Goal: Information Seeking & Learning: Learn about a topic

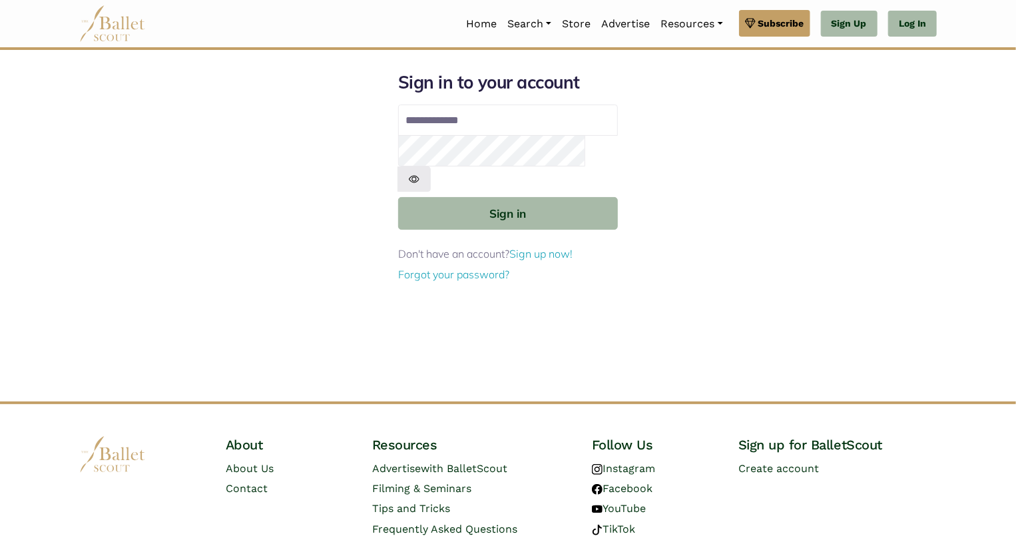
type input "**********"
click at [398, 197] on button "Sign in" at bounding box center [508, 213] width 220 height 33
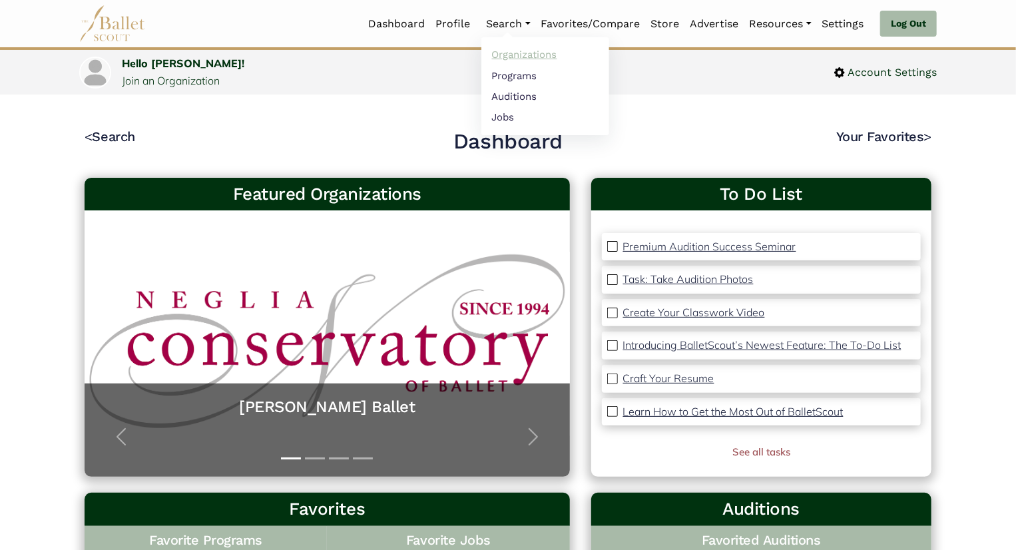
click at [505, 55] on link "Organizations" at bounding box center [545, 55] width 128 height 21
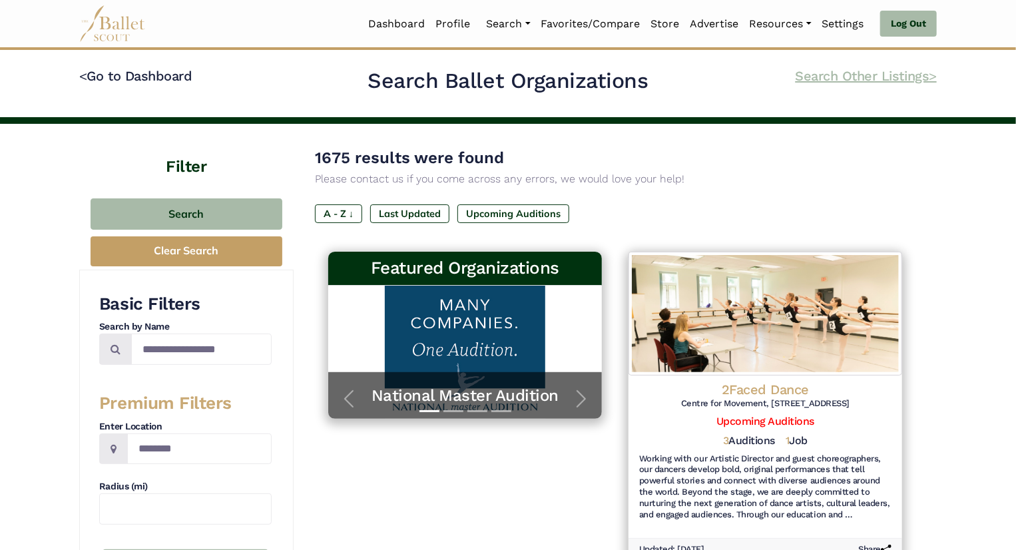
click at [904, 77] on link "Search Other Listings >" at bounding box center [866, 76] width 141 height 16
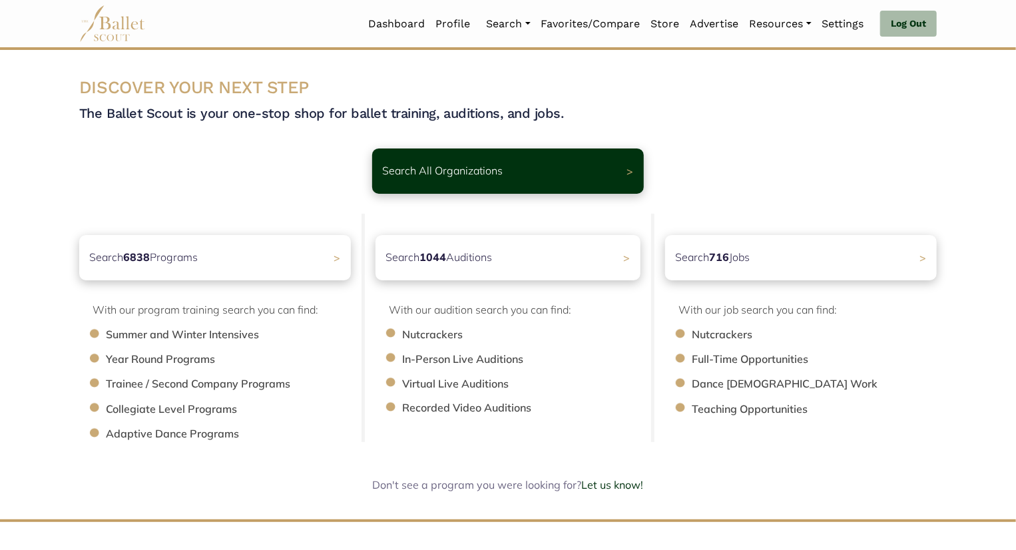
click at [159, 387] on li "Trainee / Second Company Programs" at bounding box center [235, 384] width 258 height 17
click at [304, 273] on div "Search 6838 Programs >" at bounding box center [215, 257] width 285 height 47
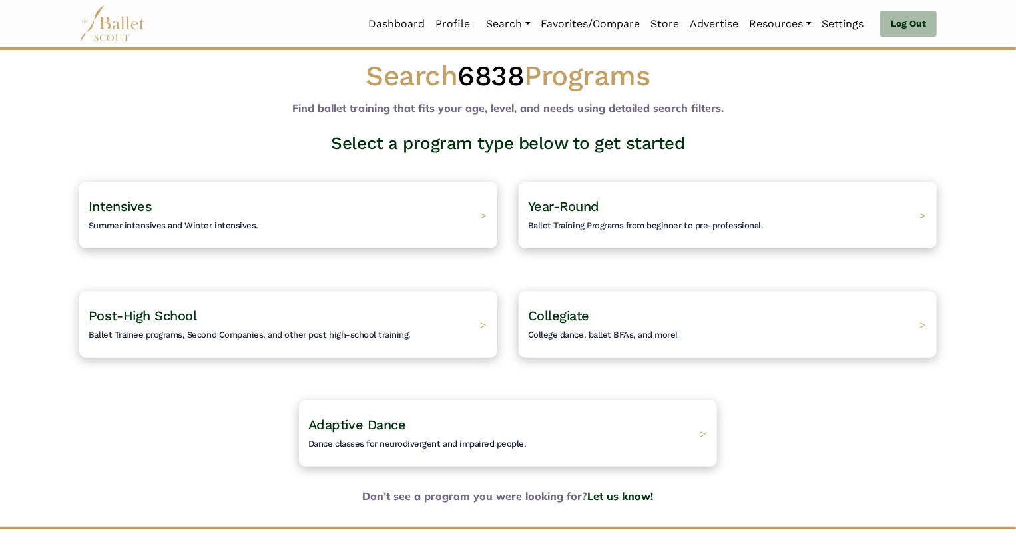
scroll to position [19, 0]
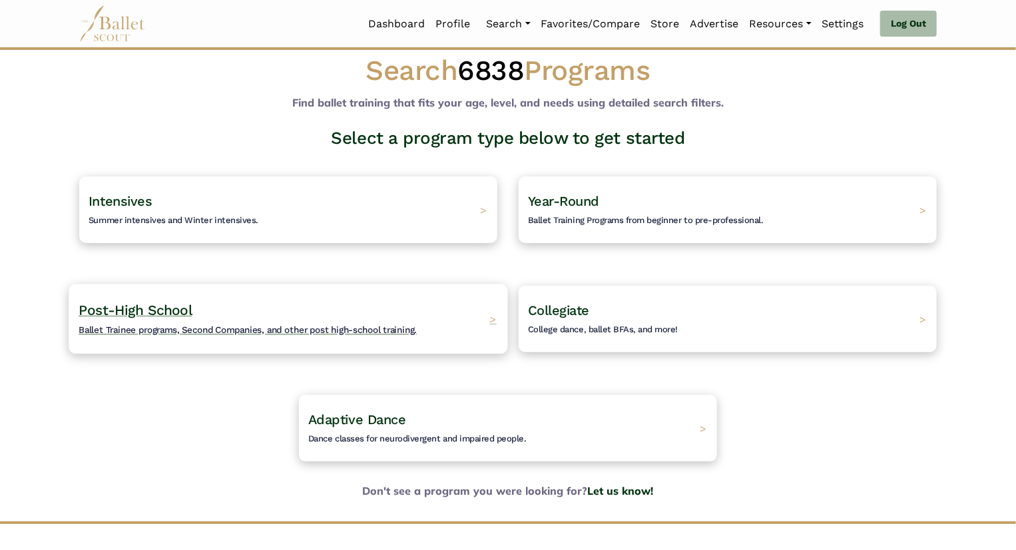
click at [315, 318] on h4 "Post-High School Ballet Trainee programs, Second Companies, and other post high…" at bounding box center [248, 319] width 338 height 37
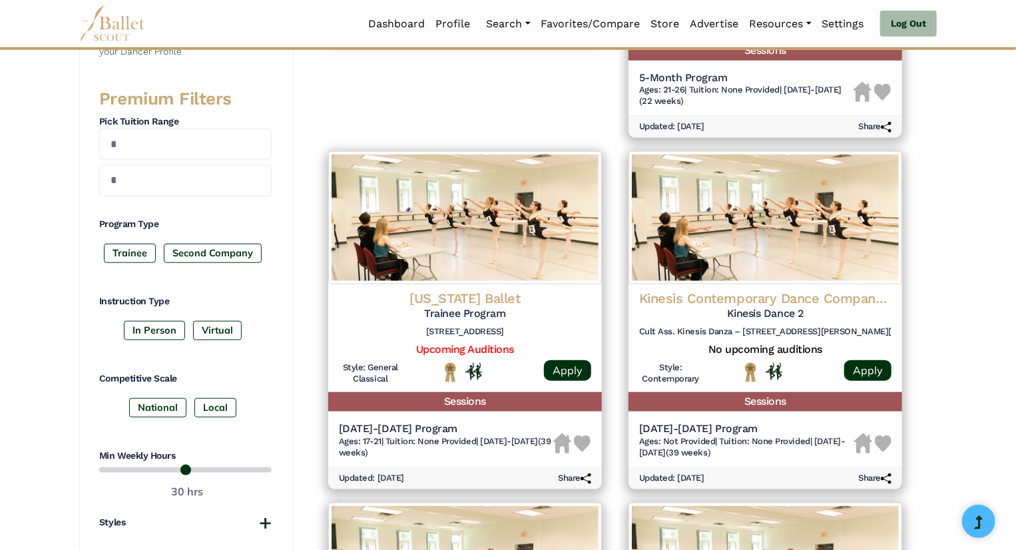
scroll to position [498, 0]
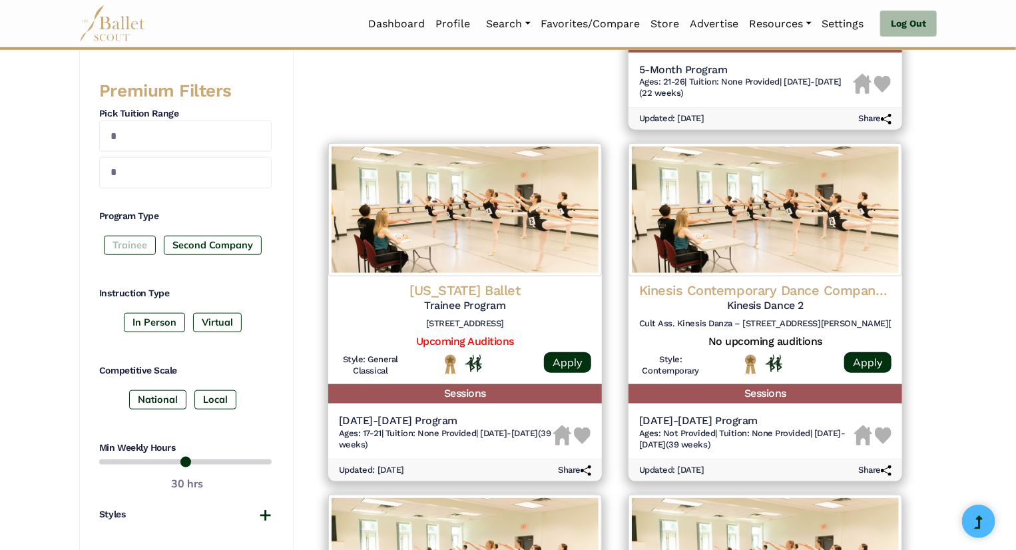
click at [132, 246] on label "Trainee" at bounding box center [130, 245] width 52 height 19
click at [134, 236] on label "Trainee" at bounding box center [130, 245] width 52 height 19
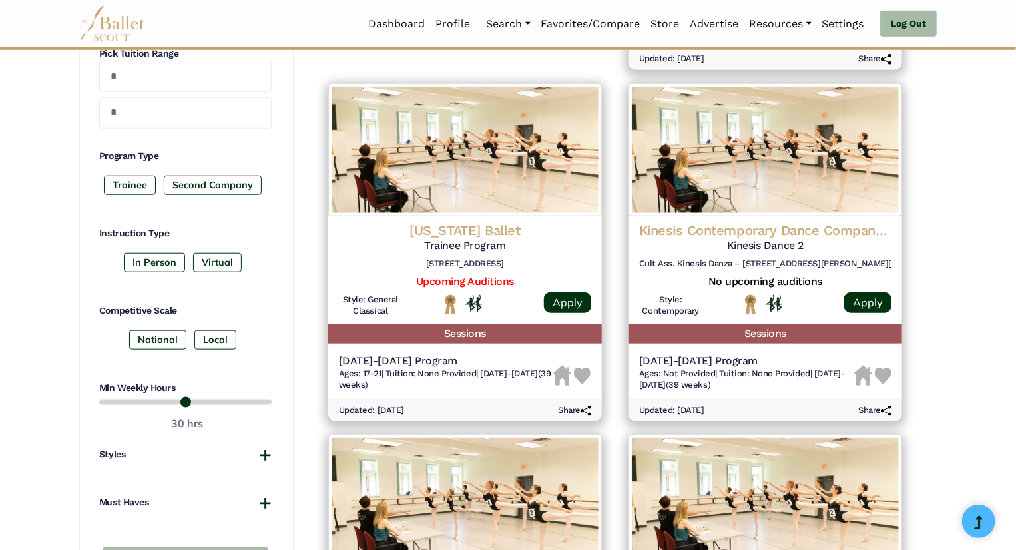
scroll to position [558, 0]
click at [152, 264] on label "In Person" at bounding box center [154, 262] width 61 height 19
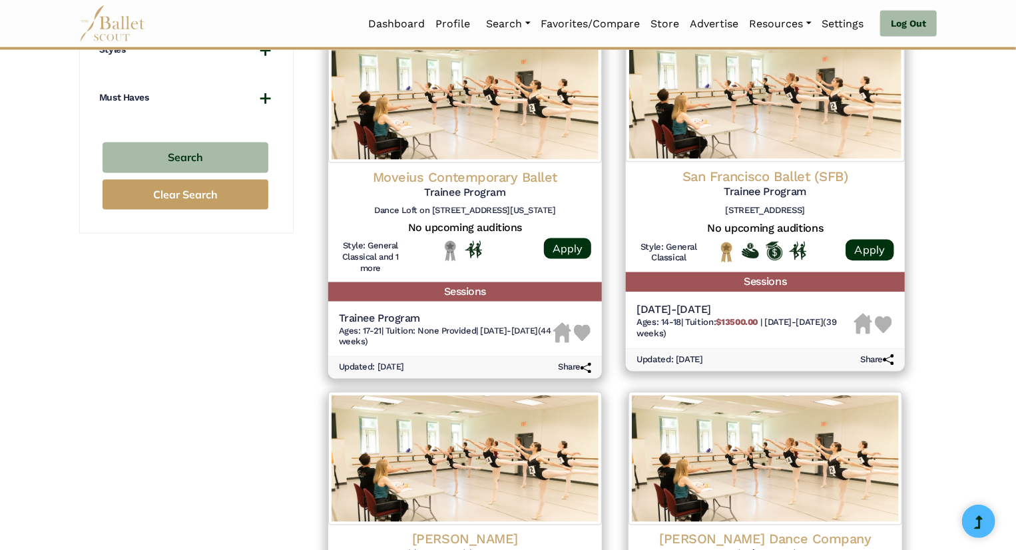
scroll to position [956, 0]
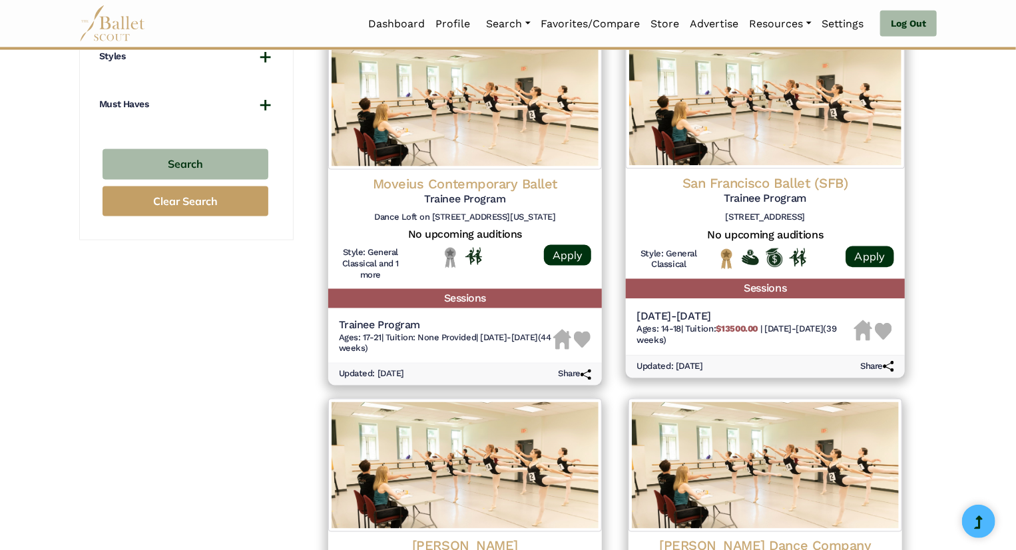
drag, startPoint x: 780, startPoint y: 192, endPoint x: 717, endPoint y: 349, distance: 168.8
click at [717, 349] on div "2025-2026 Ages: 14-18 | Tuition: $13500.00 | 8/1/25-5/1/26 (39 weeks)" at bounding box center [745, 331] width 217 height 43
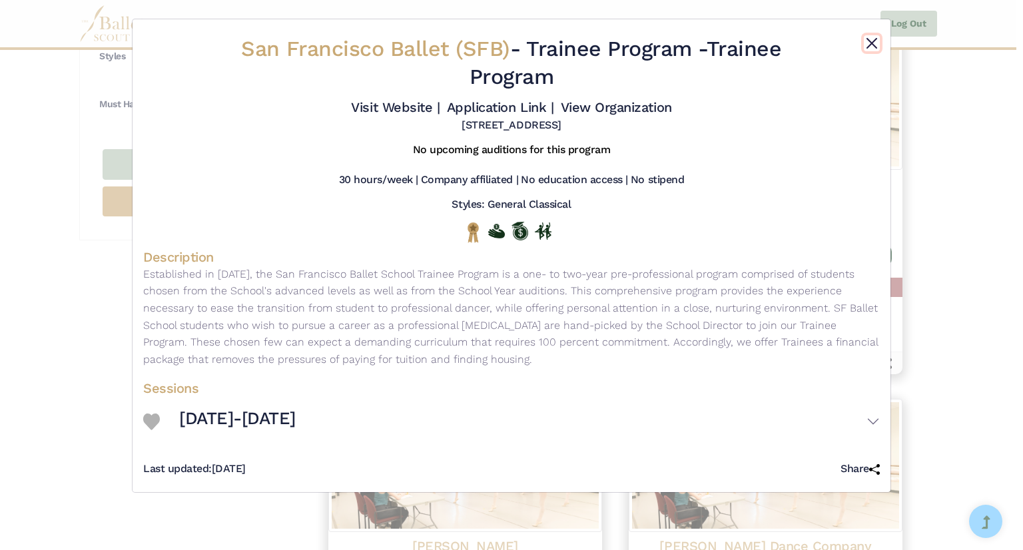
click at [876, 46] on button "Close" at bounding box center [872, 43] width 16 height 16
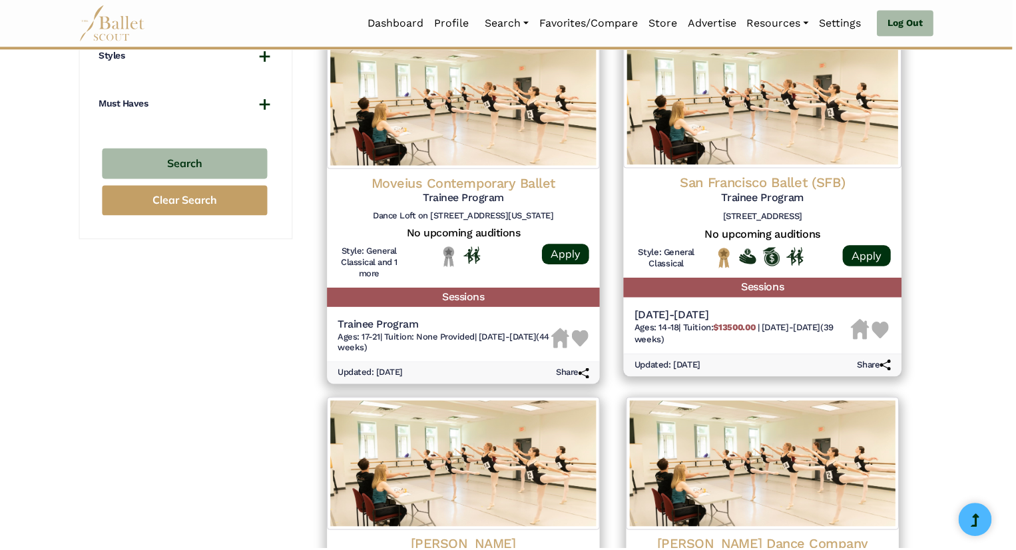
click at [731, 208] on div "San Francisco Ballet (SFB) Trainee Program 455 Franklin St, San Francisco, CA 9…" at bounding box center [766, 201] width 258 height 54
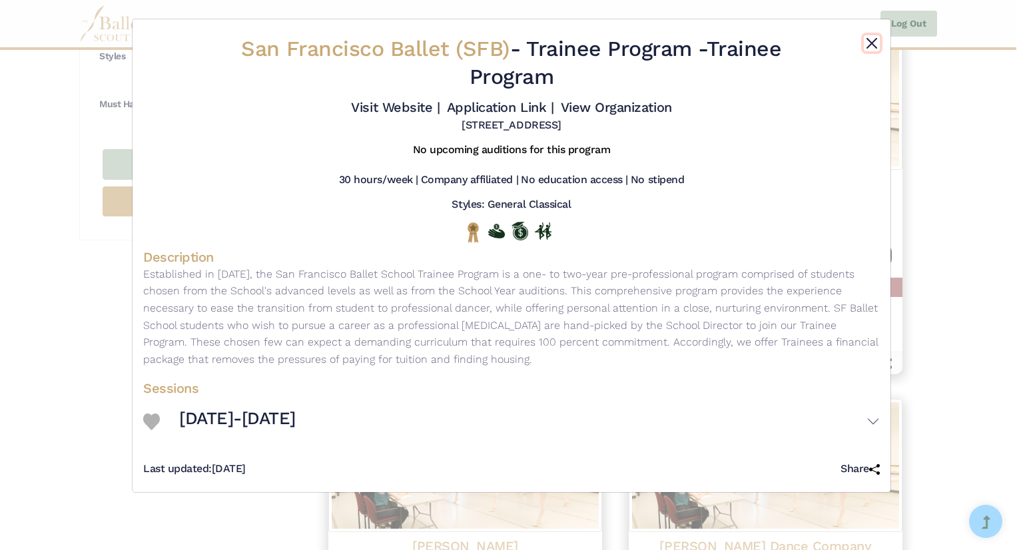
click at [872, 49] on button "Close" at bounding box center [872, 43] width 16 height 16
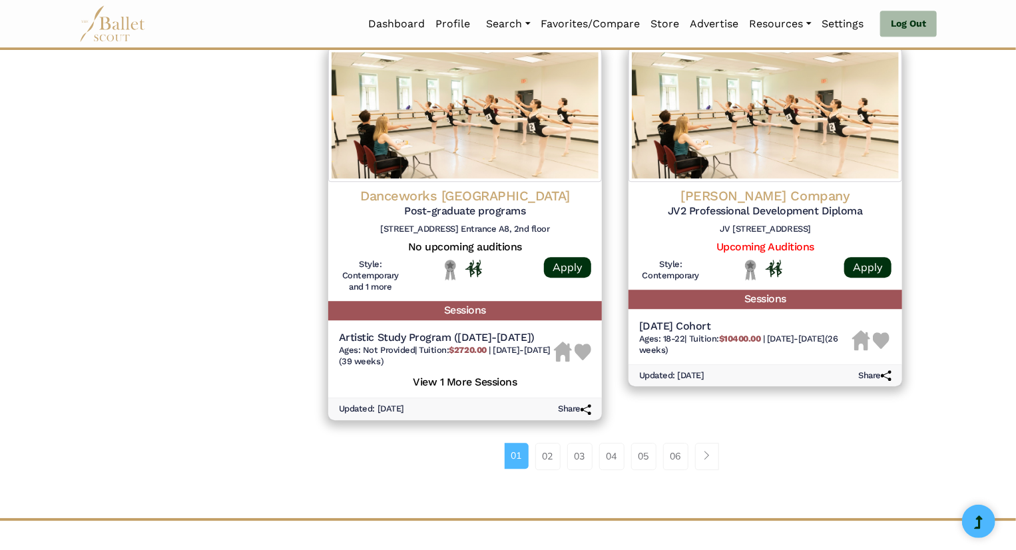
scroll to position [1671, 0]
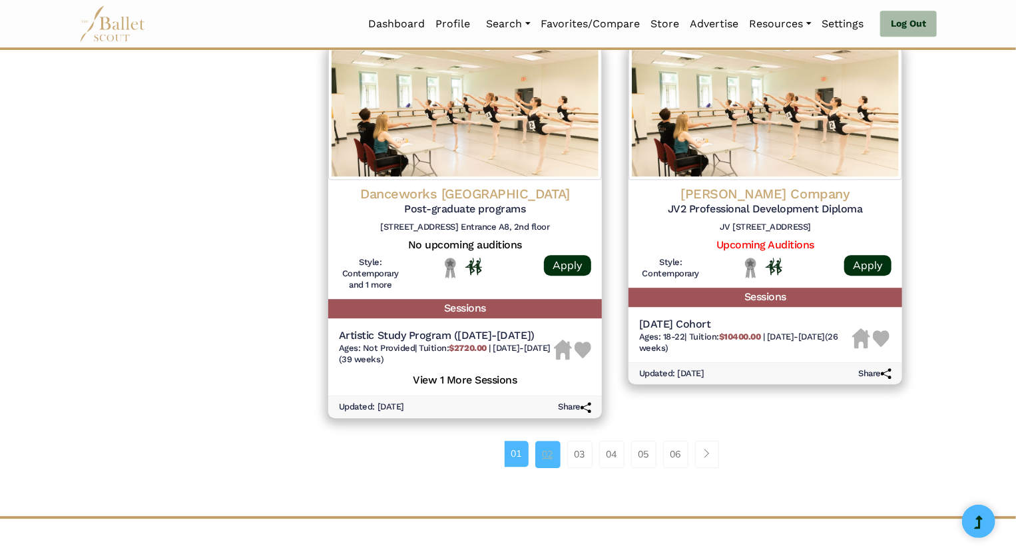
click at [557, 455] on link "02" at bounding box center [547, 454] width 25 height 27
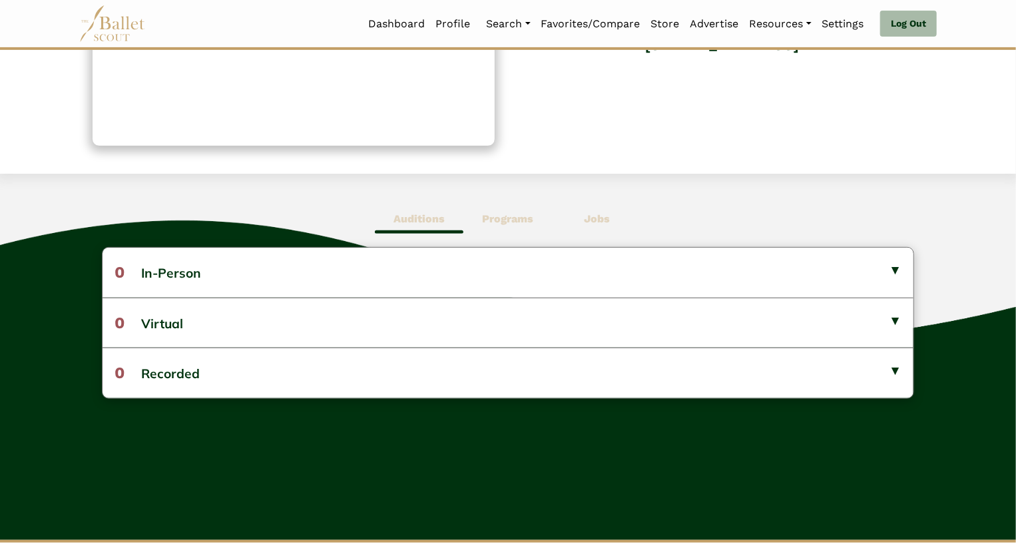
scroll to position [226, 0]
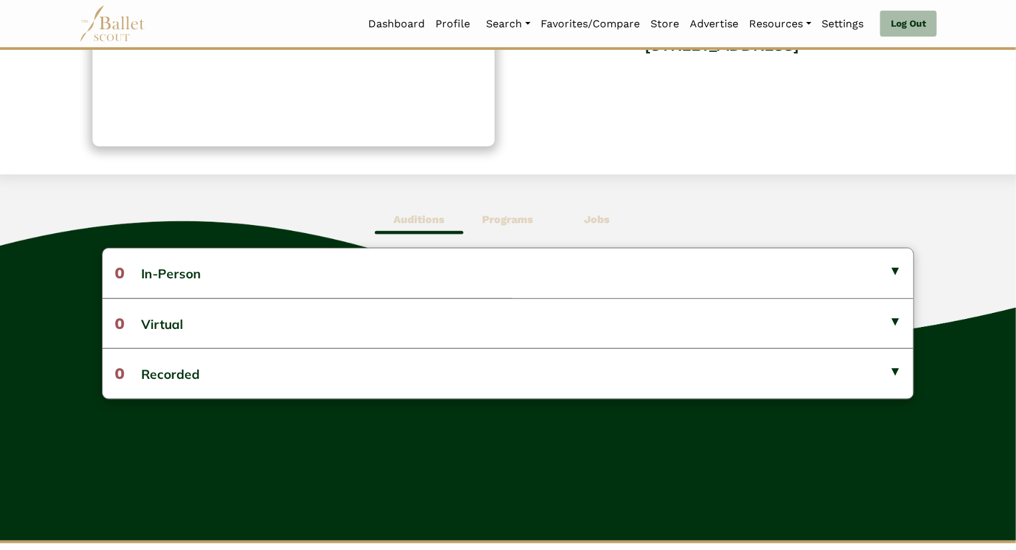
click at [493, 216] on b "Programs" at bounding box center [507, 219] width 51 height 13
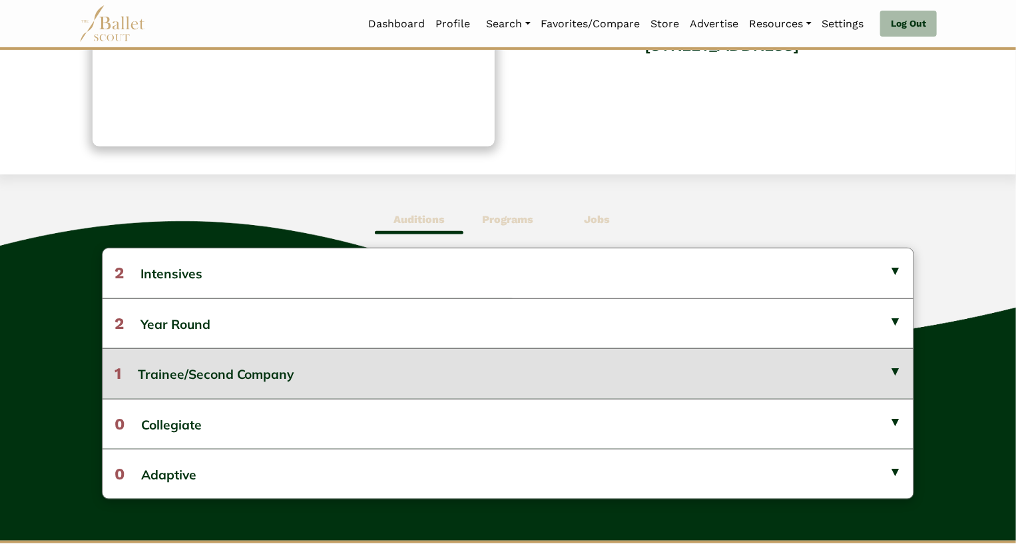
click at [276, 382] on button "1 Trainee/Second Company" at bounding box center [509, 373] width 812 height 50
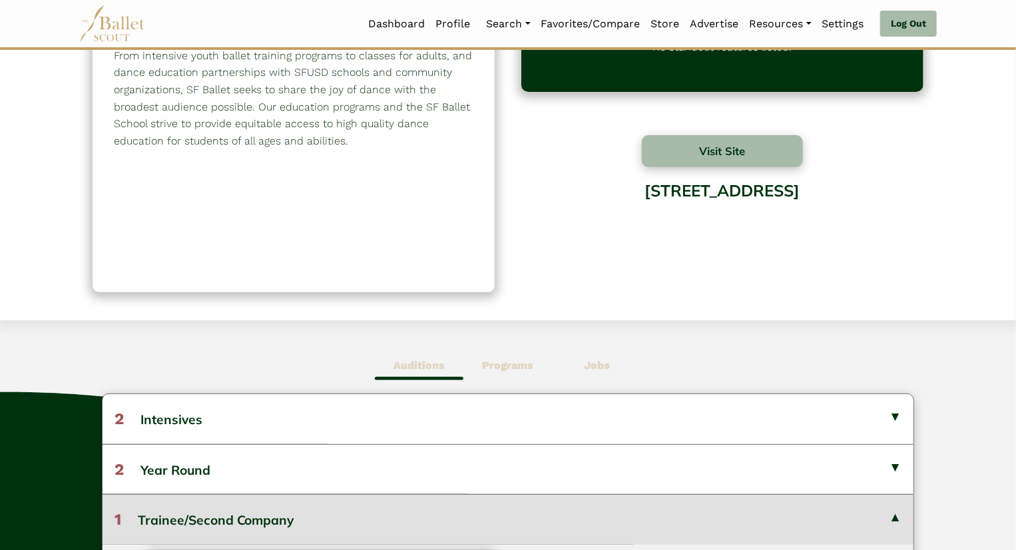
scroll to position [0, 0]
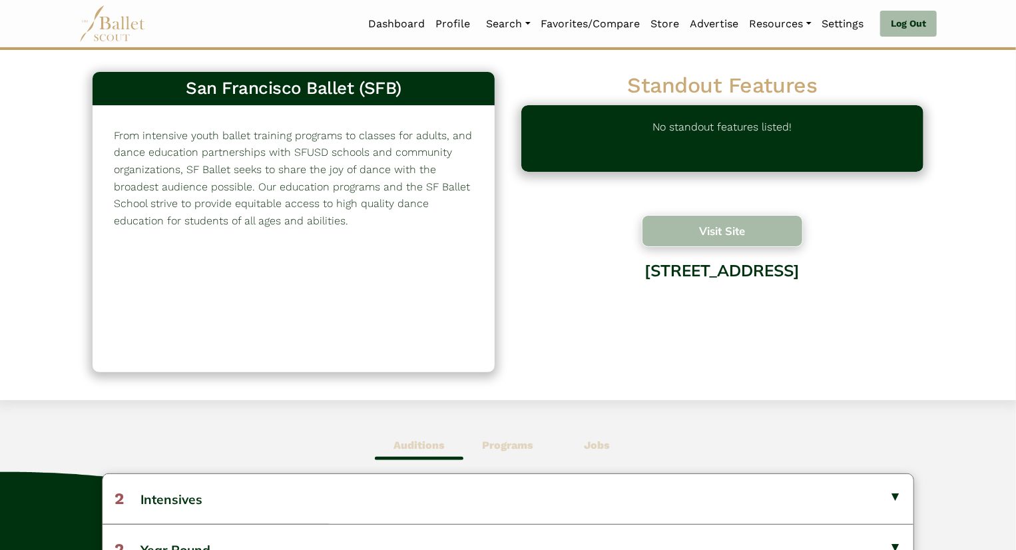
click at [683, 219] on button "Visit Site" at bounding box center [722, 231] width 161 height 32
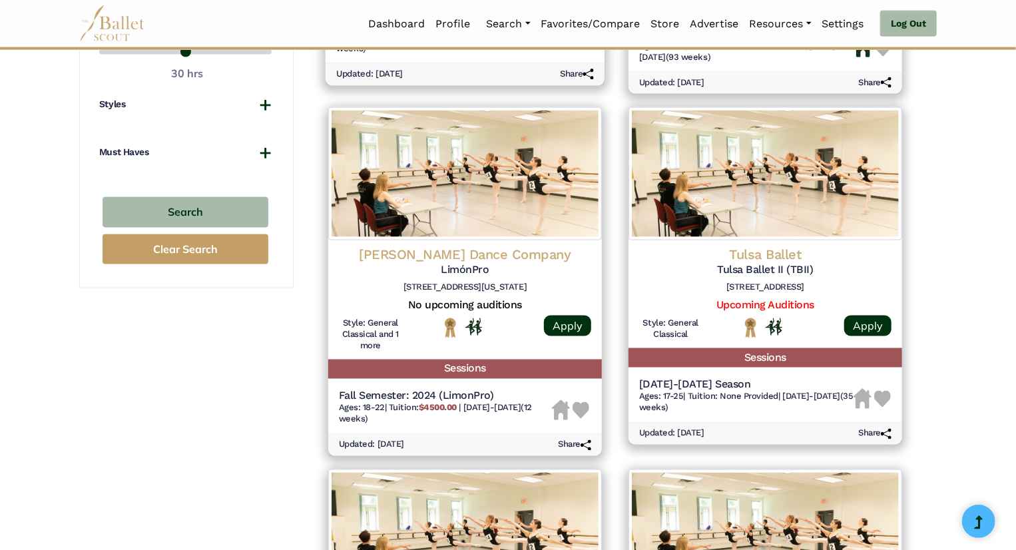
scroll to position [900, 0]
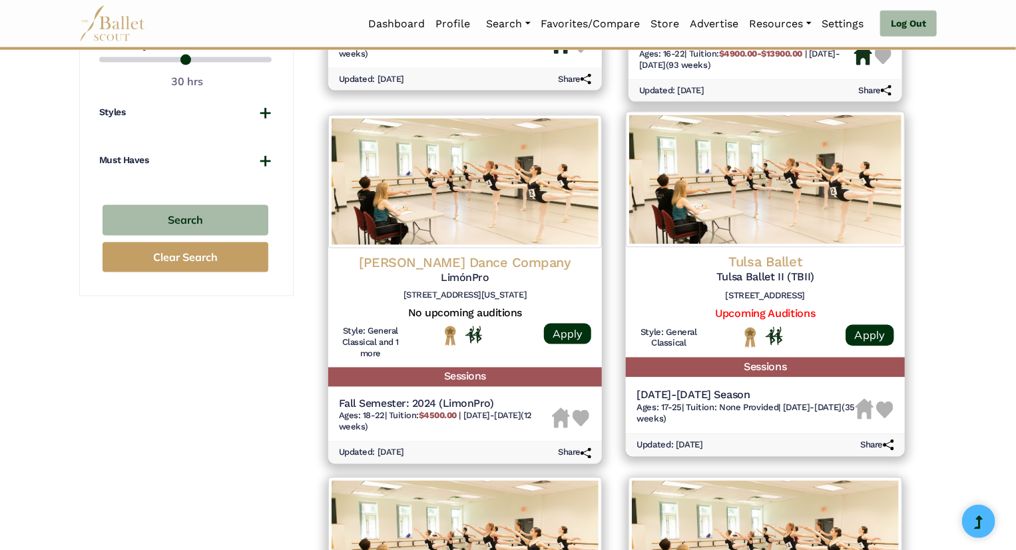
click at [804, 232] on img at bounding box center [765, 179] width 279 height 136
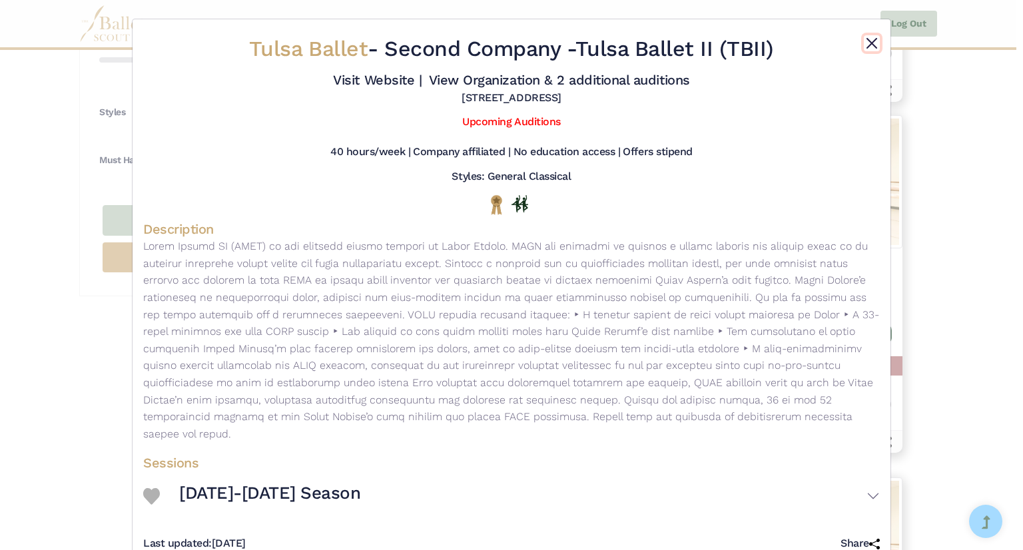
click at [865, 36] on button "Close" at bounding box center [872, 43] width 16 height 16
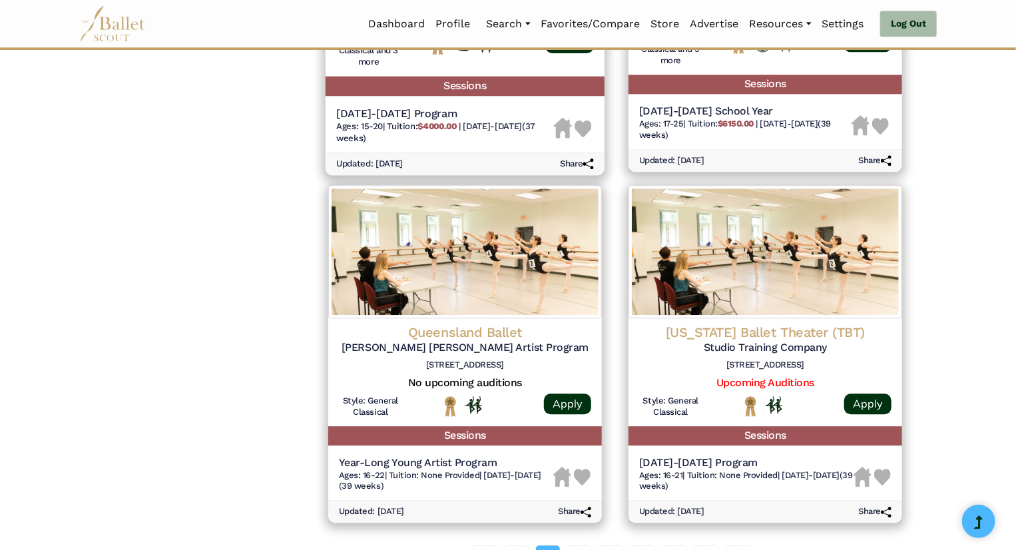
scroll to position [1814, 0]
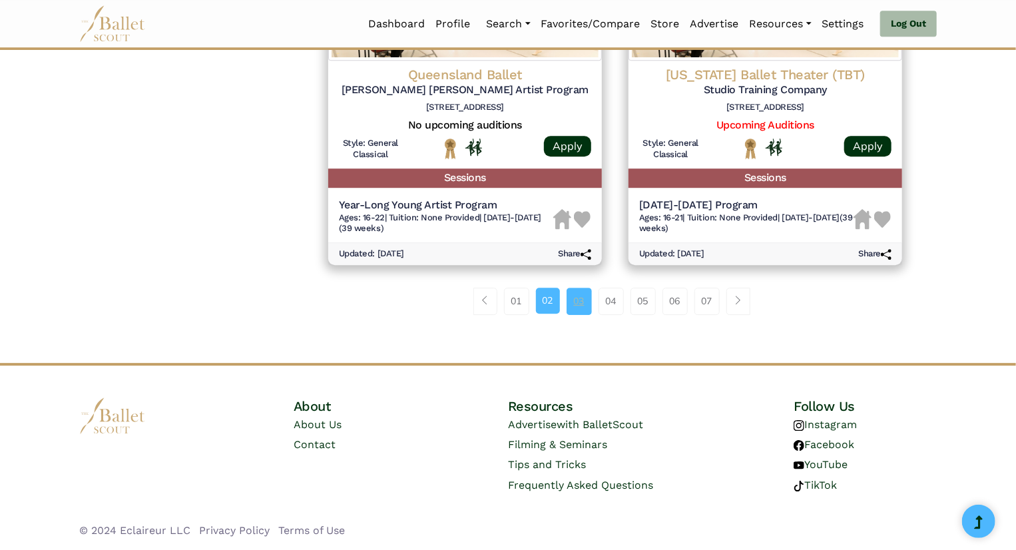
click at [583, 309] on link "03" at bounding box center [579, 301] width 25 height 27
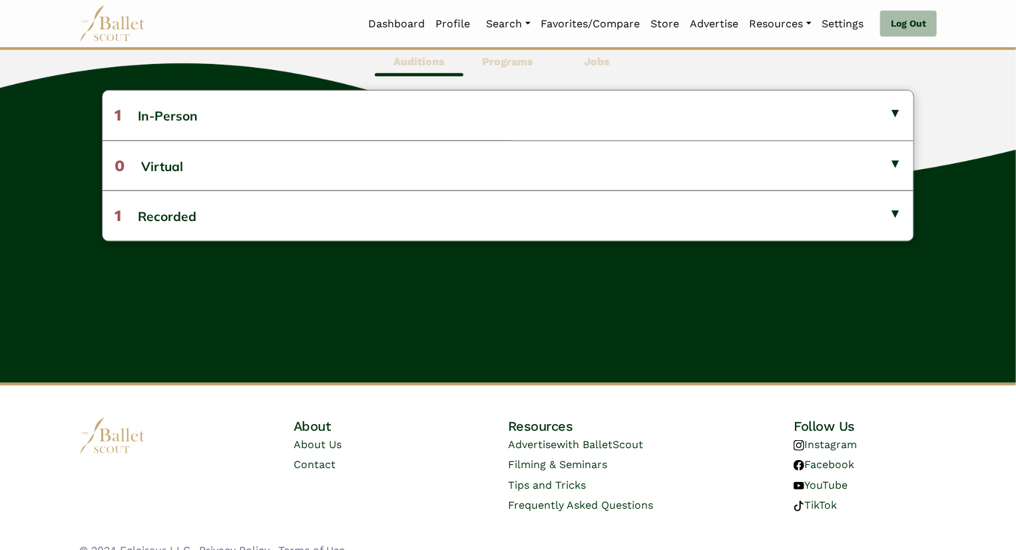
scroll to position [388, 0]
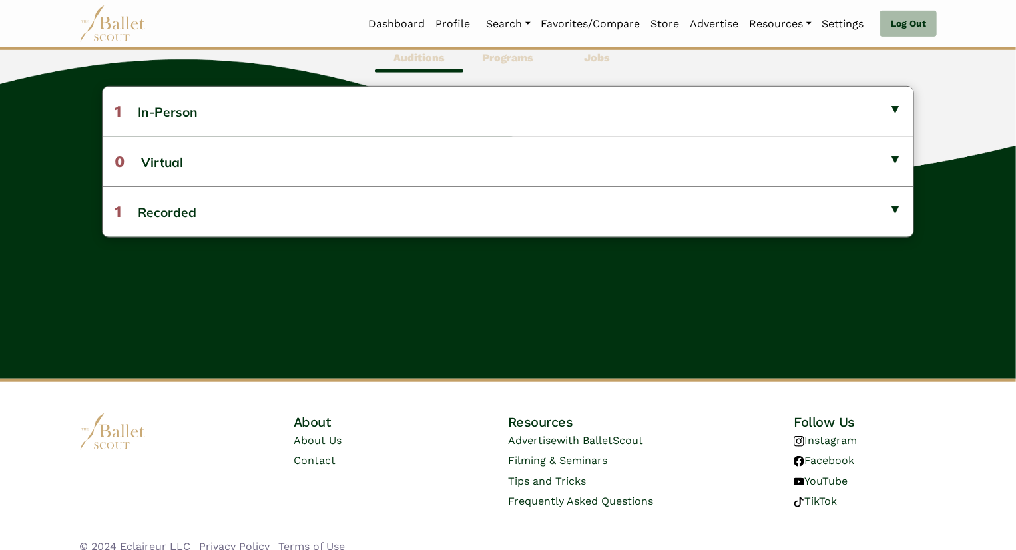
click at [506, 55] on b "Programs" at bounding box center [507, 57] width 51 height 13
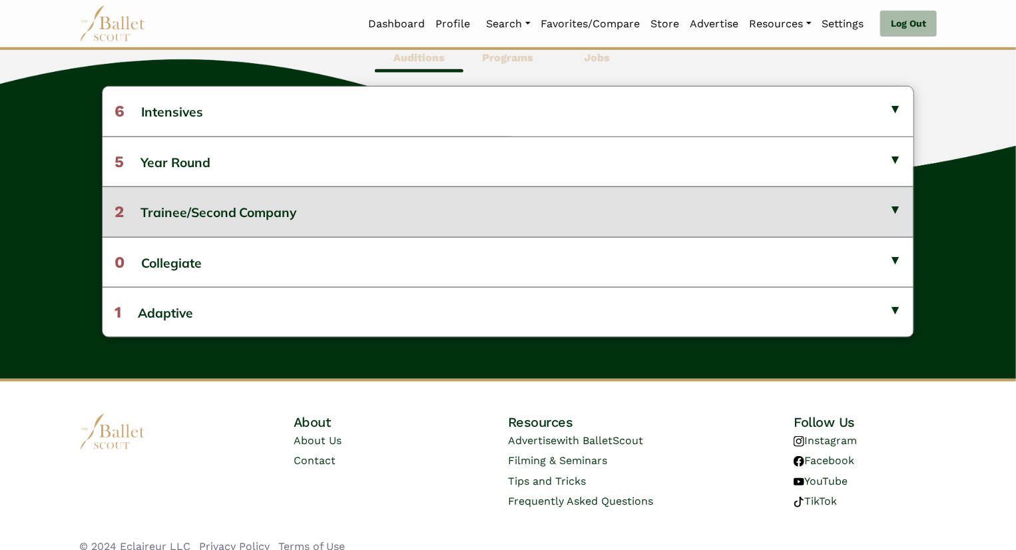
click at [336, 211] on button "2 Trainee/Second Company" at bounding box center [509, 211] width 812 height 50
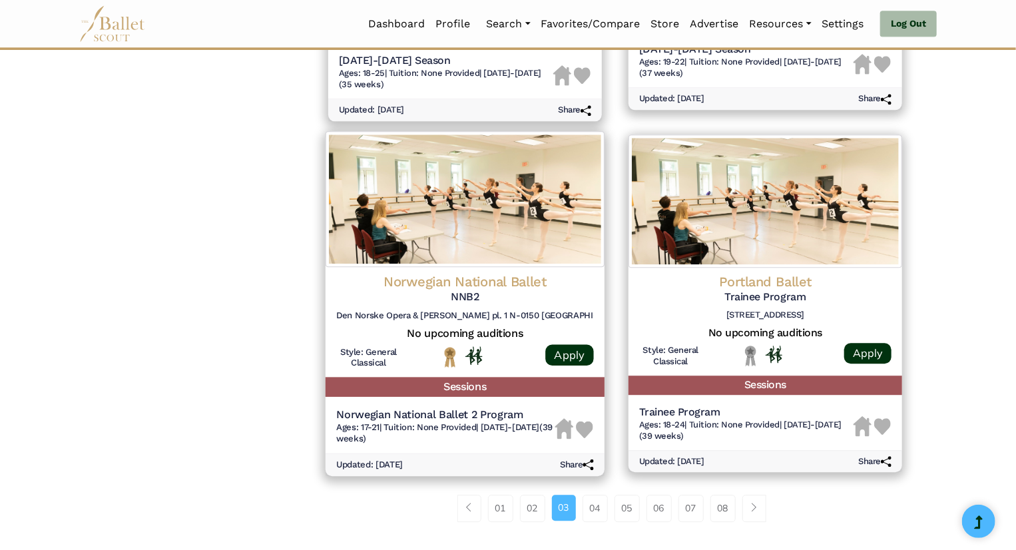
scroll to position [1585, 0]
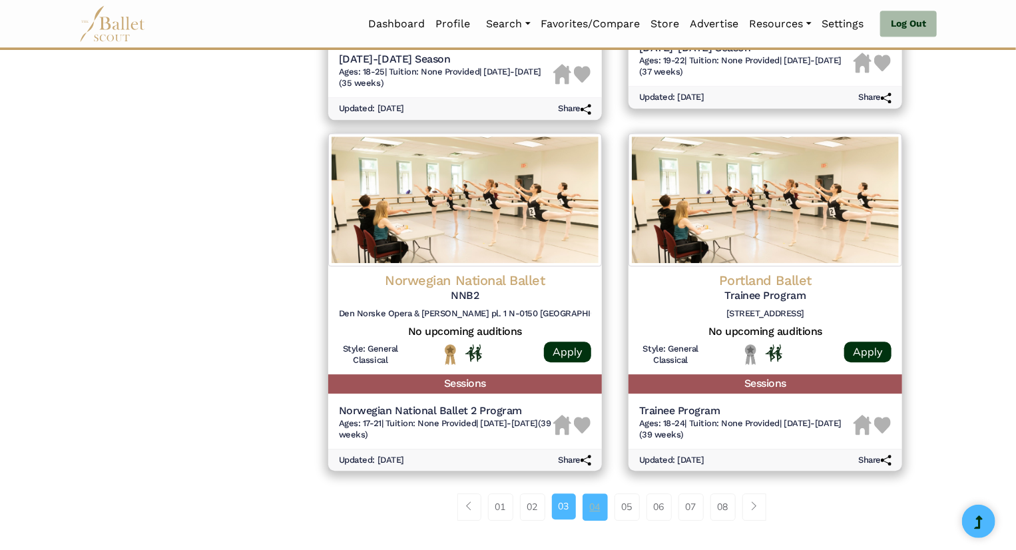
click at [604, 507] on link "04" at bounding box center [595, 506] width 25 height 27
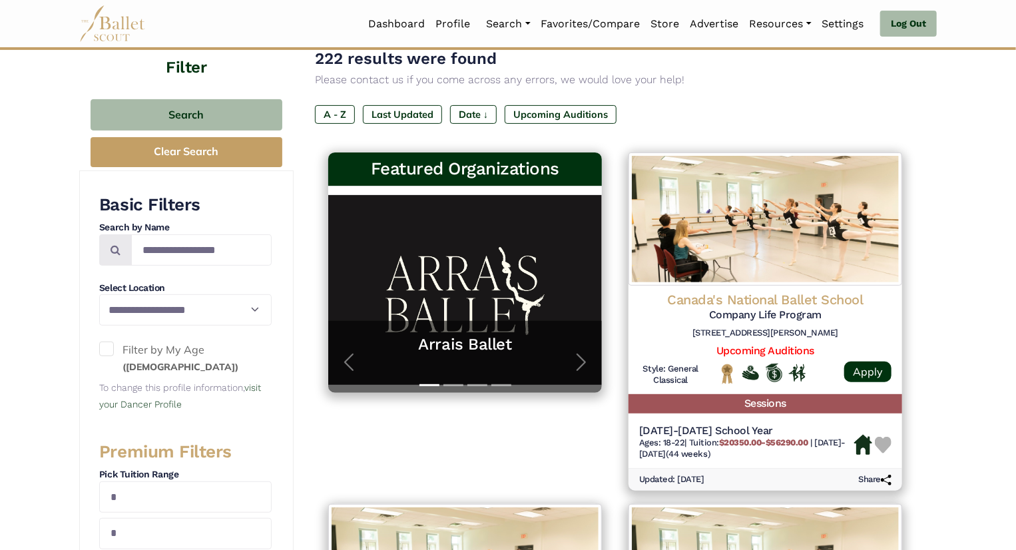
scroll to position [156, 0]
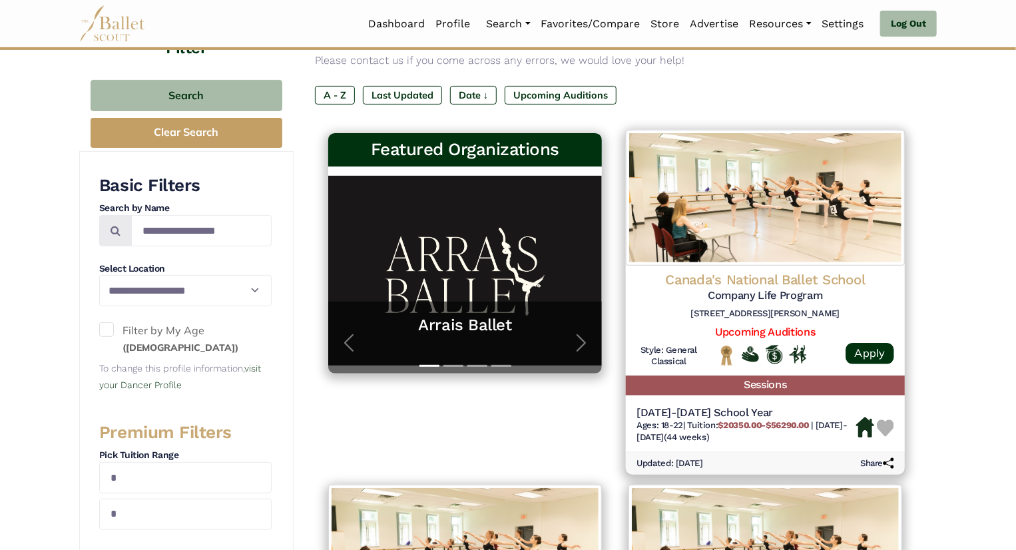
drag, startPoint x: 787, startPoint y: 258, endPoint x: 736, endPoint y: 371, distance: 123.7
click at [736, 371] on div at bounding box center [765, 359] width 129 height 29
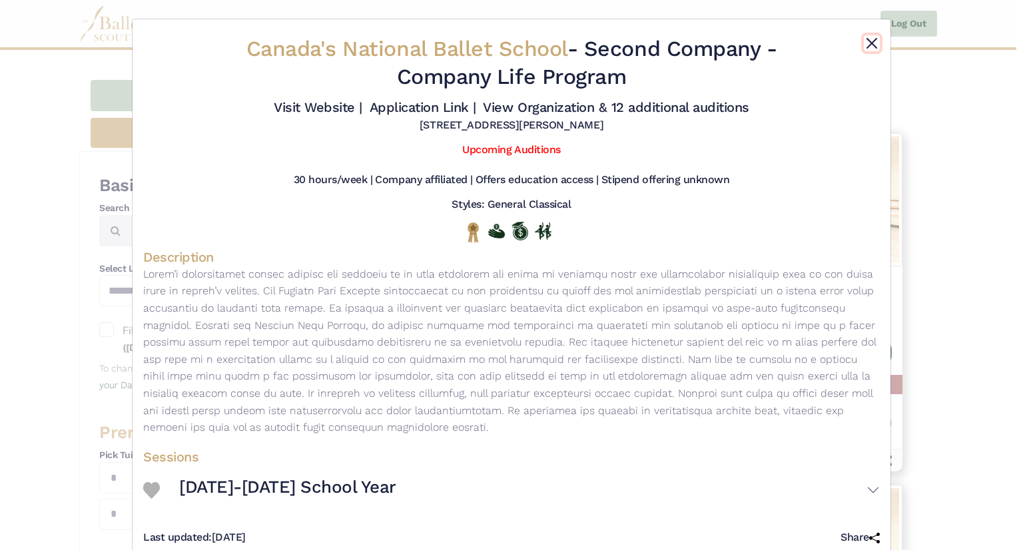
click at [871, 39] on button "Close" at bounding box center [872, 43] width 16 height 16
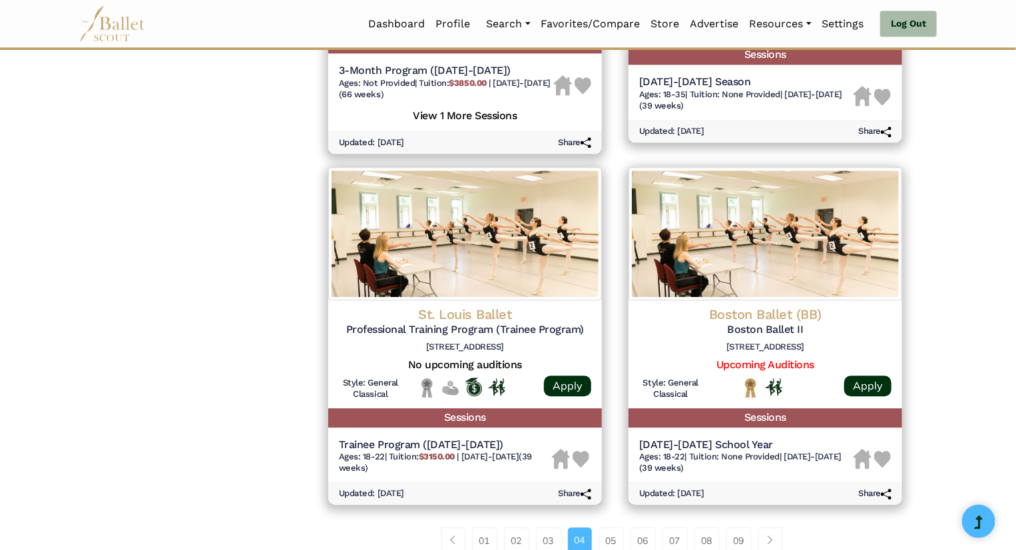
scroll to position [1608, 0]
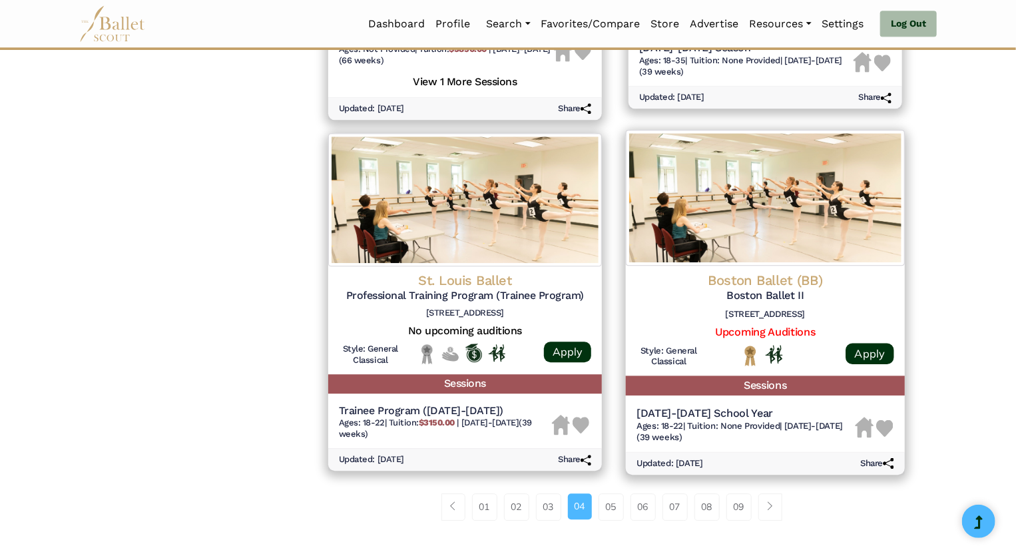
drag, startPoint x: 750, startPoint y: 240, endPoint x: 733, endPoint y: 243, distance: 17.5
click at [733, 243] on img at bounding box center [765, 198] width 279 height 136
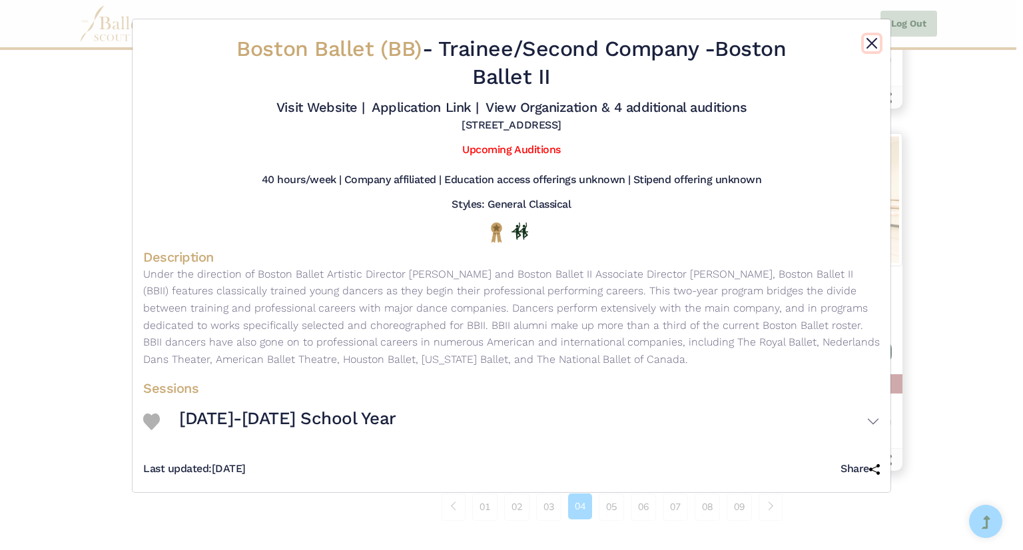
click at [864, 38] on button "Close" at bounding box center [872, 43] width 16 height 16
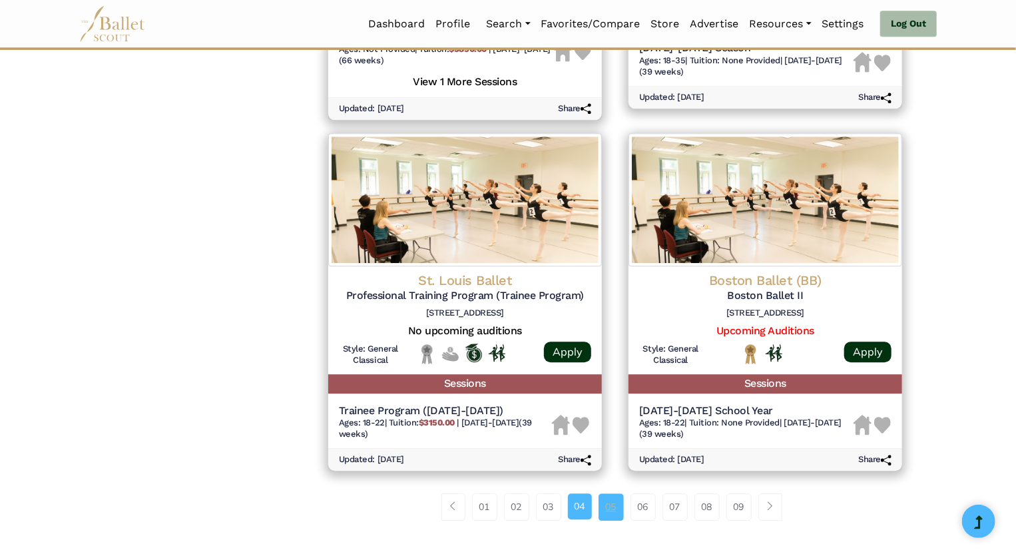
click at [615, 517] on link "05" at bounding box center [611, 506] width 25 height 27
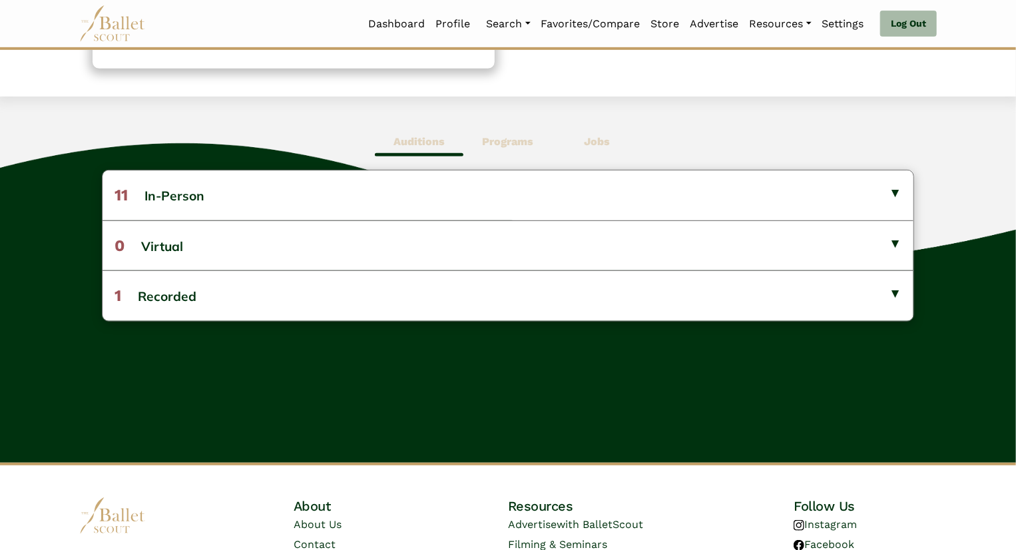
scroll to position [308, 0]
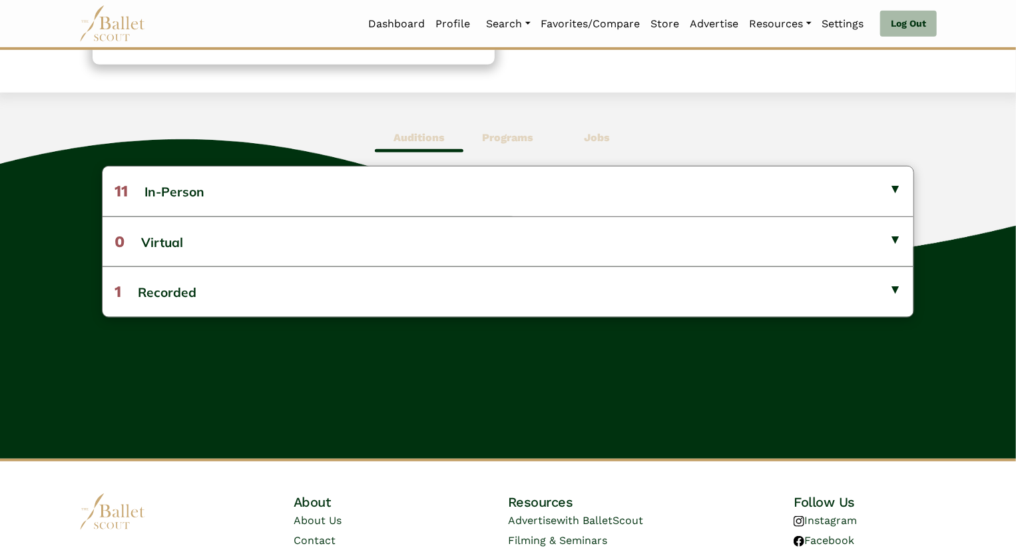
click at [524, 123] on span "Programs" at bounding box center [507, 138] width 89 height 31
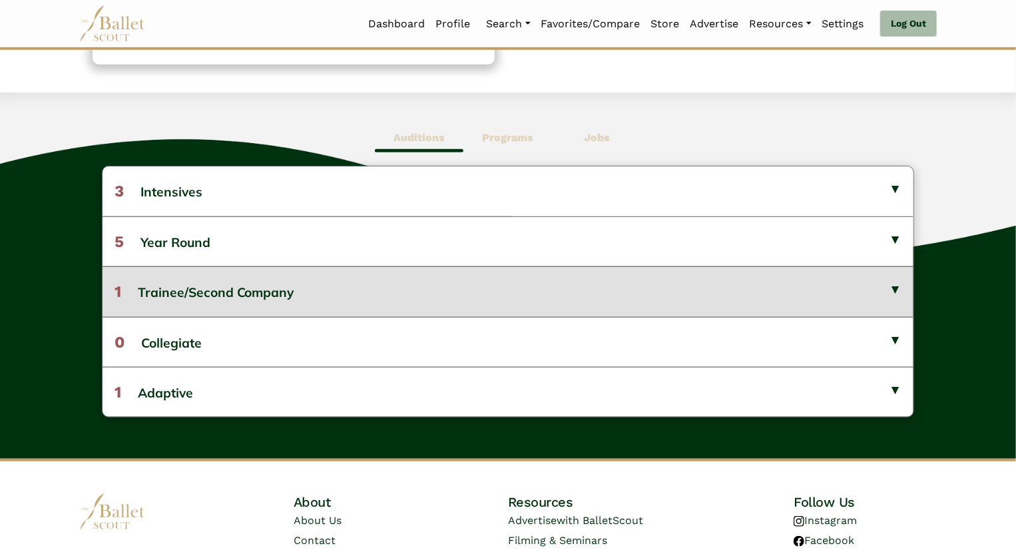
click at [309, 282] on button "1 Trainee/Second Company" at bounding box center [509, 291] width 812 height 50
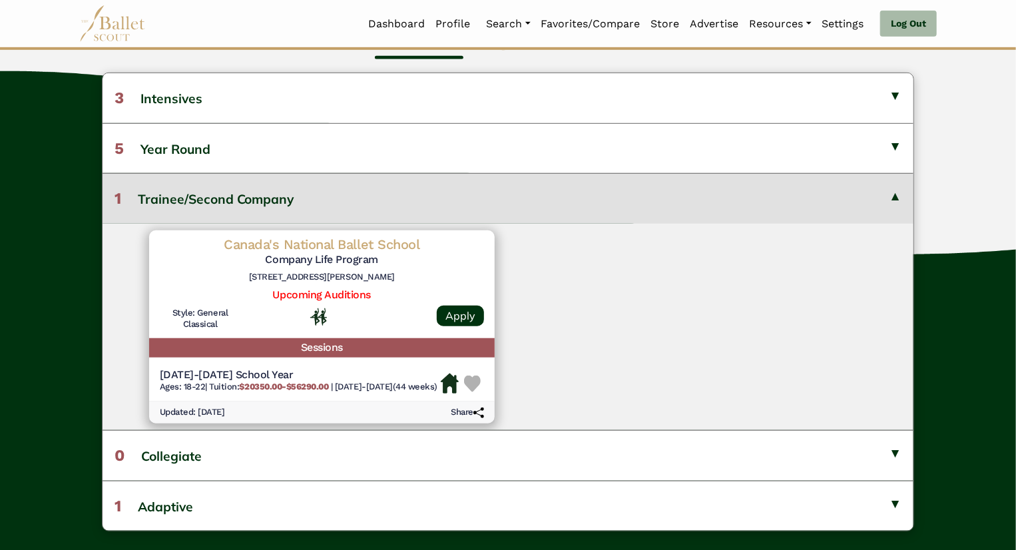
scroll to position [402, 0]
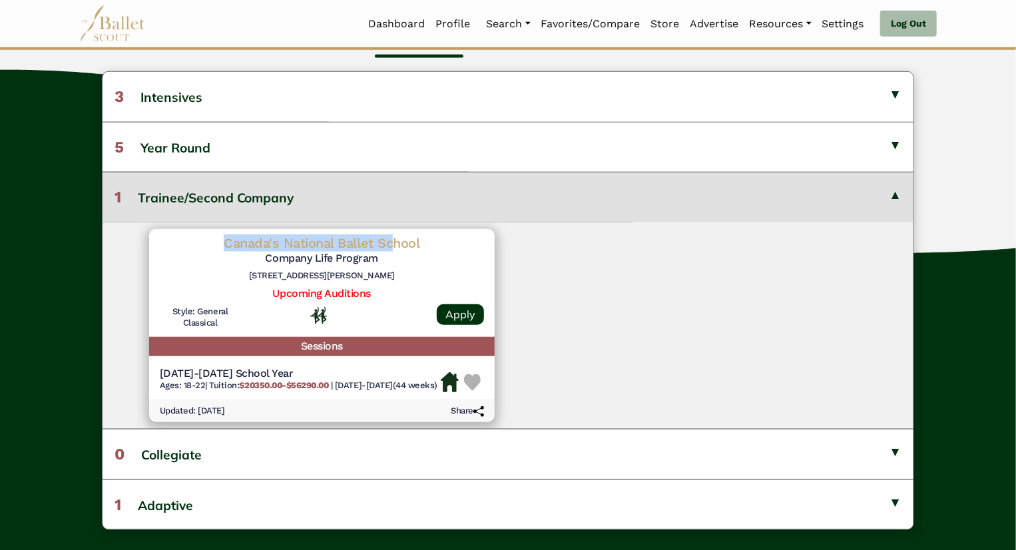
drag, startPoint x: 396, startPoint y: 238, endPoint x: 402, endPoint y: 205, distance: 33.8
click at [402, 205] on div "3 Intensives Canada's National Ballet School 2025 GCDANCE Audition: Napoli 400 …" at bounding box center [508, 300] width 813 height 459
click at [535, 251] on div "Canada's National Ballet School Company Life Program 400 Jarvis St, Toronto, ON…" at bounding box center [509, 325] width 812 height 207
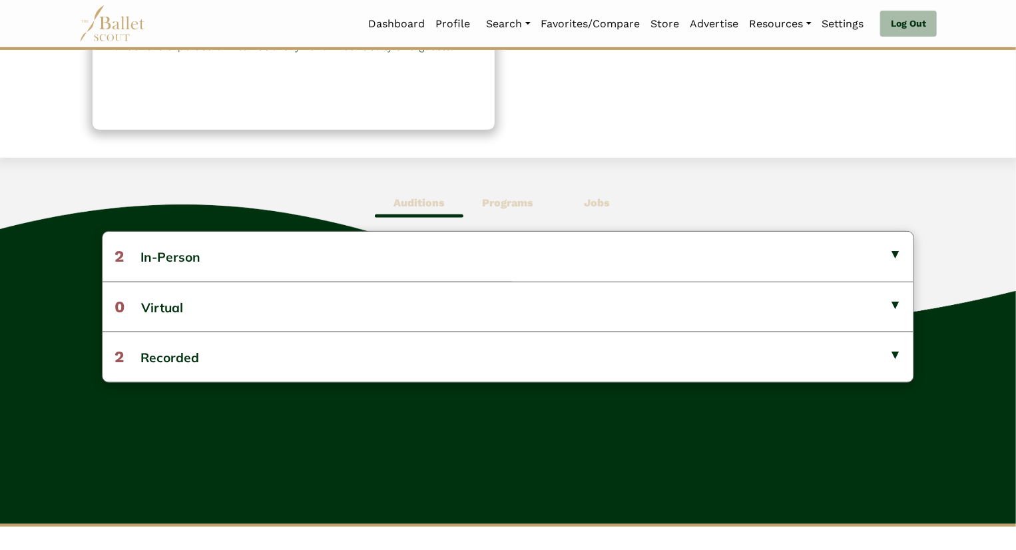
scroll to position [248, 0]
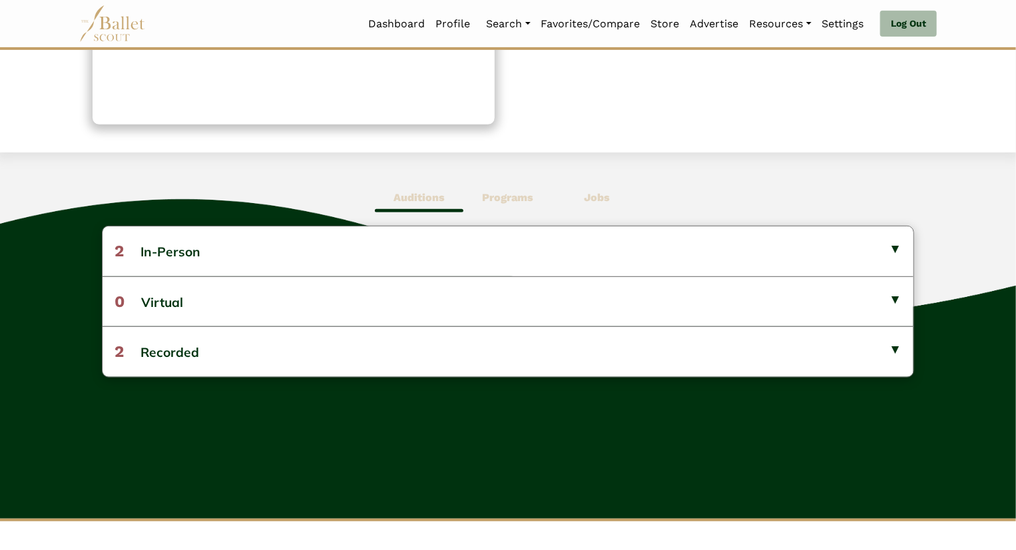
click at [511, 210] on span "Programs" at bounding box center [507, 197] width 89 height 31
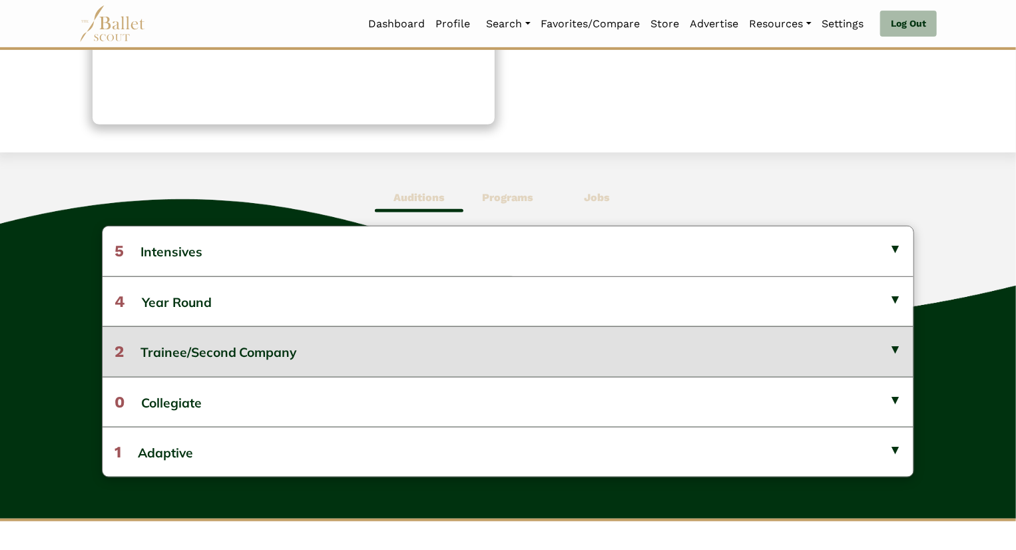
click at [430, 369] on button "2 Trainee/Second Company" at bounding box center [509, 351] width 812 height 50
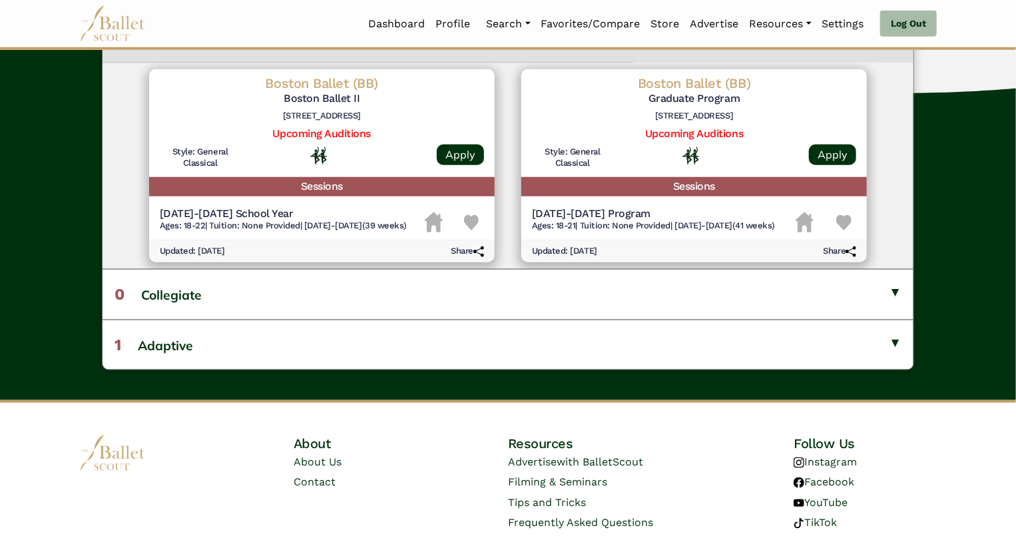
scroll to position [562, 0]
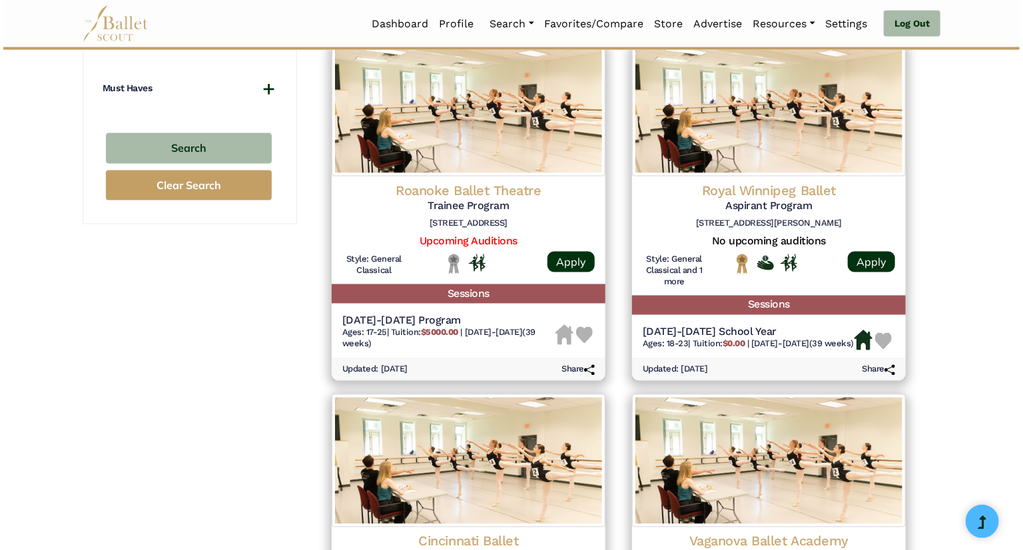
scroll to position [972, 0]
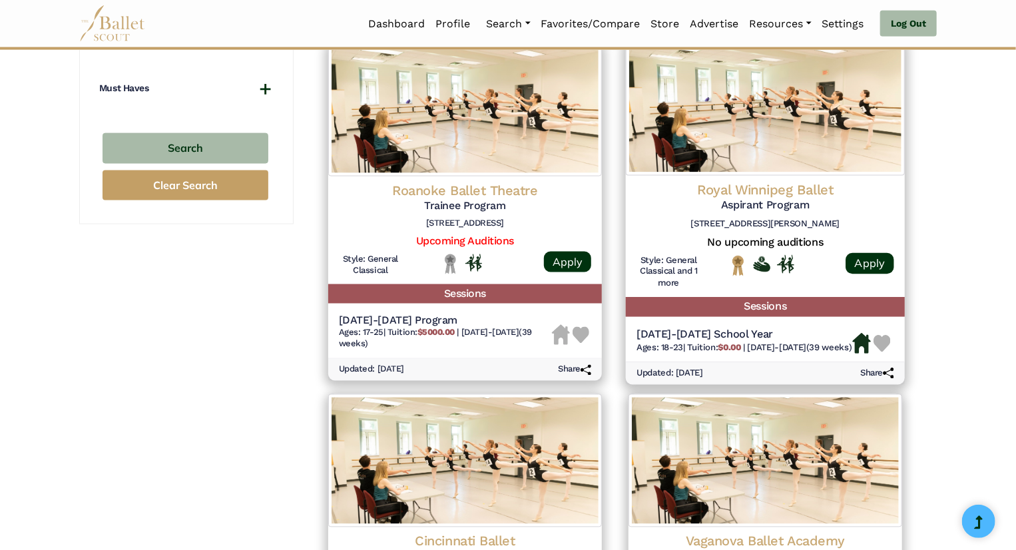
drag, startPoint x: 734, startPoint y: 209, endPoint x: 756, endPoint y: 158, distance: 55.8
click at [756, 158] on img at bounding box center [765, 107] width 279 height 136
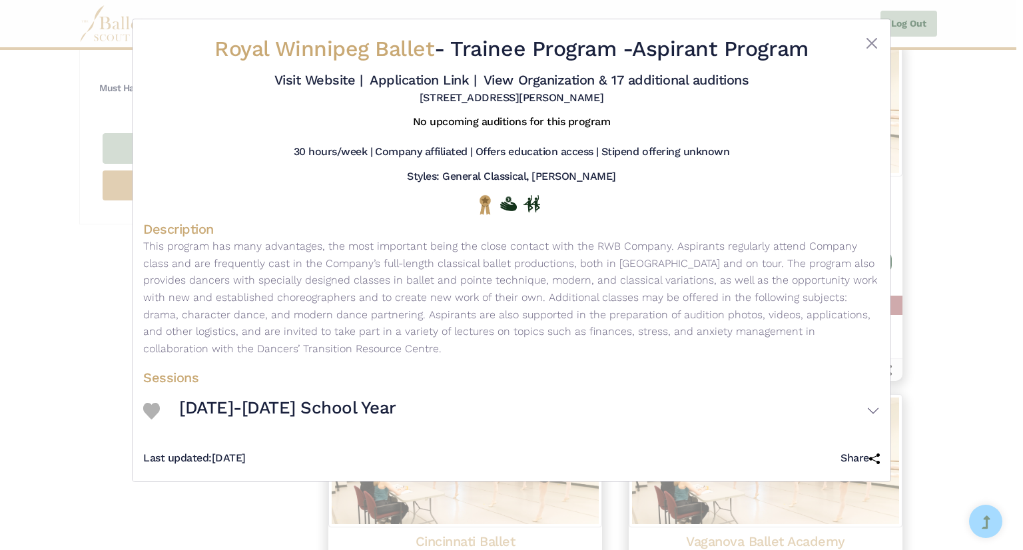
click at [868, 34] on div "Royal Winnipeg Ballet - Trainee Program - Aspirant Program Visit Website | Appl…" at bounding box center [511, 70] width 737 height 80
click at [870, 41] on button "Close" at bounding box center [872, 43] width 16 height 16
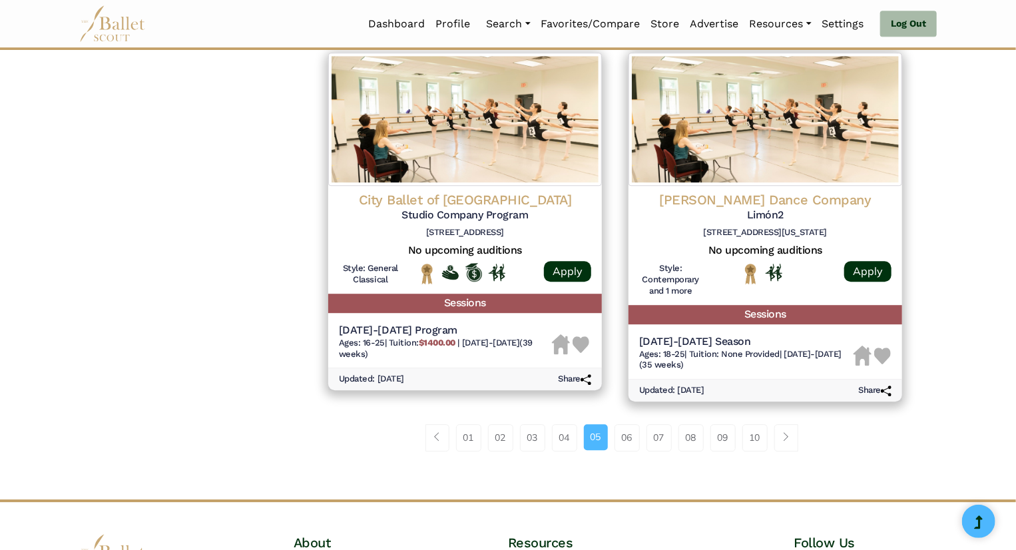
scroll to position [1681, 0]
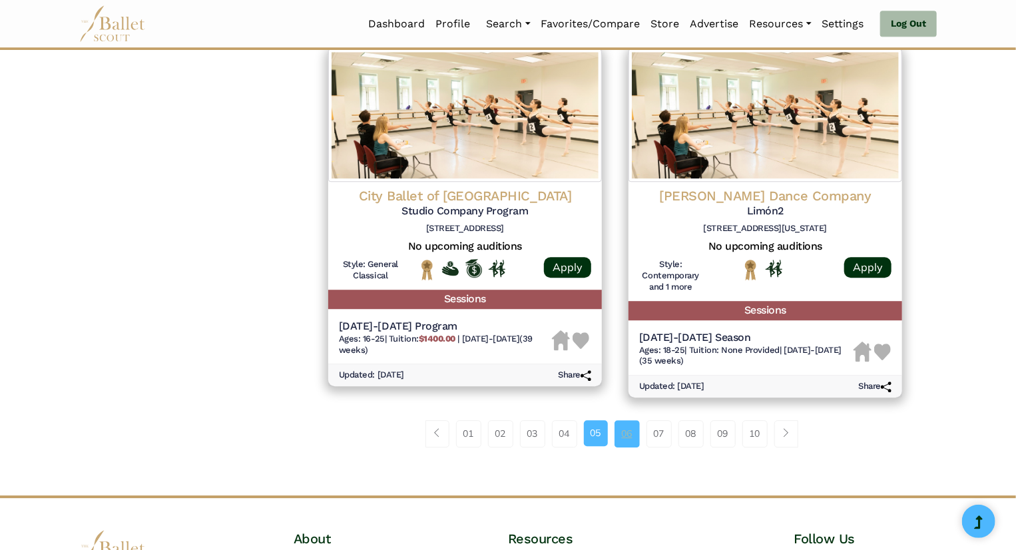
click at [636, 447] on link "06" at bounding box center [627, 433] width 25 height 27
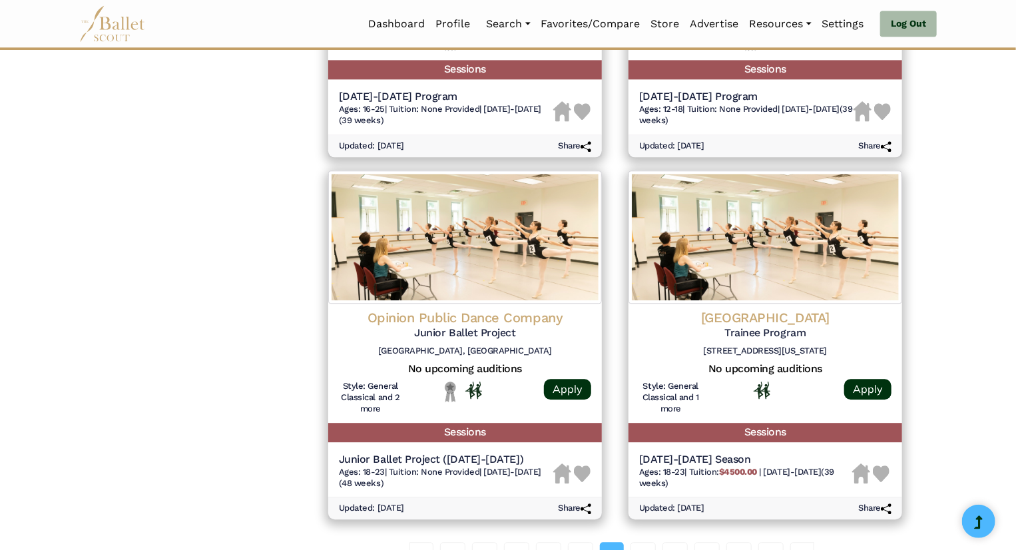
scroll to position [1803, 0]
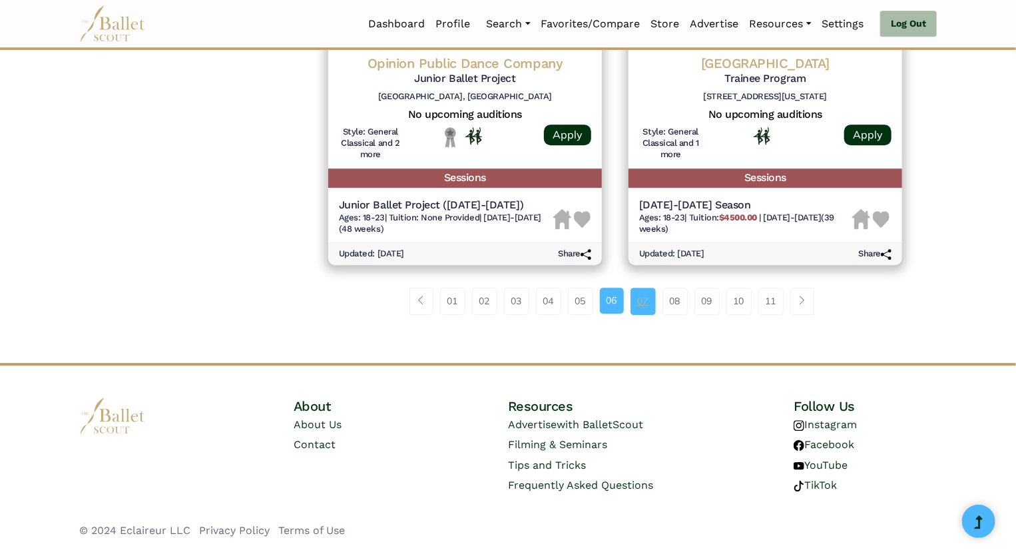
click at [652, 299] on link "07" at bounding box center [643, 301] width 25 height 27
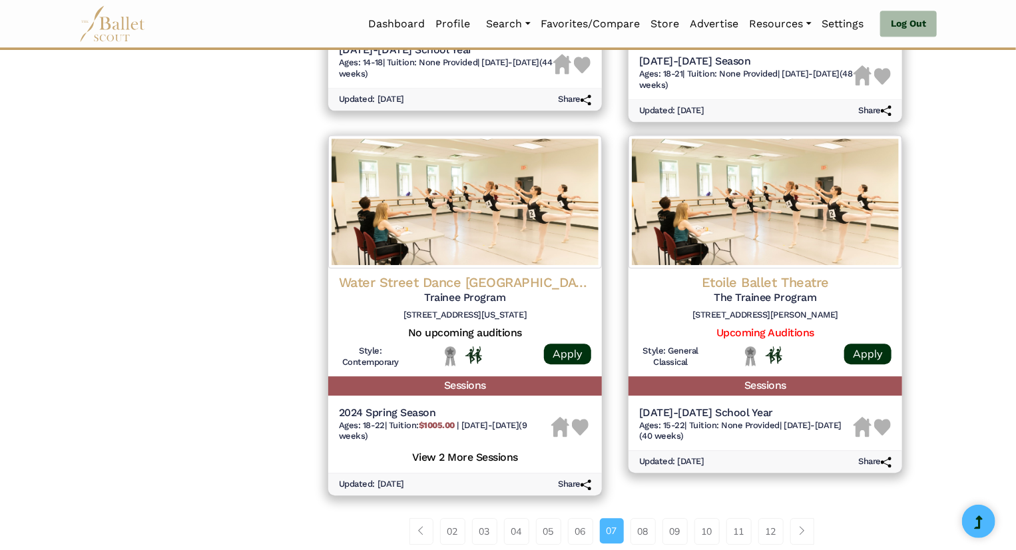
scroll to position [1759, 0]
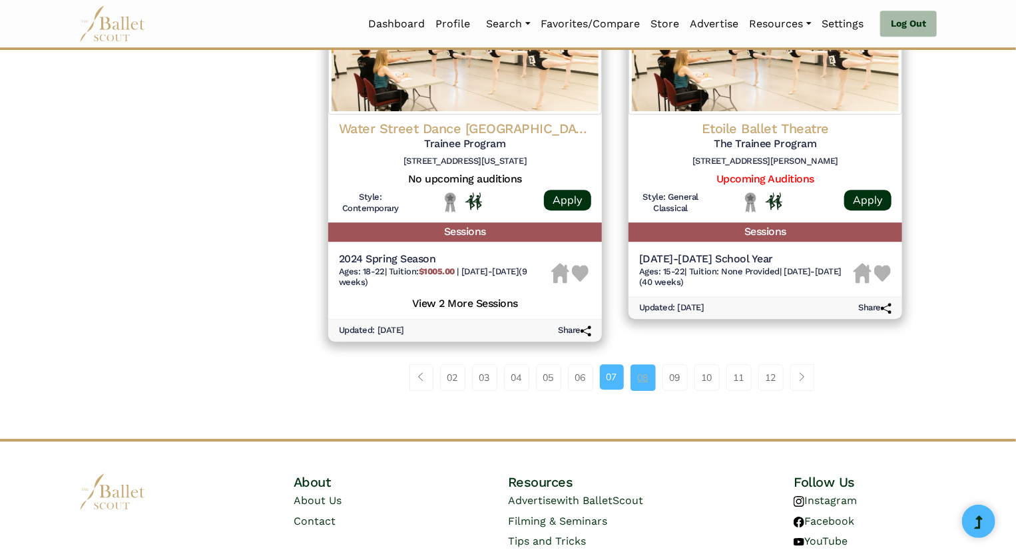
click at [646, 384] on link "08" at bounding box center [643, 377] width 25 height 27
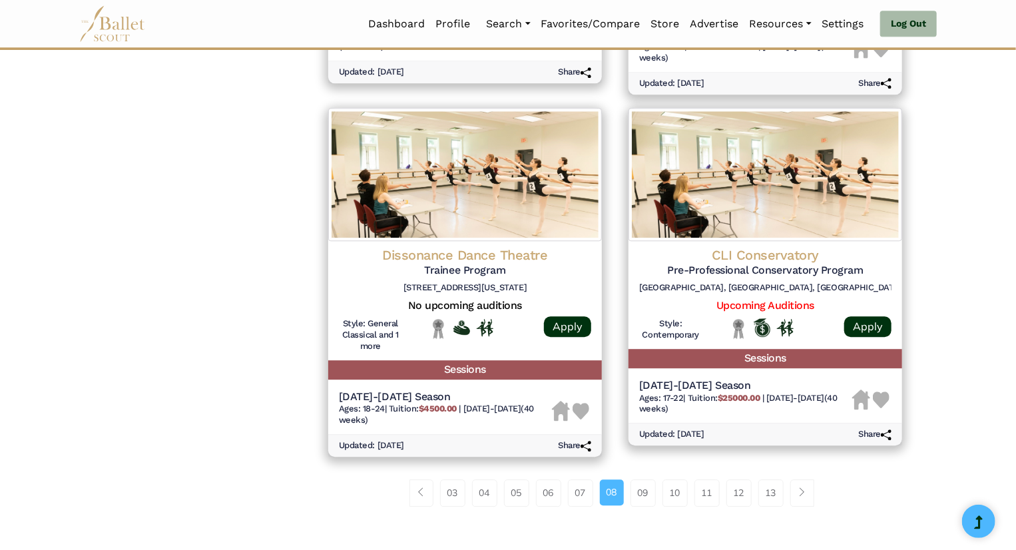
scroll to position [1731, 0]
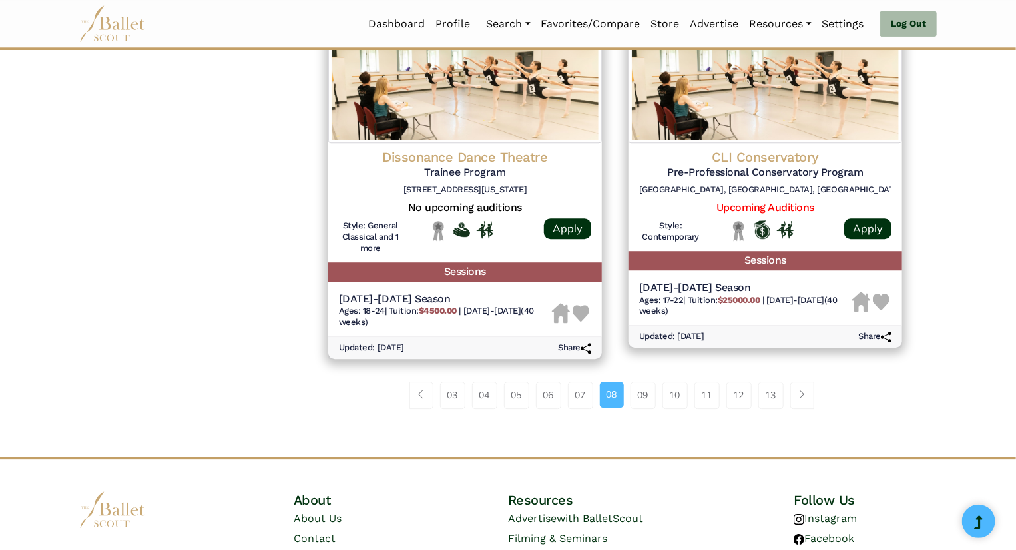
click at [655, 410] on div "03 04 05 06 07 08 09 10 11 12" at bounding box center [615, 400] width 601 height 69
click at [651, 402] on link "09" at bounding box center [643, 395] width 25 height 27
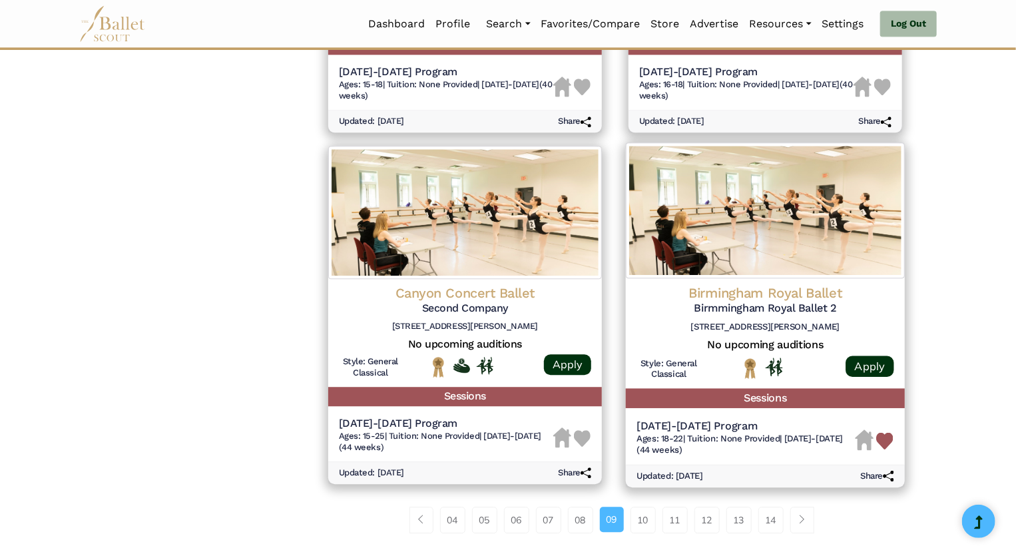
scroll to position [1561, 0]
click at [741, 246] on img at bounding box center [765, 211] width 279 height 136
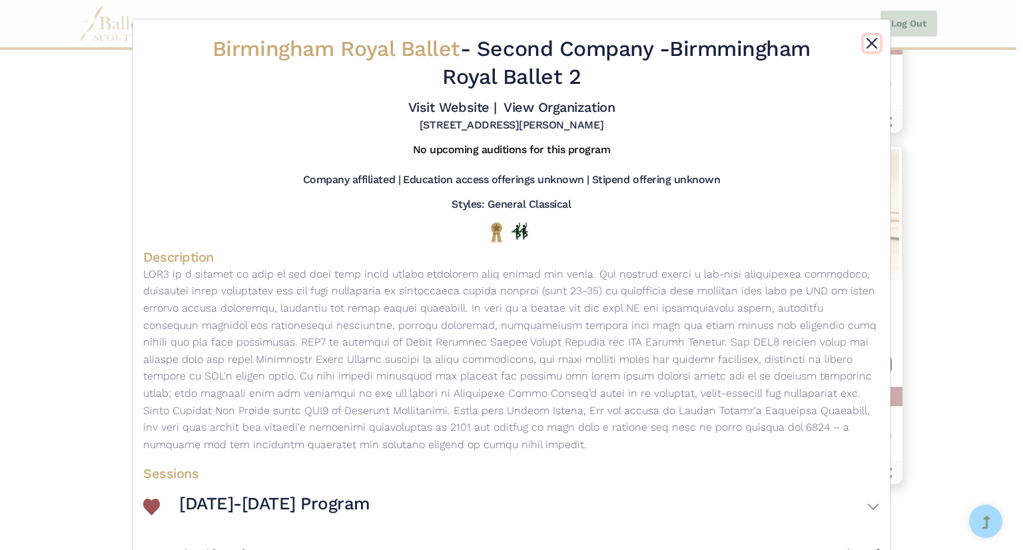
click at [874, 38] on button "Close" at bounding box center [872, 43] width 16 height 16
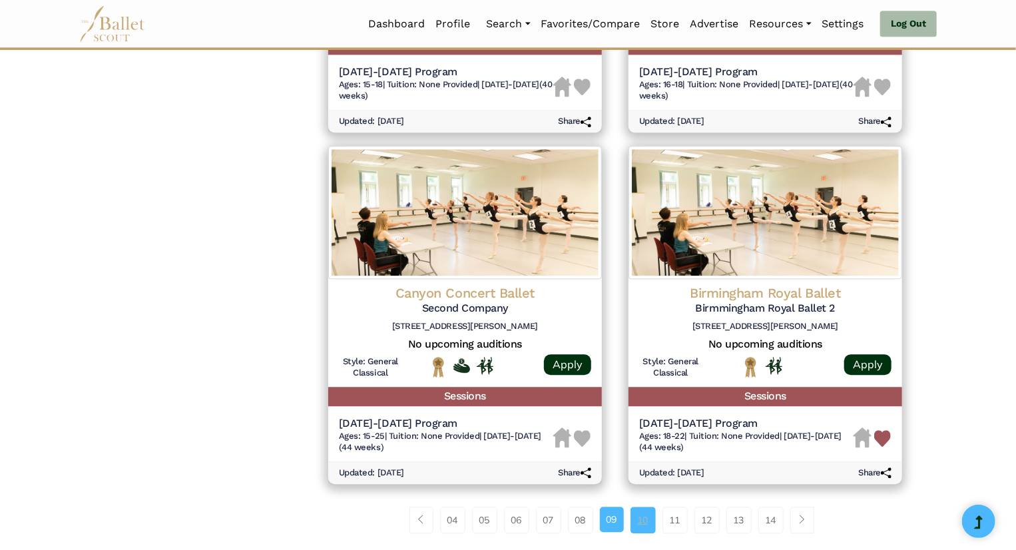
click at [642, 525] on link "10" at bounding box center [643, 520] width 25 height 27
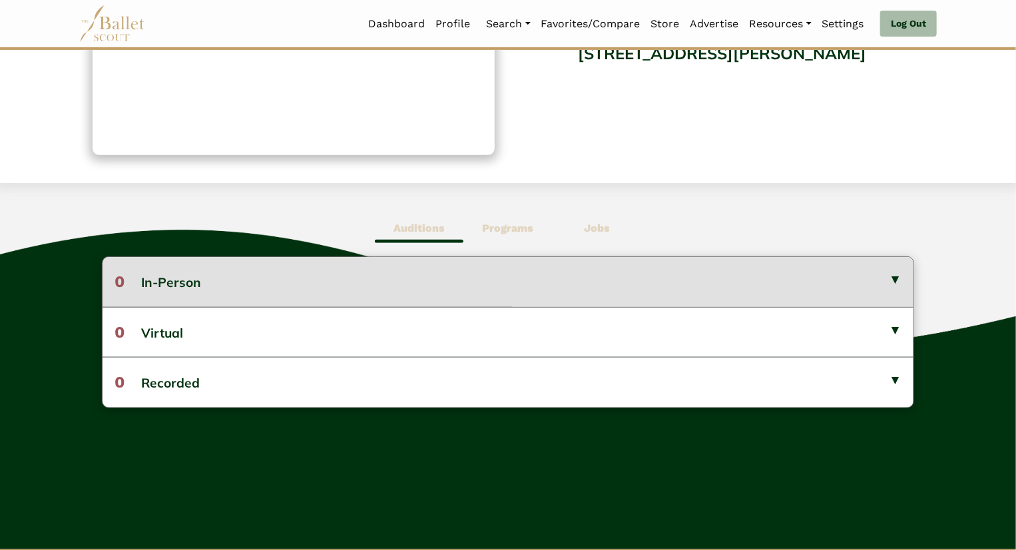
scroll to position [218, 0]
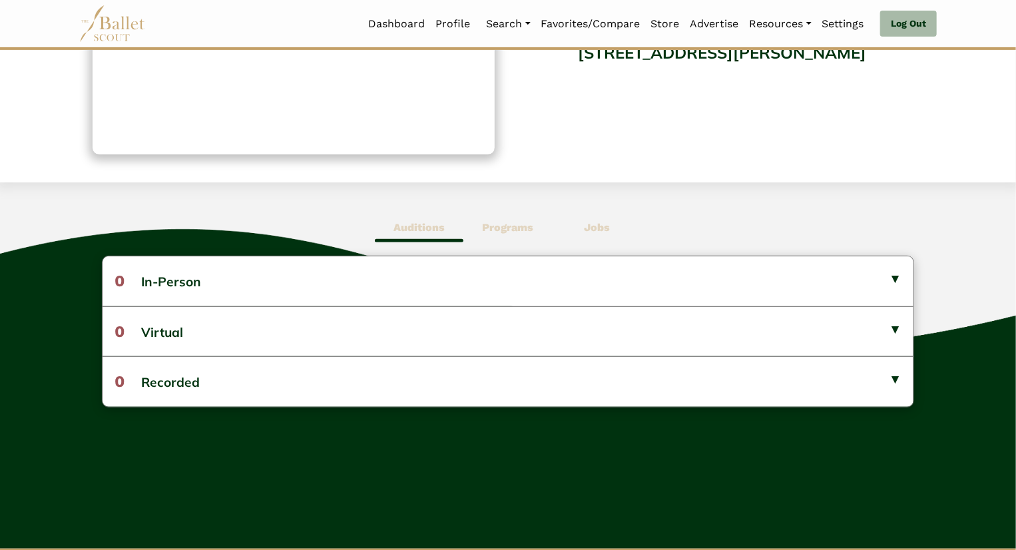
click at [519, 214] on span "Programs" at bounding box center [507, 227] width 89 height 31
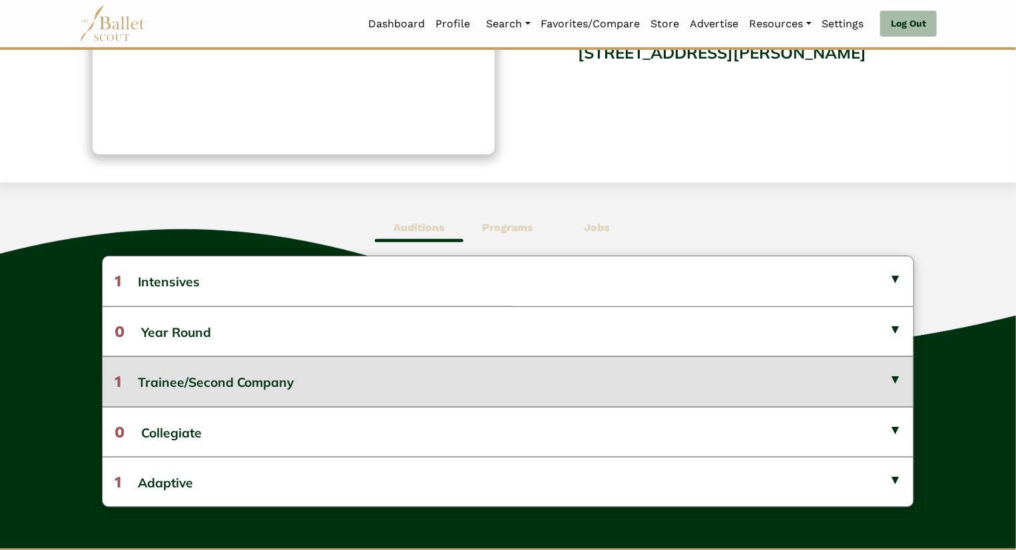
click at [380, 390] on button "1 Trainee/Second Company" at bounding box center [509, 381] width 812 height 50
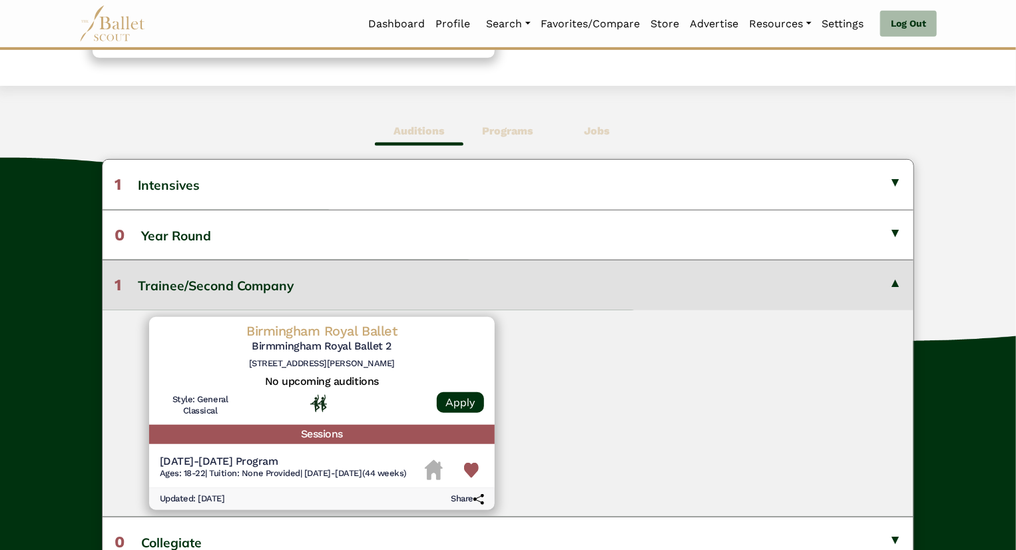
scroll to position [316, 0]
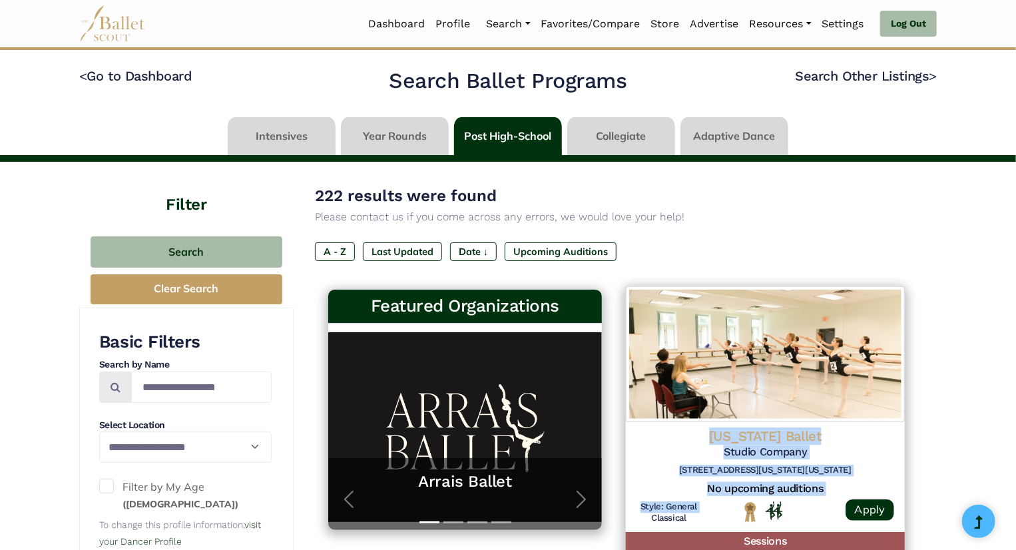
drag, startPoint x: 0, startPoint y: 0, endPoint x: 678, endPoint y: 424, distance: 799.7
click at [678, 424] on div "Washington Ballet Studio Company 3515 Wisconsin Ave NW, Washington, DC 20016 No…" at bounding box center [765, 477] width 279 height 111
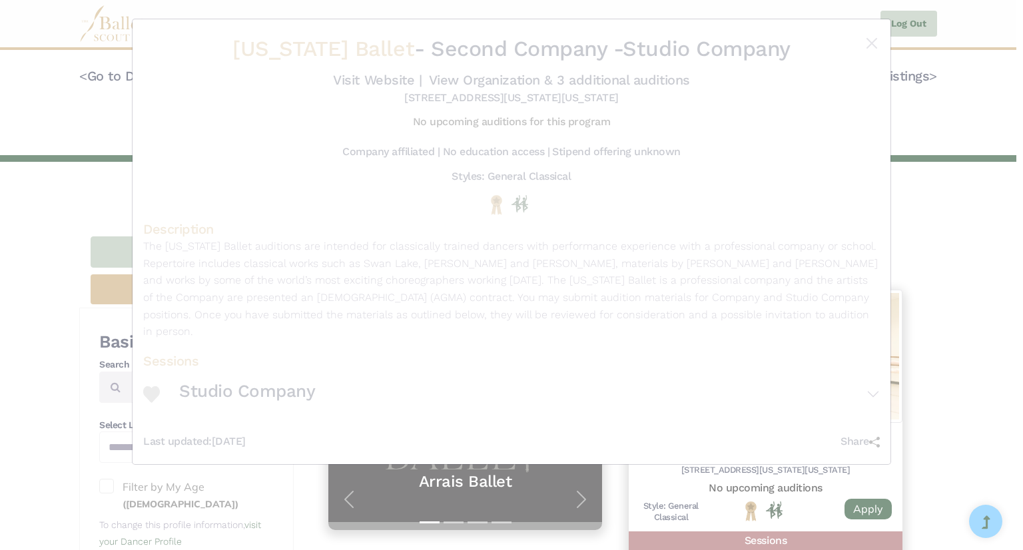
click at [831, 246] on div "Washington Ballet - Second Company - Studio Company Visit Website | View Organi…" at bounding box center [511, 242] width 737 height 424
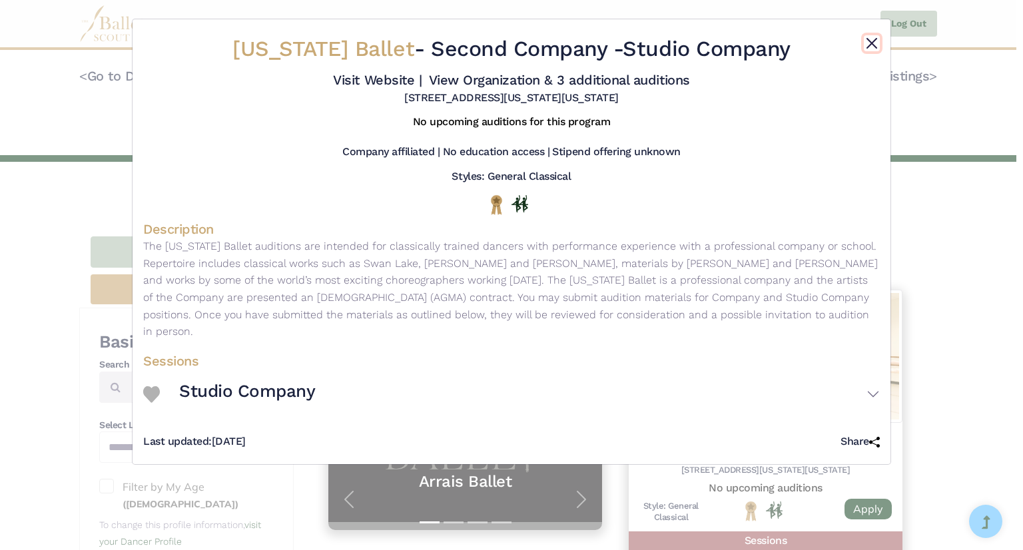
click at [874, 49] on button "Close" at bounding box center [872, 43] width 16 height 16
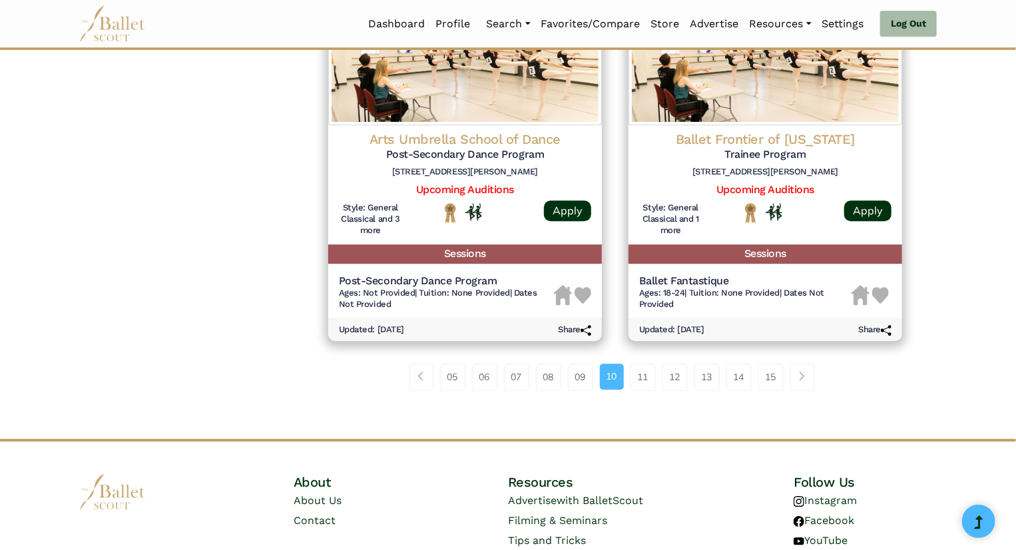
scroll to position [1750, 0]
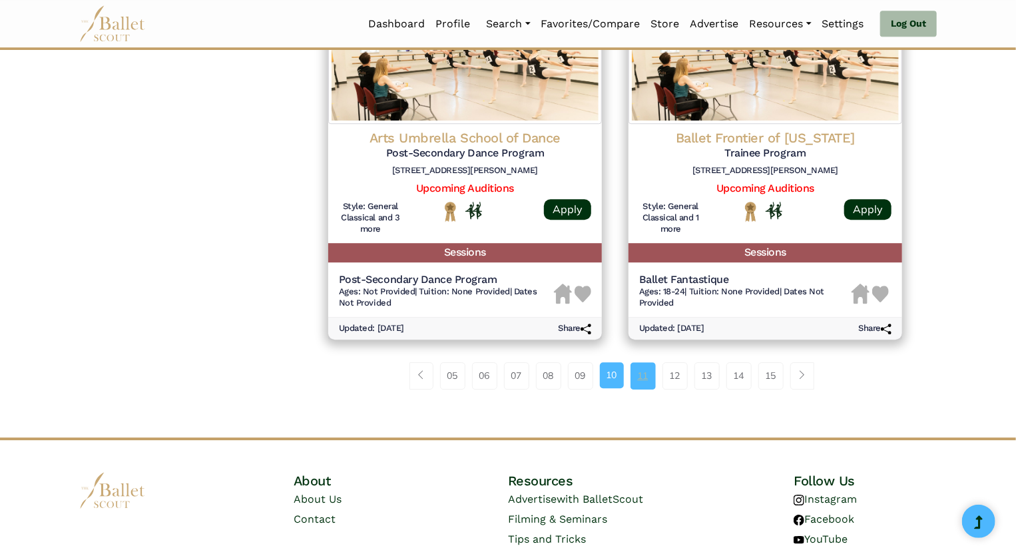
click at [650, 375] on link "11" at bounding box center [643, 375] width 25 height 27
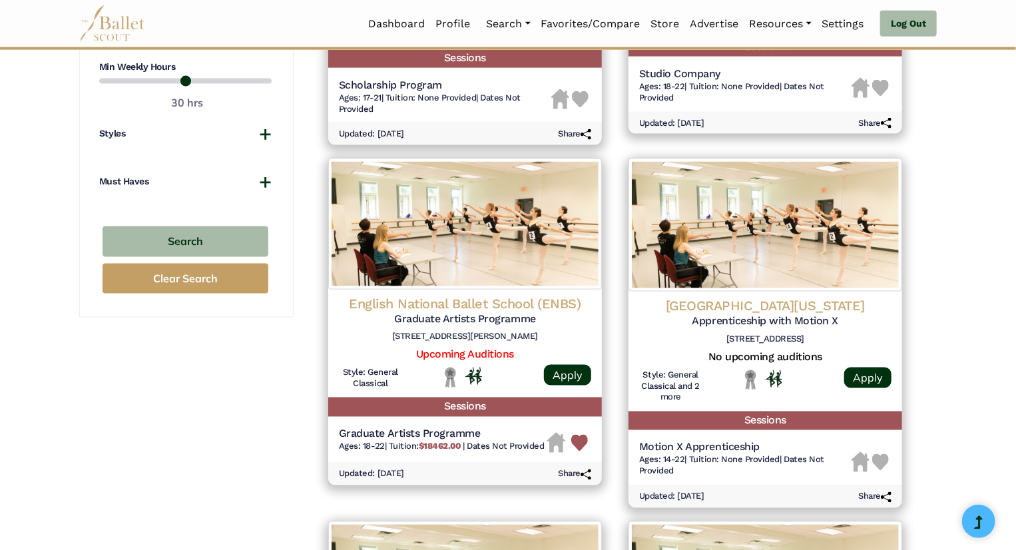
scroll to position [882, 0]
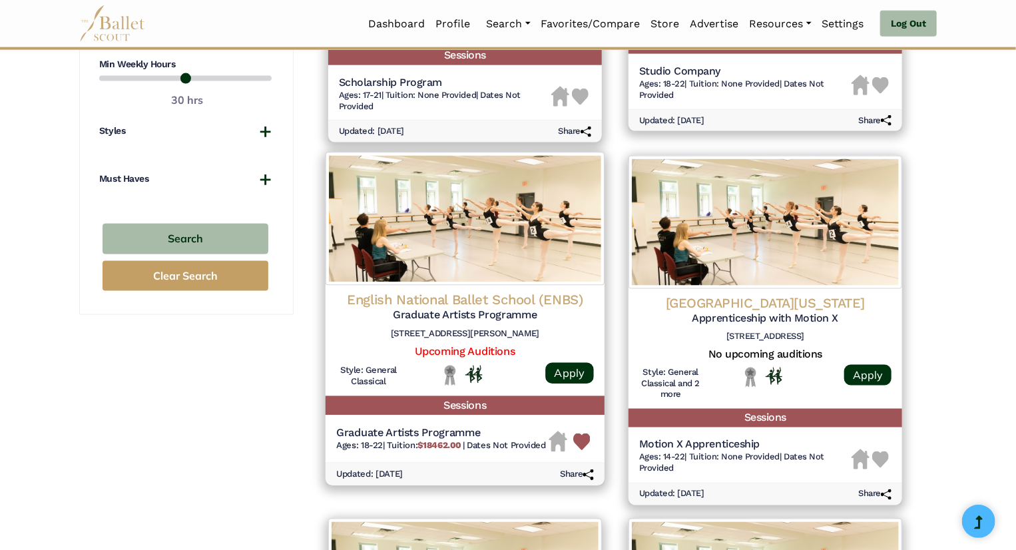
click at [515, 304] on h4 "English National Ballet School (ENBS)" at bounding box center [465, 300] width 258 height 18
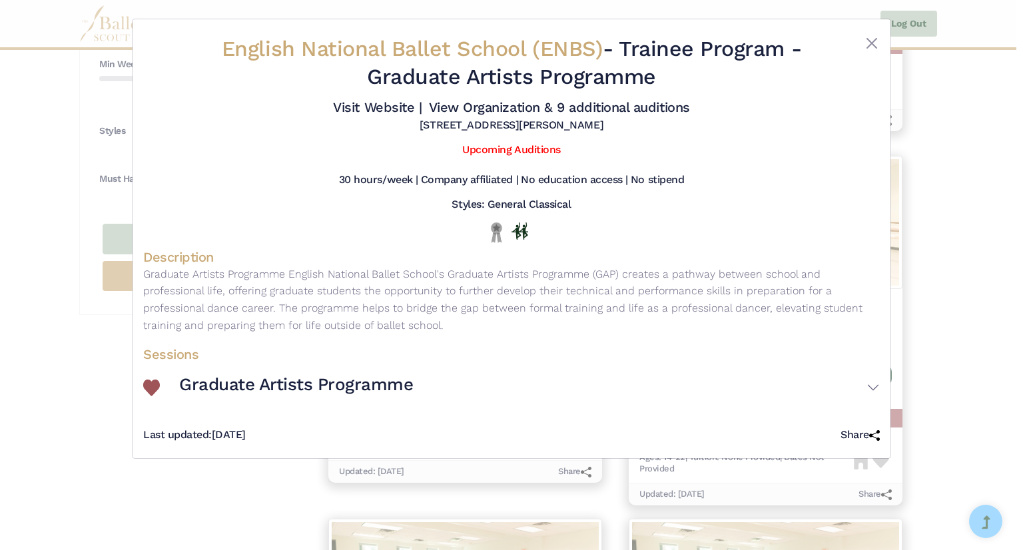
click at [879, 49] on div at bounding box center [848, 65] width 61 height 61
click at [876, 45] on button "Close" at bounding box center [872, 43] width 16 height 16
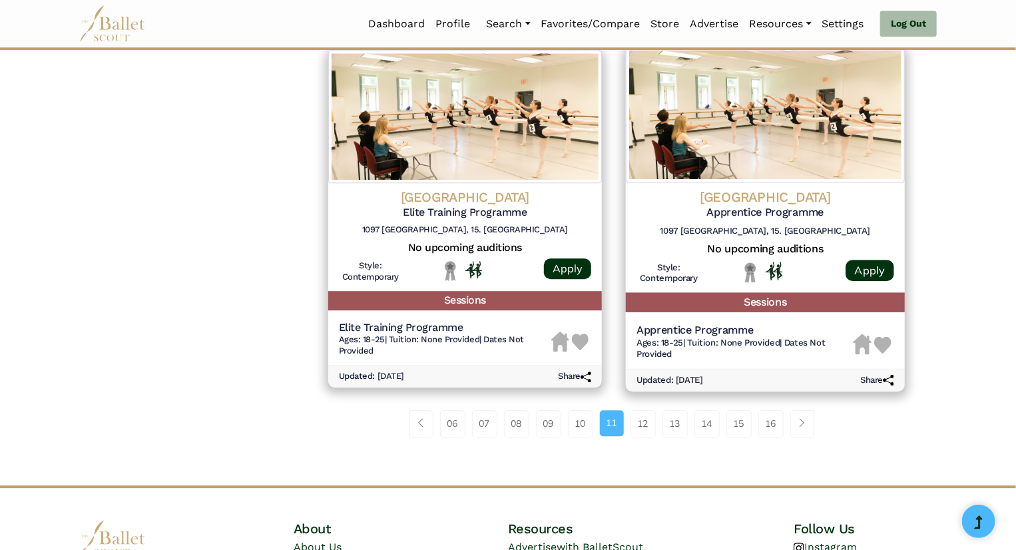
scroll to position [1703, 0]
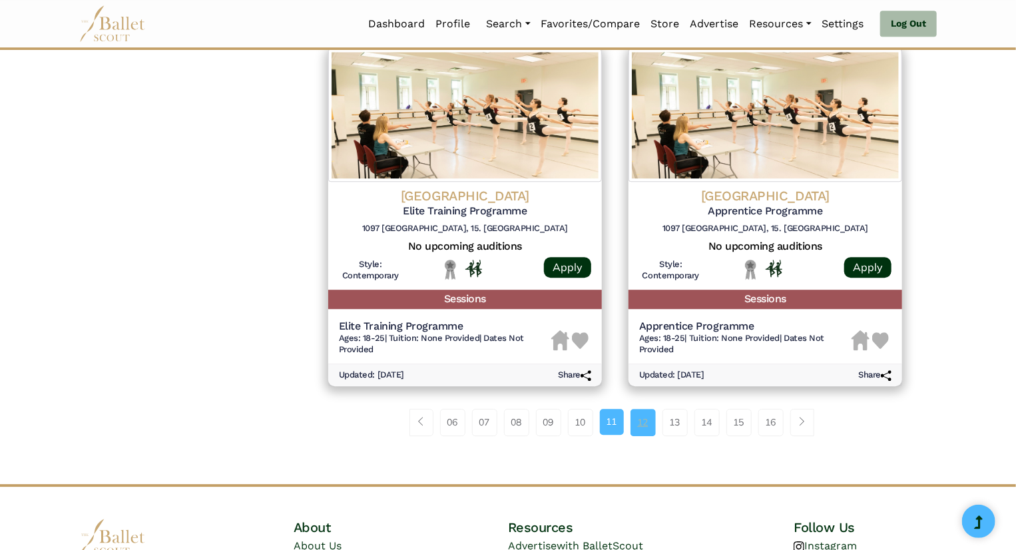
click at [653, 419] on link "12" at bounding box center [643, 422] width 25 height 27
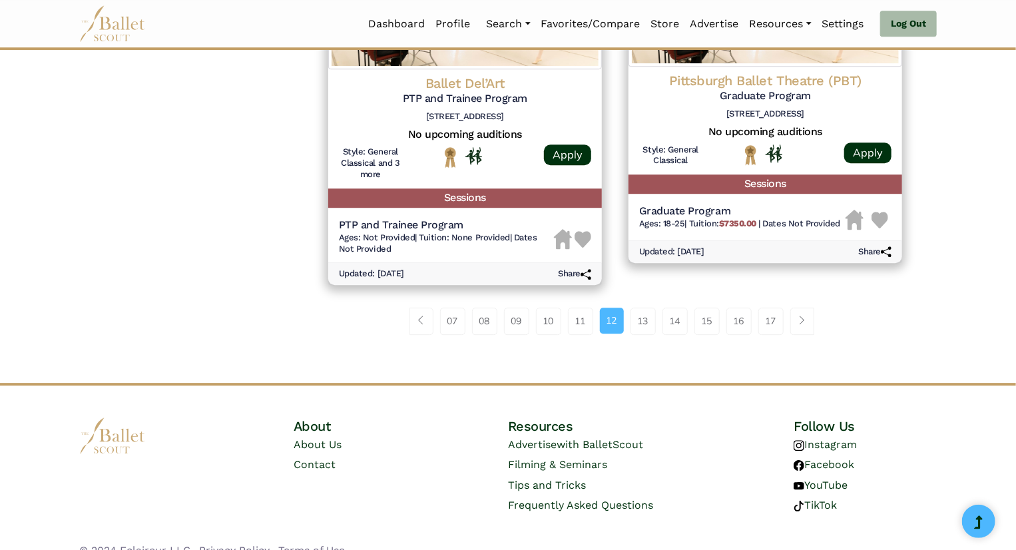
scroll to position [1789, 0]
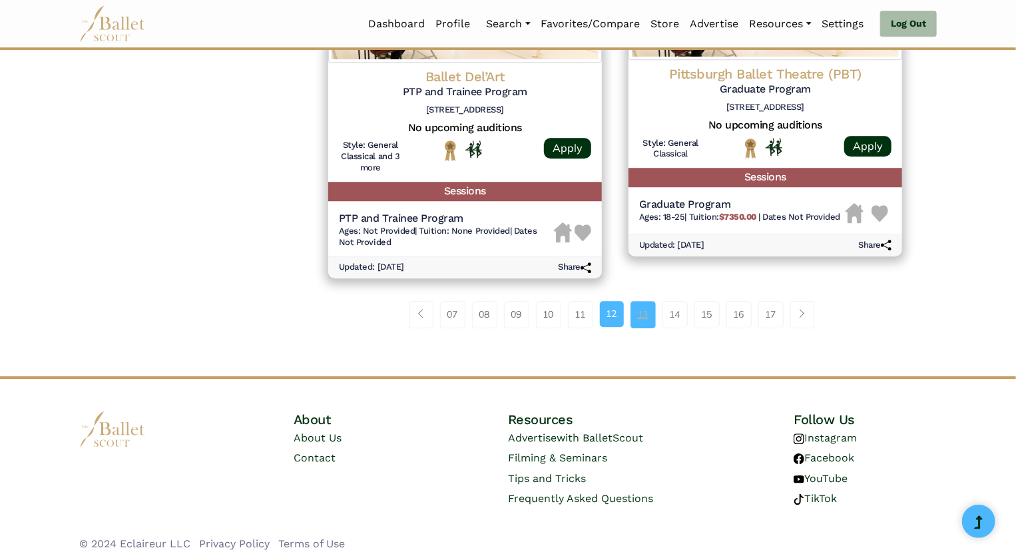
click at [652, 312] on link "13" at bounding box center [643, 314] width 25 height 27
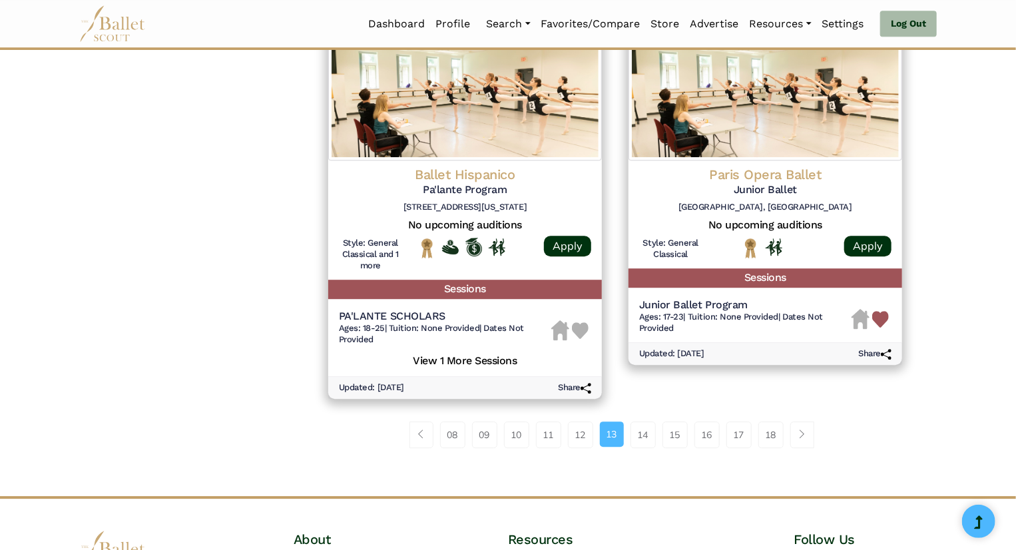
scroll to position [1726, 0]
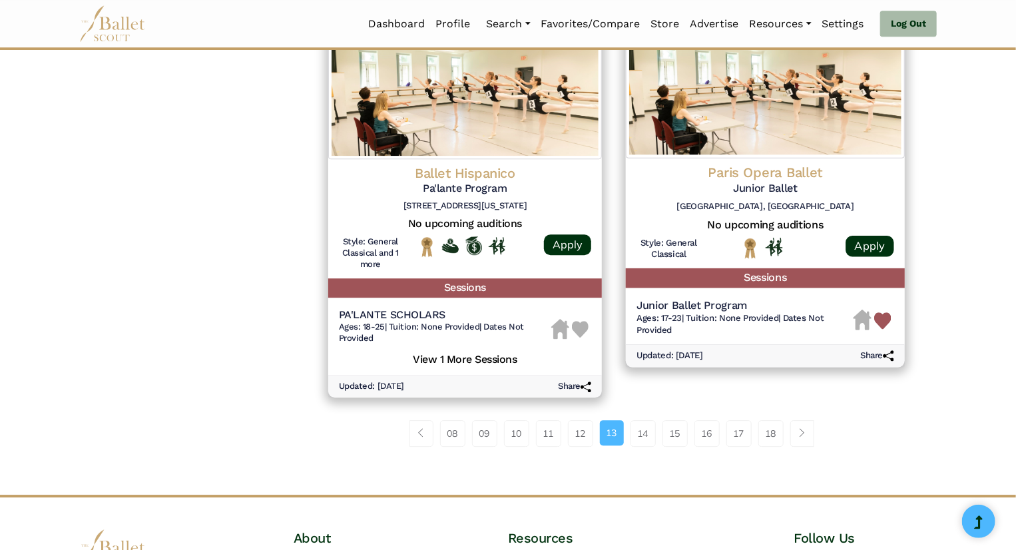
click at [800, 176] on h4 "Paris Opera Ballet" at bounding box center [766, 172] width 258 height 18
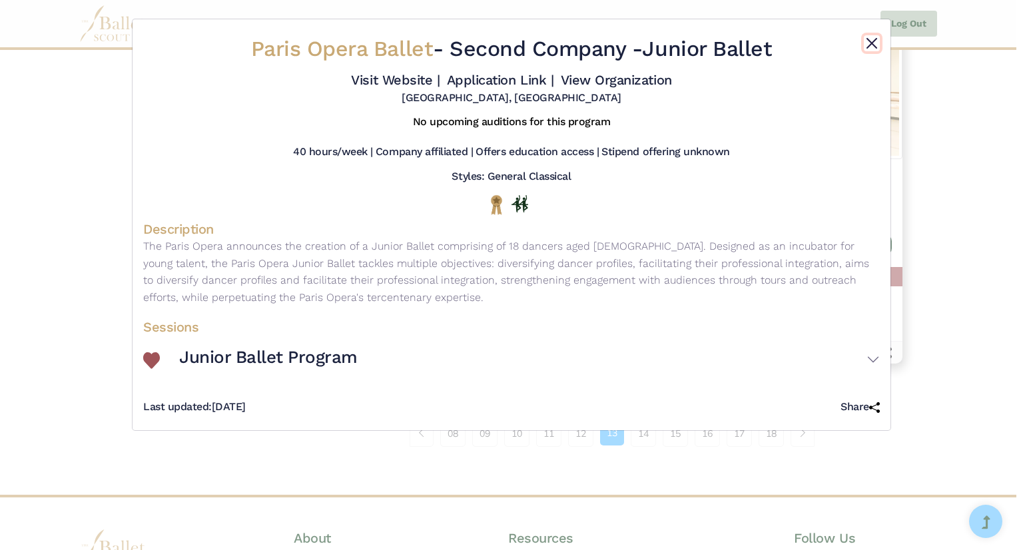
click at [869, 49] on button "Close" at bounding box center [872, 43] width 16 height 16
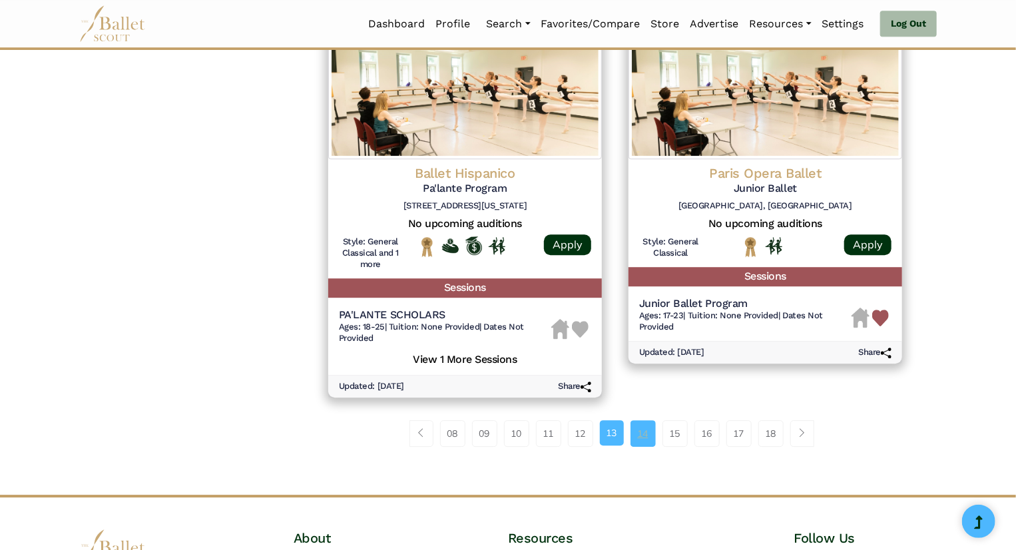
click at [644, 430] on link "14" at bounding box center [643, 433] width 25 height 27
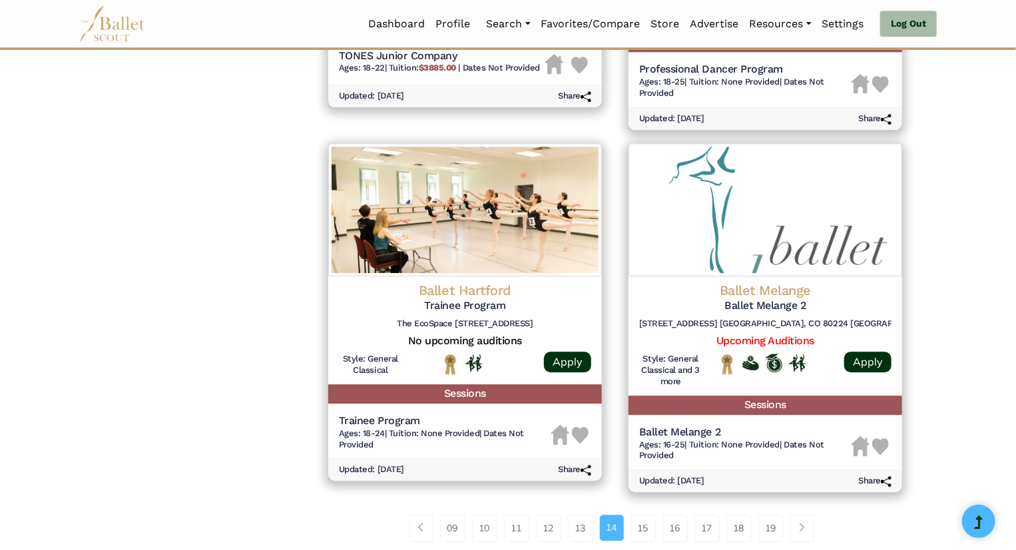
scroll to position [1598, 0]
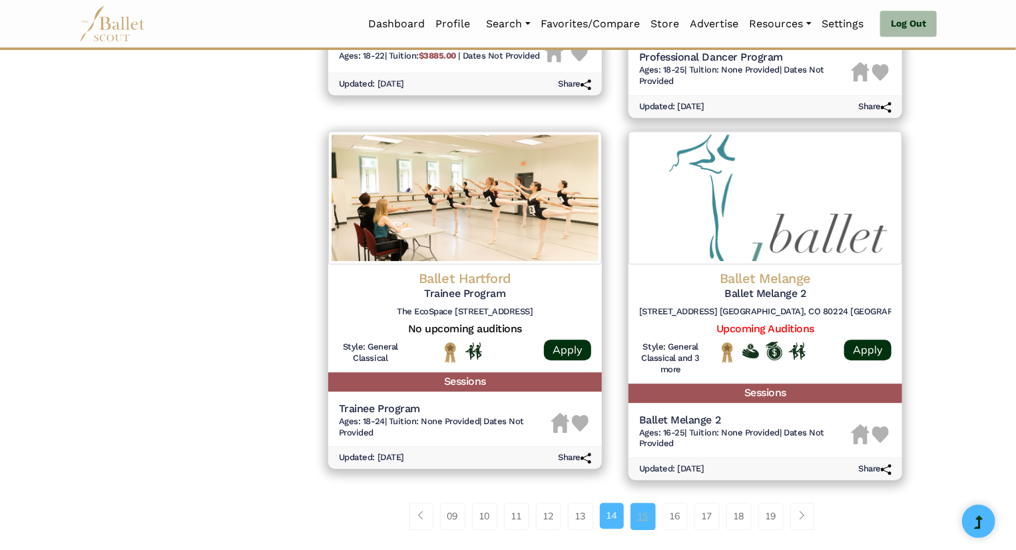
click at [650, 517] on link "15" at bounding box center [643, 516] width 25 height 27
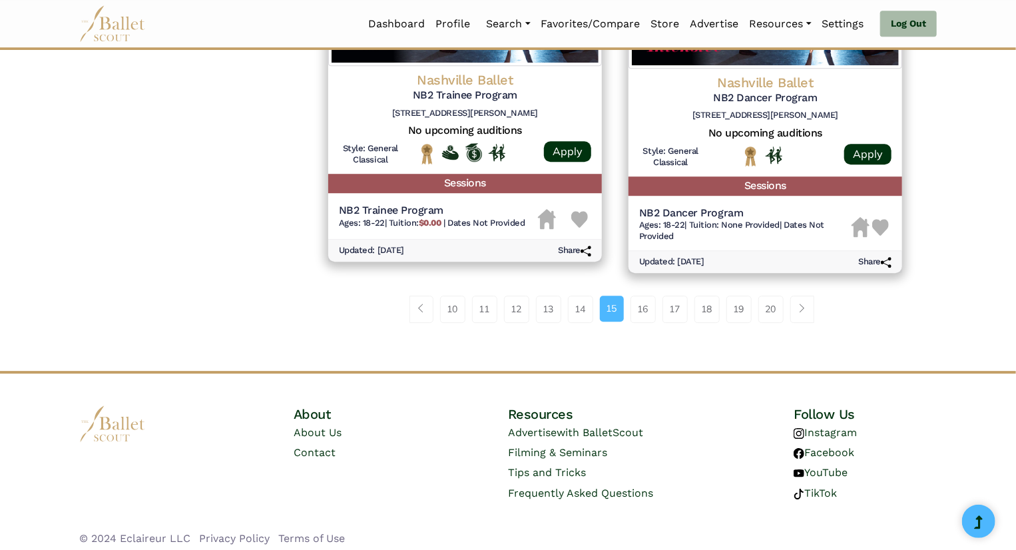
scroll to position [1825, 0]
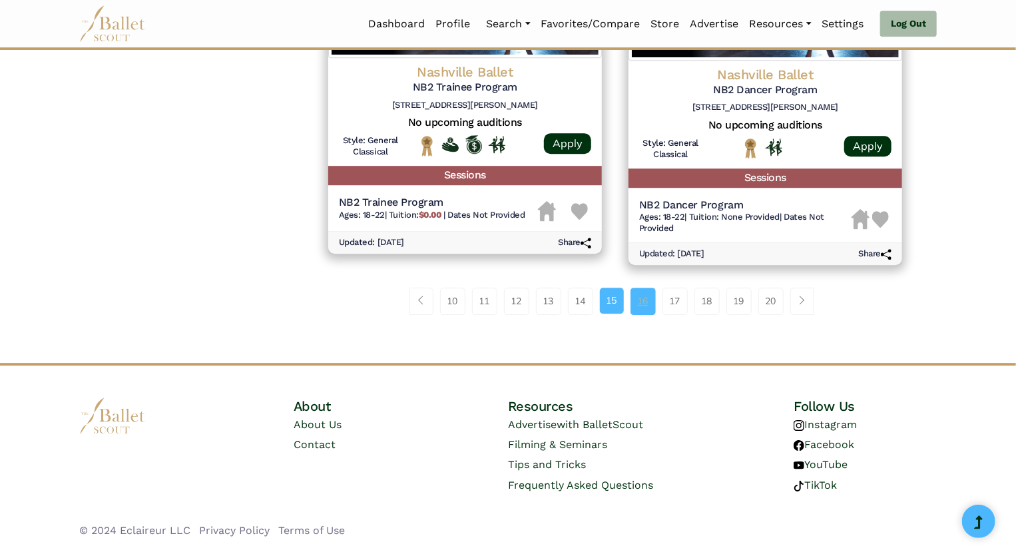
click at [647, 291] on link "16" at bounding box center [643, 301] width 25 height 27
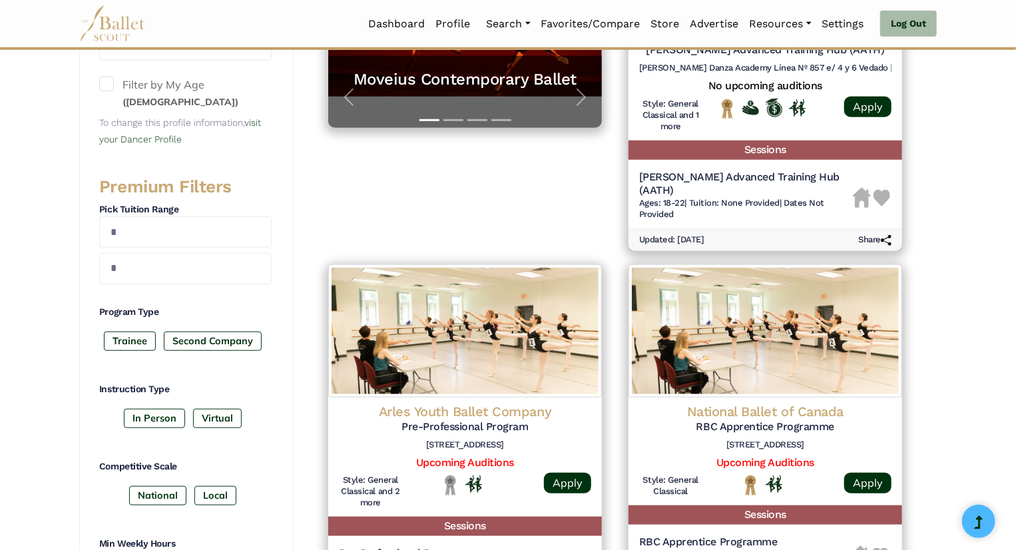
scroll to position [506, 0]
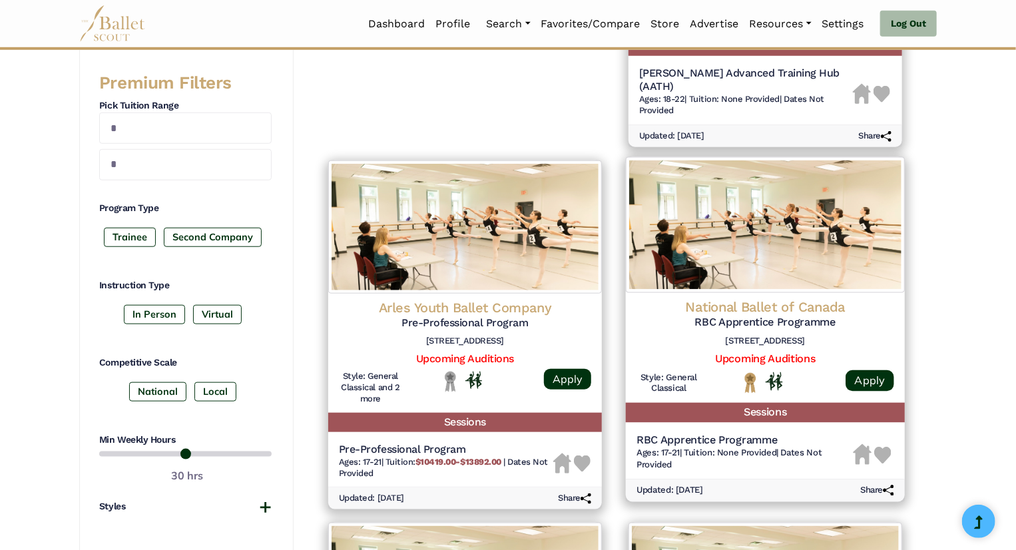
drag, startPoint x: 757, startPoint y: 275, endPoint x: 746, endPoint y: 267, distance: 13.3
click at [746, 267] on img at bounding box center [765, 225] width 279 height 136
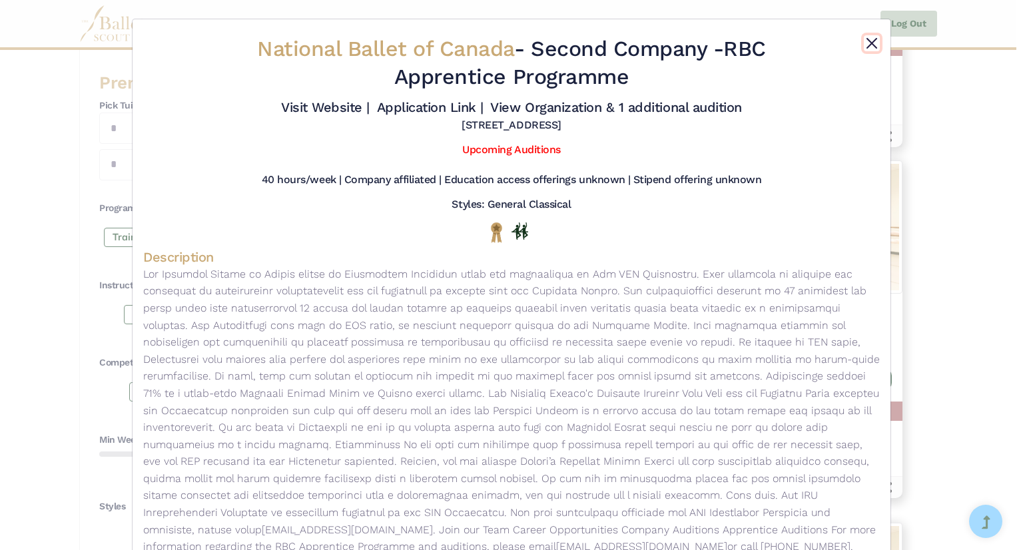
click at [864, 41] on button "Close" at bounding box center [872, 43] width 16 height 16
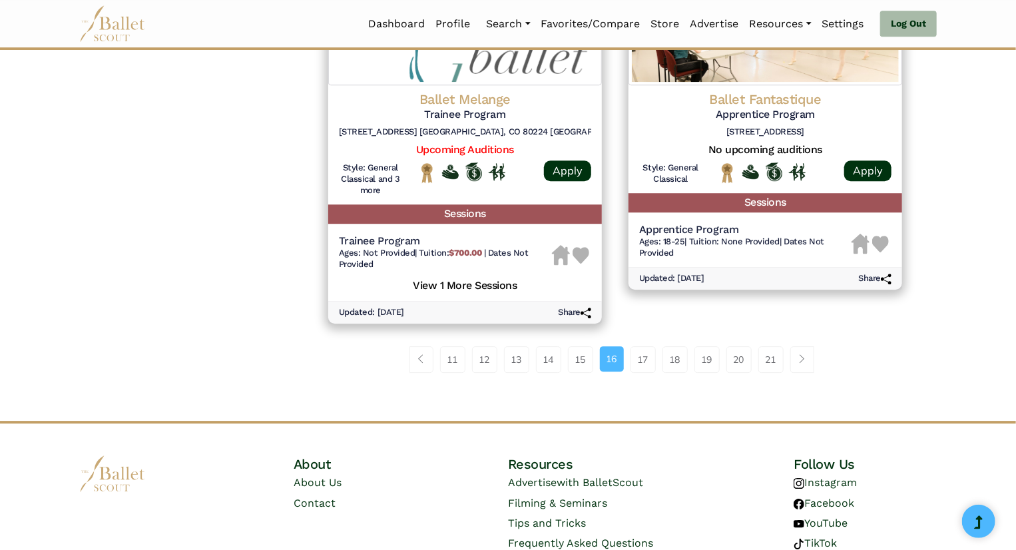
scroll to position [1792, 0]
click at [649, 350] on link "17" at bounding box center [643, 359] width 25 height 27
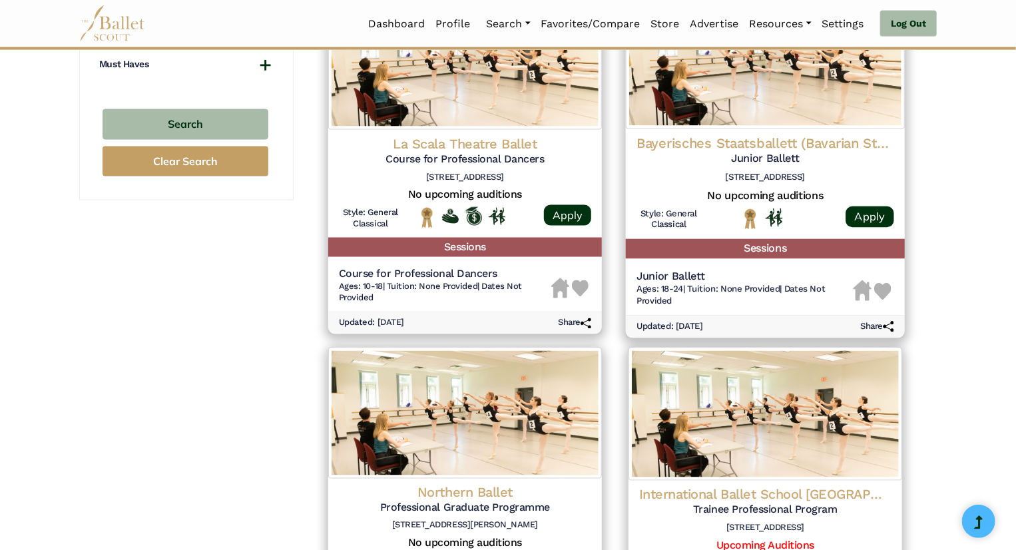
scroll to position [995, 0]
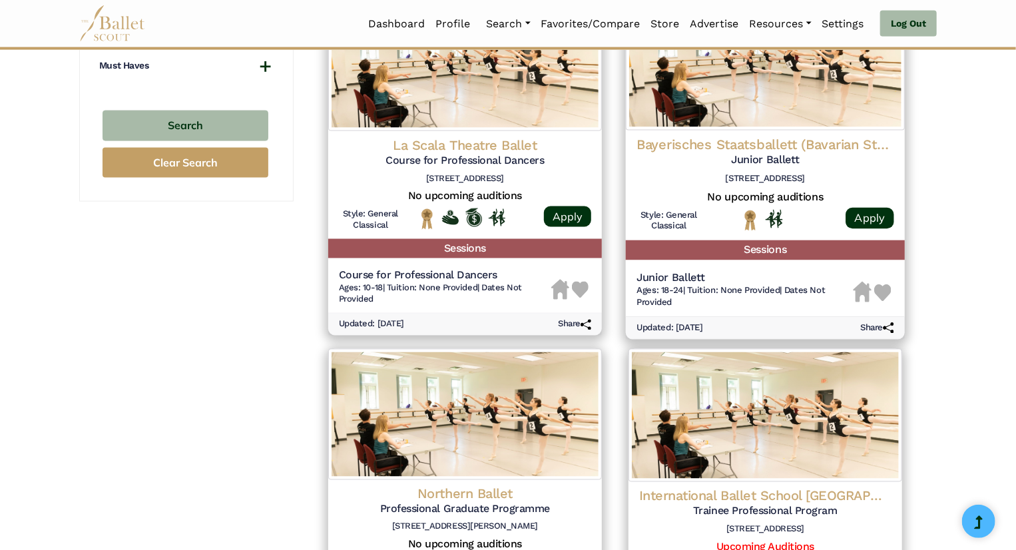
click at [739, 110] on img at bounding box center [765, 63] width 279 height 136
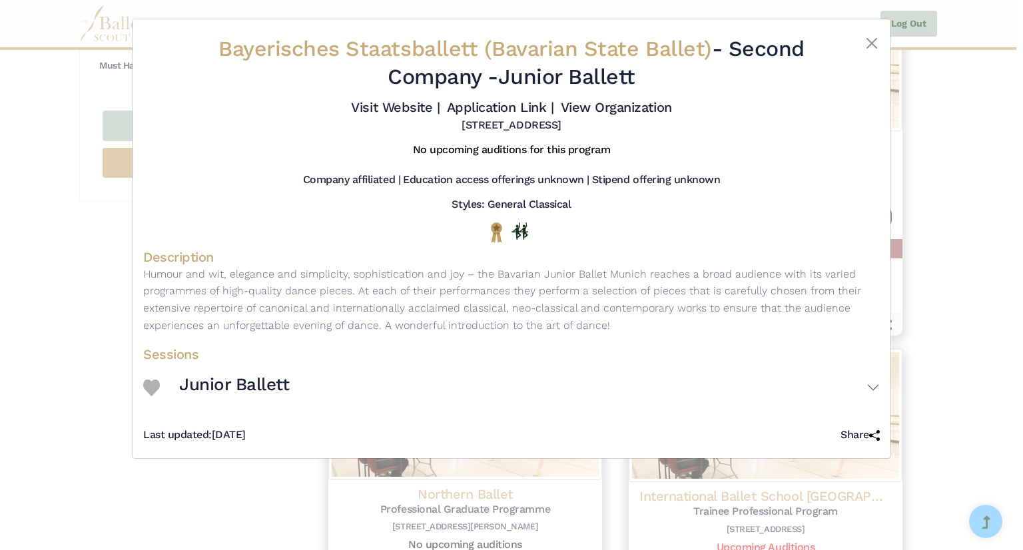
click at [872, 30] on div "Bayerisches Staatsballett (Bavarian State Ballet) - Second Company - Junior Bal…" at bounding box center [511, 84] width 737 height 108
click at [874, 51] on div at bounding box center [848, 65] width 61 height 61
click at [877, 45] on button "Close" at bounding box center [872, 43] width 16 height 16
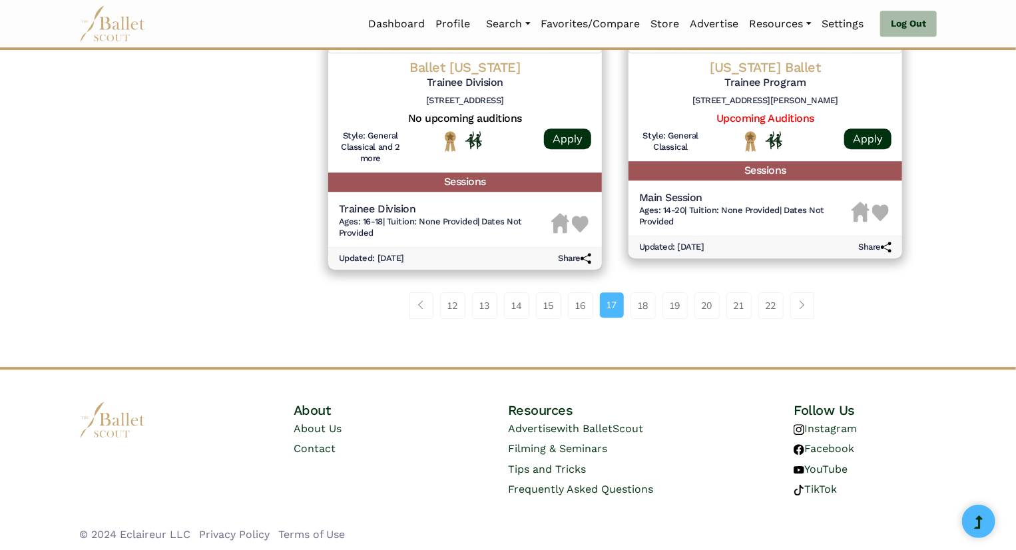
scroll to position [1777, 0]
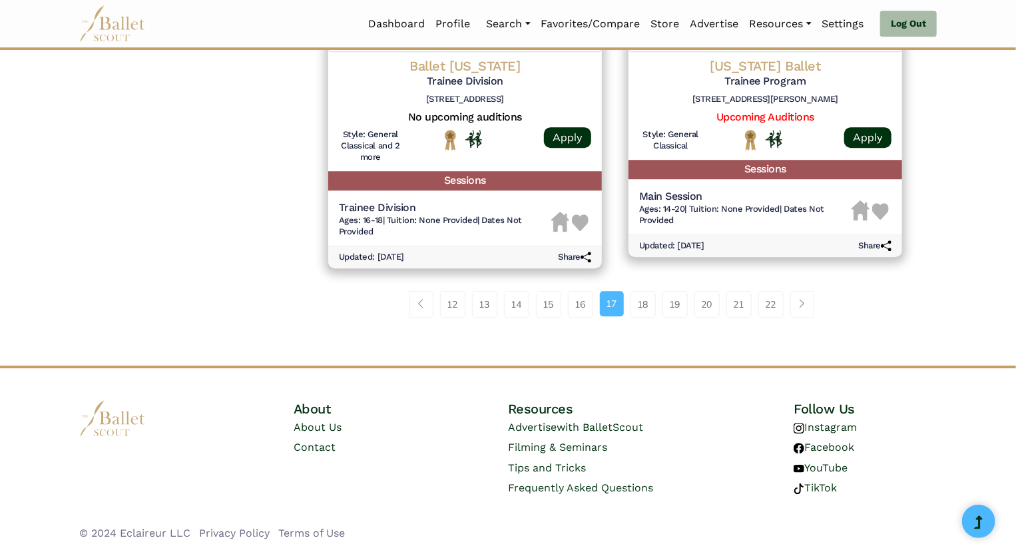
click at [659, 298] on li "18" at bounding box center [647, 304] width 32 height 27
click at [650, 302] on link "18" at bounding box center [643, 304] width 25 height 27
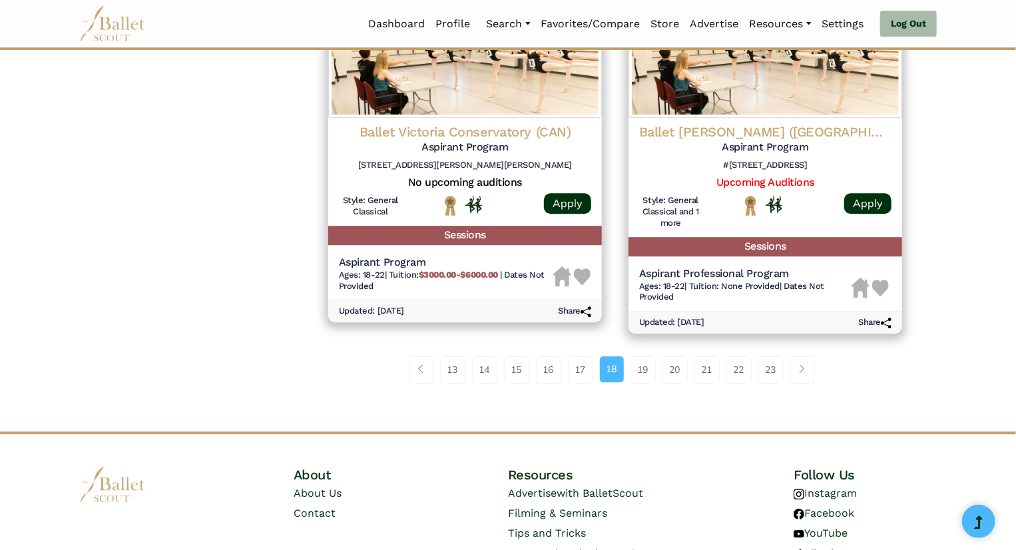
scroll to position [1749, 0]
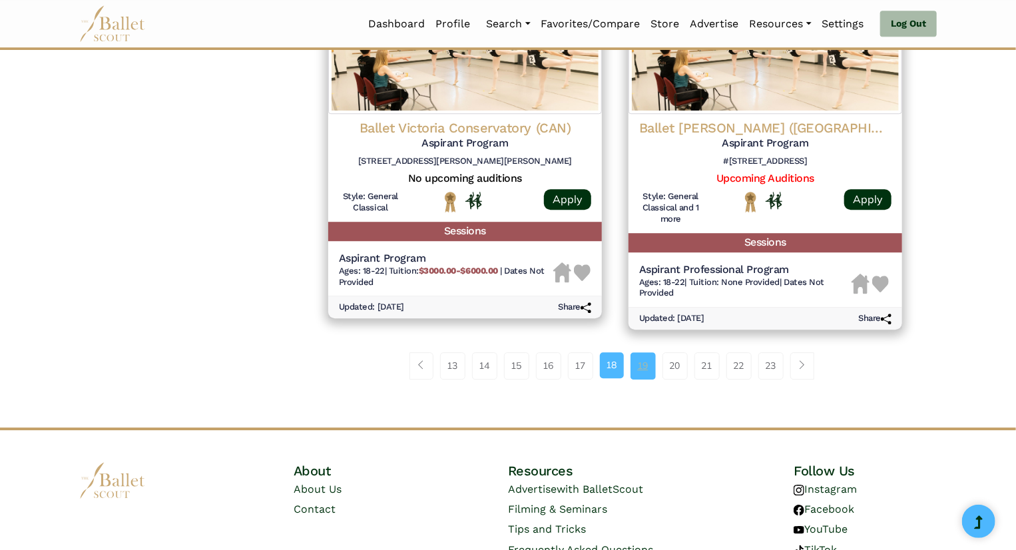
click at [651, 368] on link "19" at bounding box center [643, 365] width 25 height 27
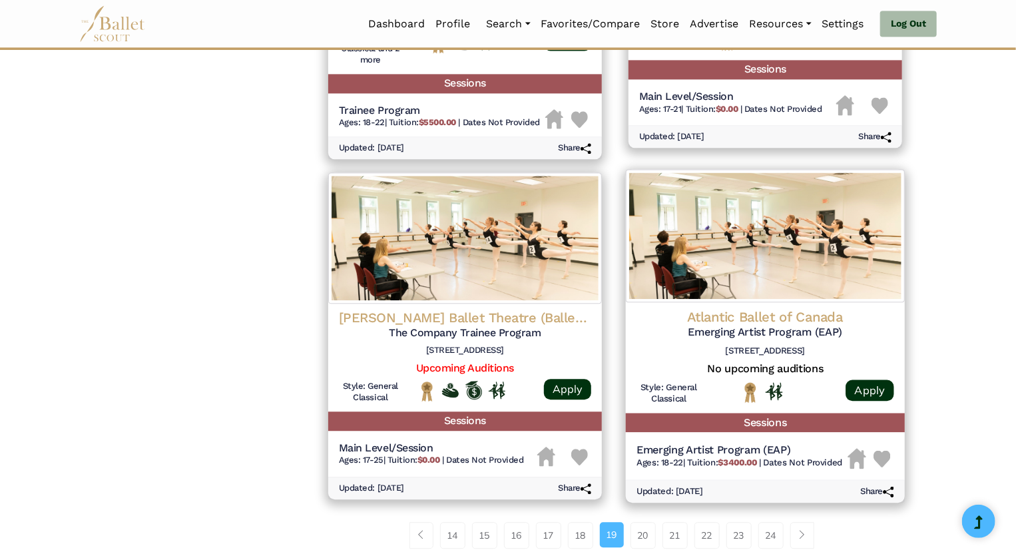
scroll to position [1504, 0]
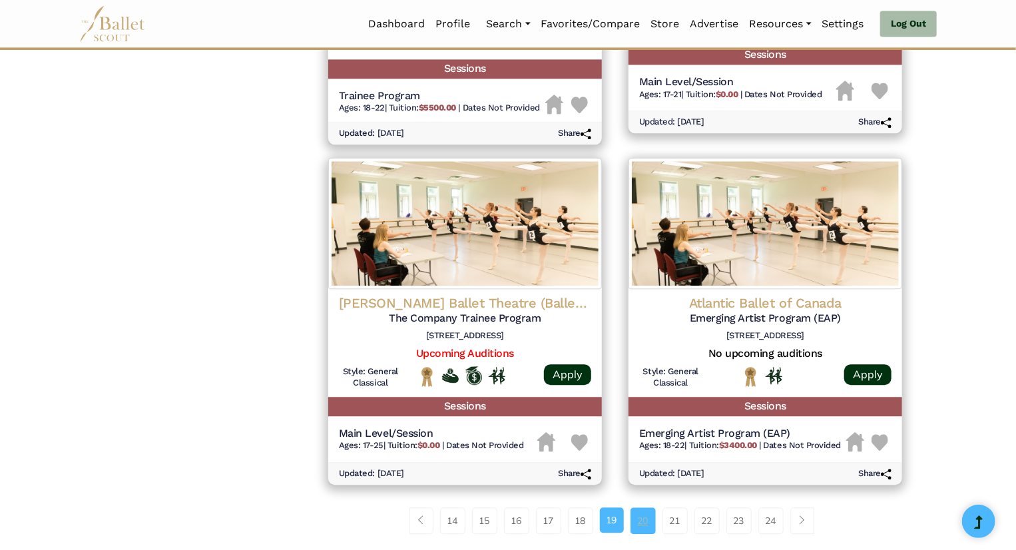
click at [655, 528] on link "20" at bounding box center [643, 520] width 25 height 27
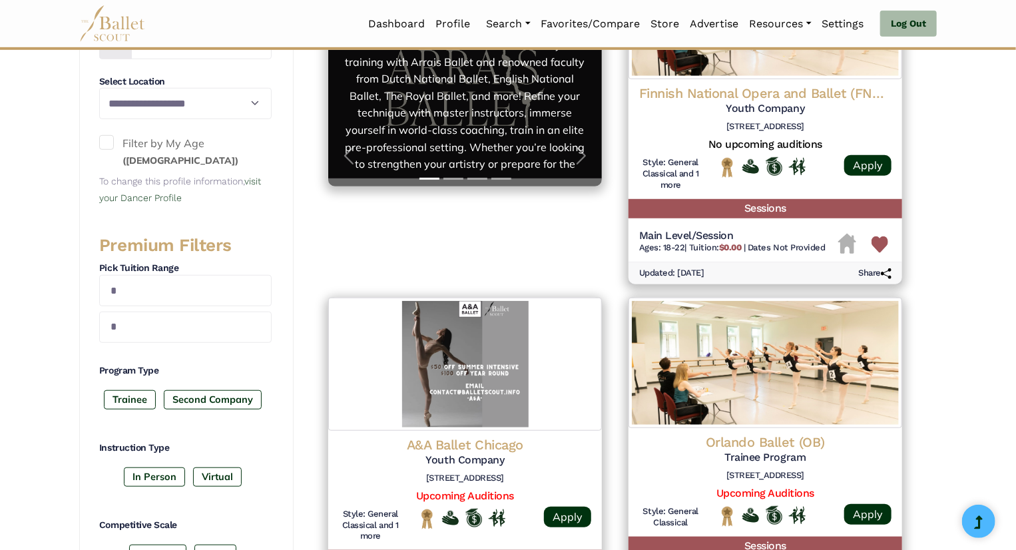
scroll to position [343, 0]
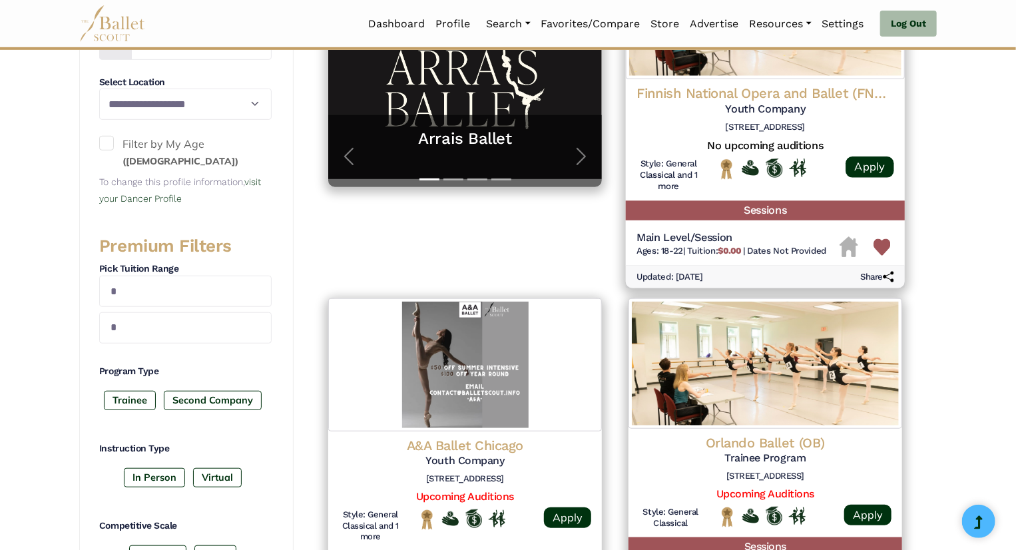
click at [714, 99] on h4 "Finnish National Opera and Ballet (FNOB)" at bounding box center [766, 94] width 258 height 18
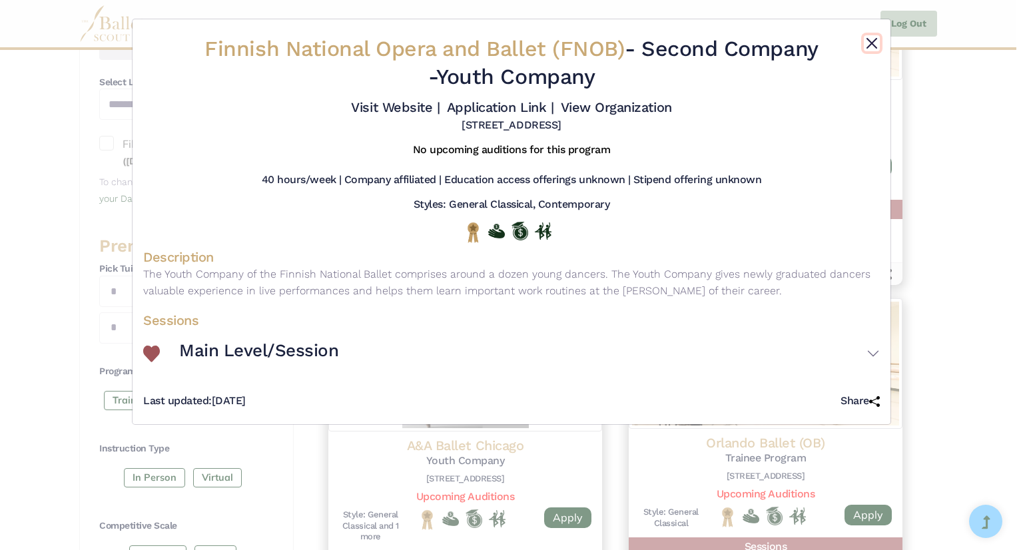
click at [869, 45] on button "Close" at bounding box center [872, 43] width 16 height 16
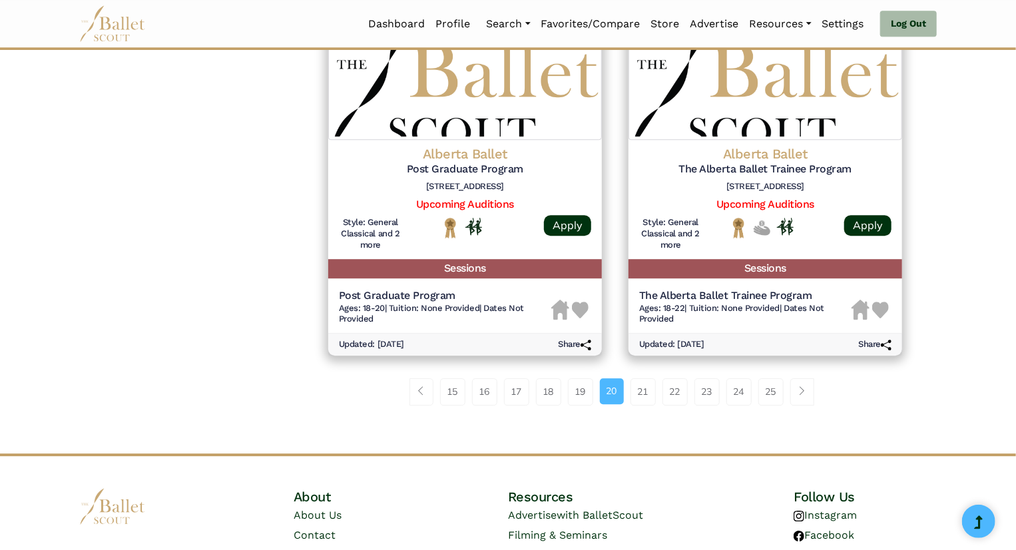
scroll to position [1715, 0]
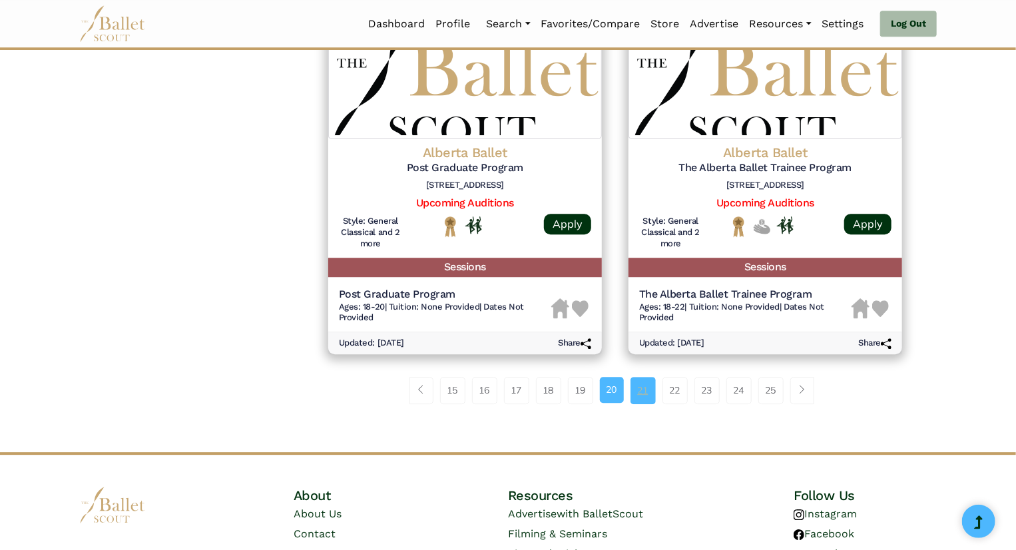
click at [647, 392] on link "21" at bounding box center [643, 390] width 25 height 27
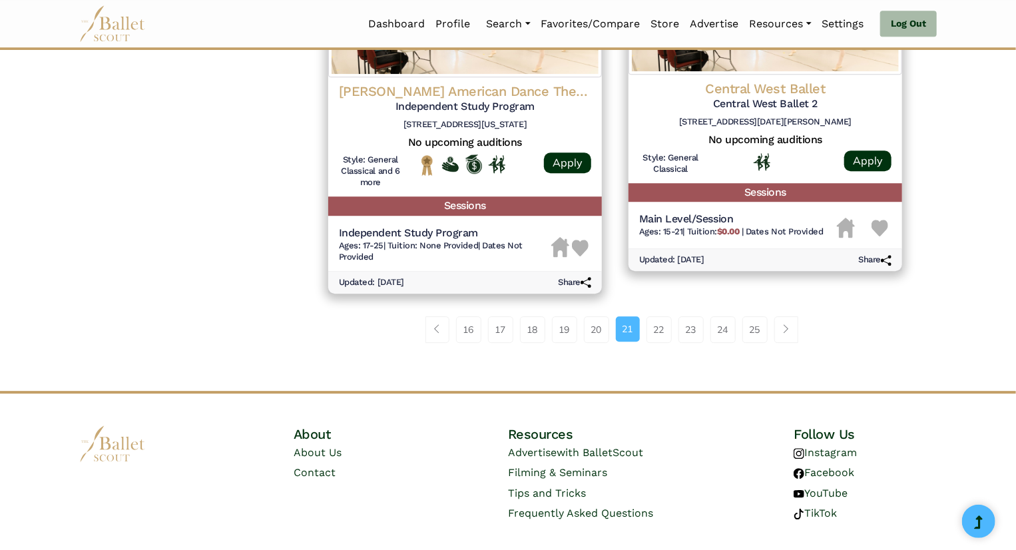
scroll to position [1781, 0]
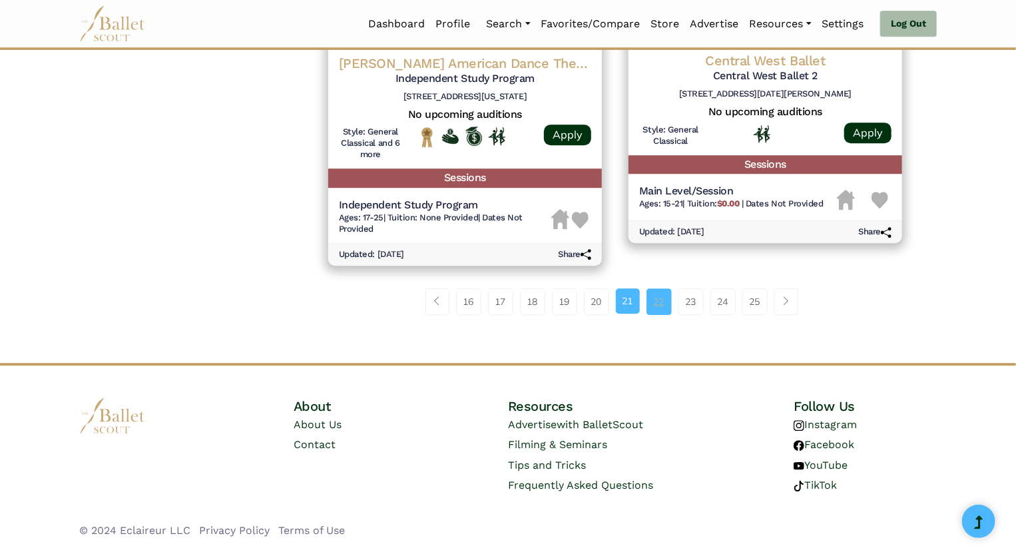
click at [669, 294] on link "22" at bounding box center [659, 301] width 25 height 27
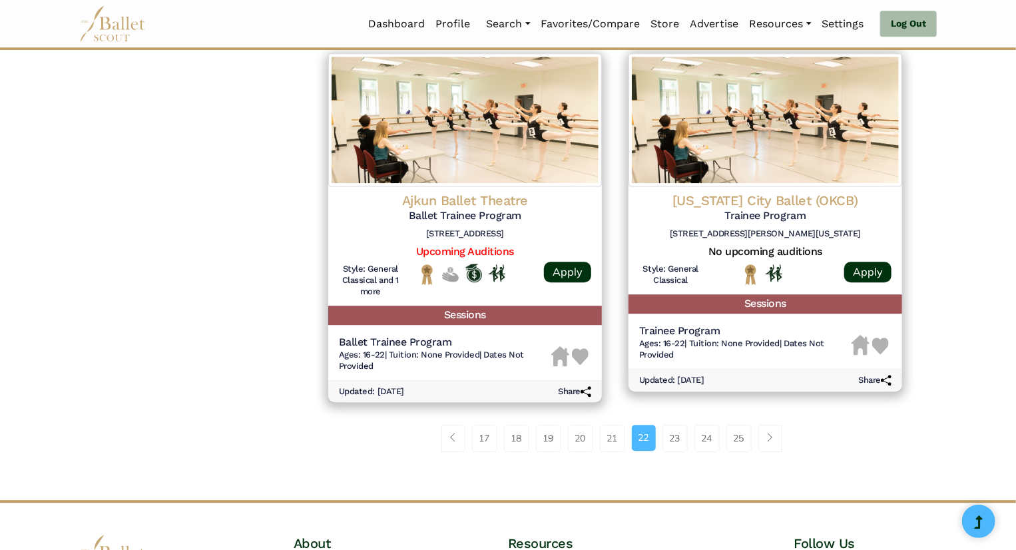
scroll to position [1654, 0]
click at [683, 443] on link "23" at bounding box center [675, 437] width 25 height 27
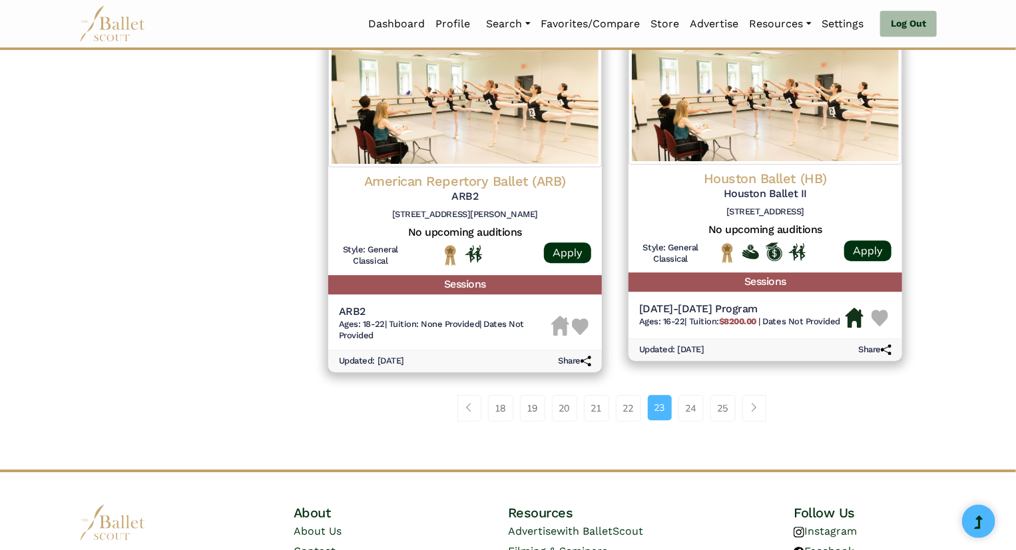
scroll to position [1672, 0]
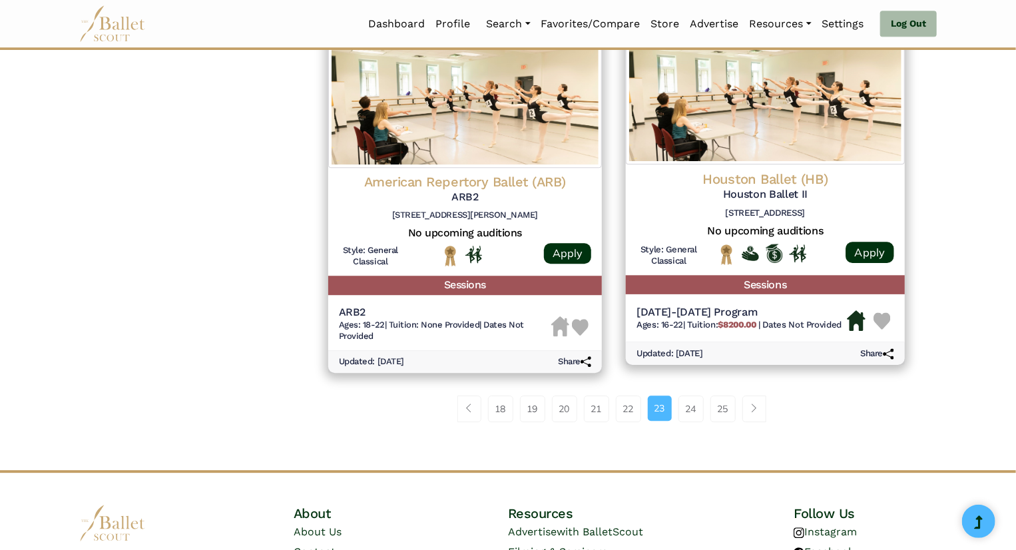
click at [800, 166] on div "Houston Ballet (HB) Houston Ballet II 601 Preston St, Houston, TX 77002 No upco…" at bounding box center [765, 219] width 279 height 111
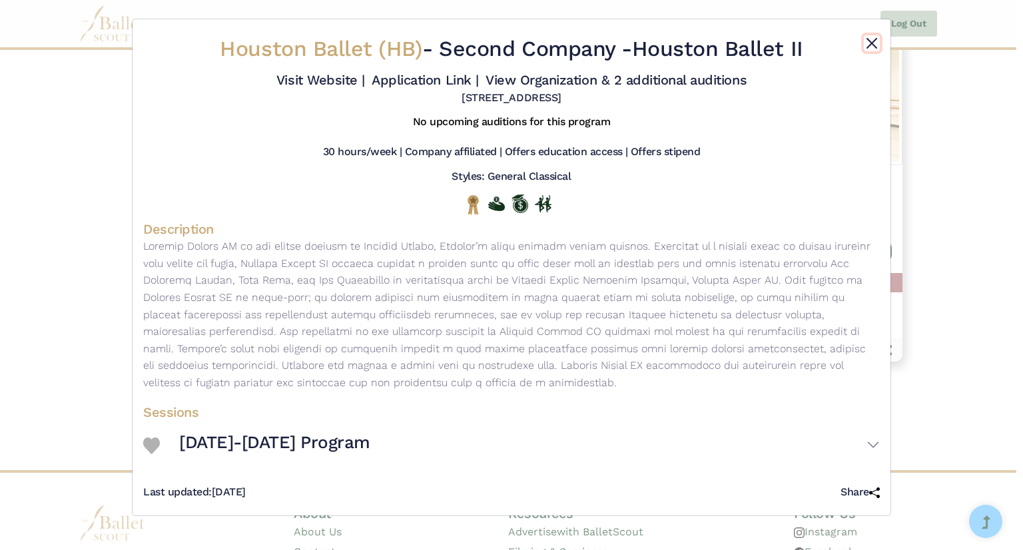
click at [866, 41] on button "Close" at bounding box center [872, 43] width 16 height 16
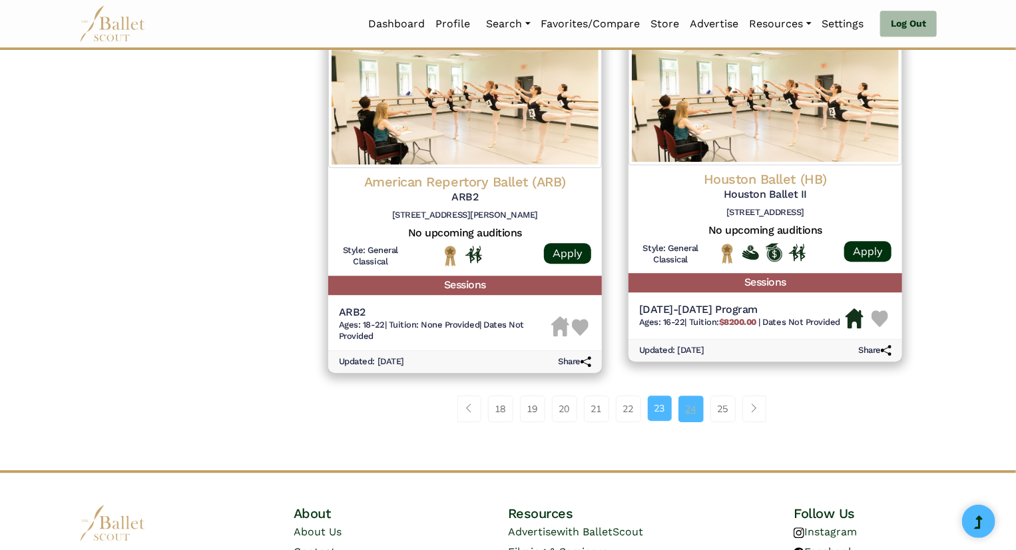
click at [693, 402] on link "24" at bounding box center [691, 409] width 25 height 27
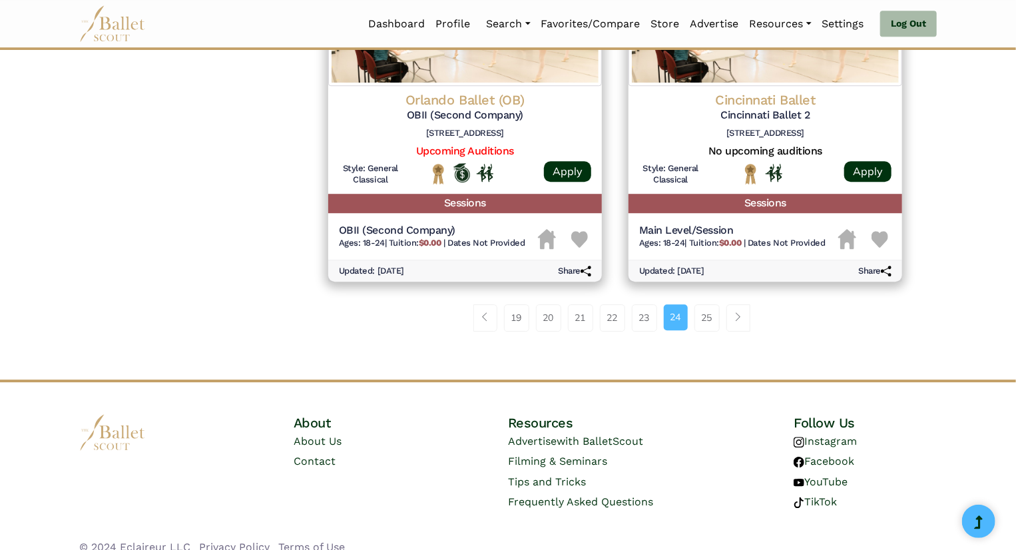
scroll to position [1773, 0]
click at [701, 316] on link "25" at bounding box center [707, 318] width 25 height 27
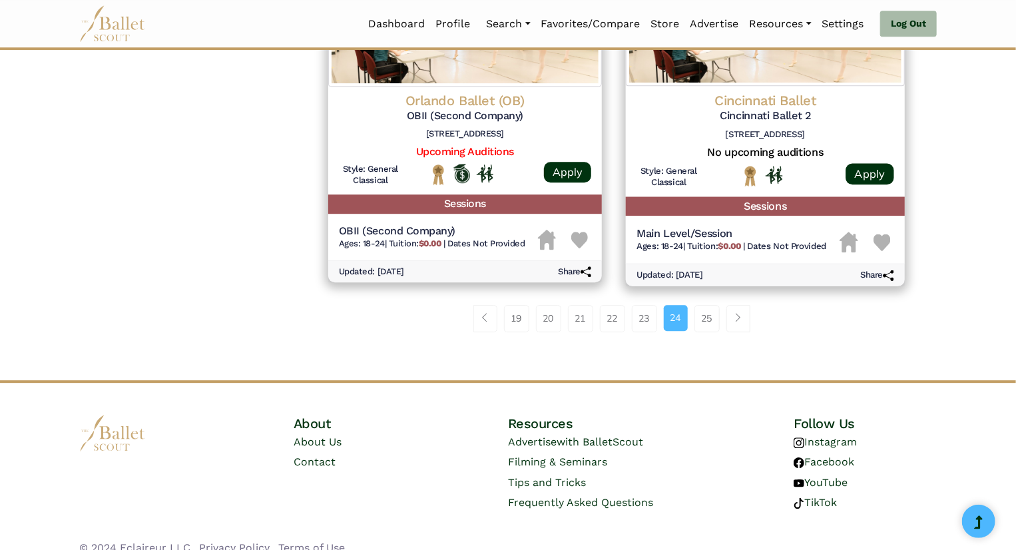
click at [708, 168] on div at bounding box center [765, 179] width 129 height 29
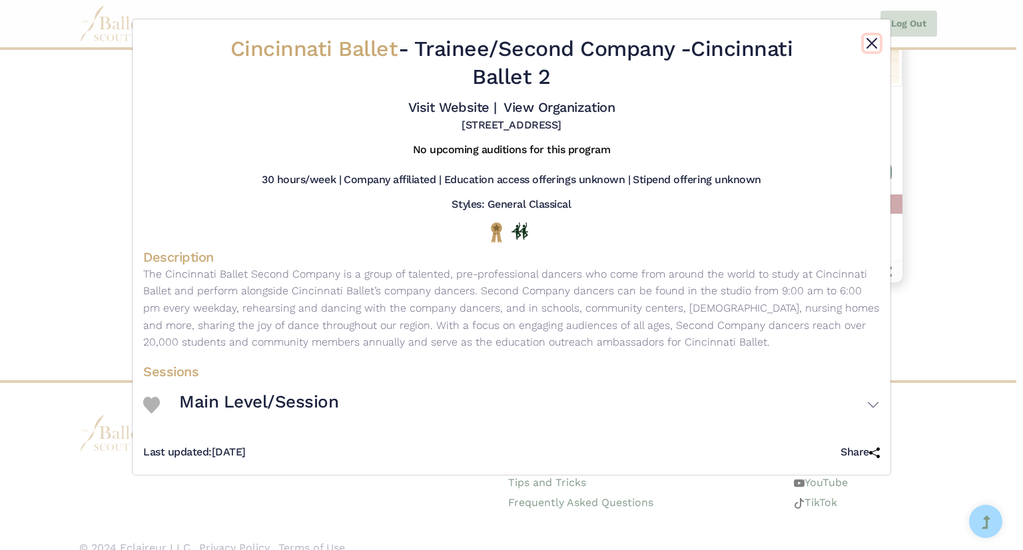
click at [874, 38] on button "Close" at bounding box center [872, 43] width 16 height 16
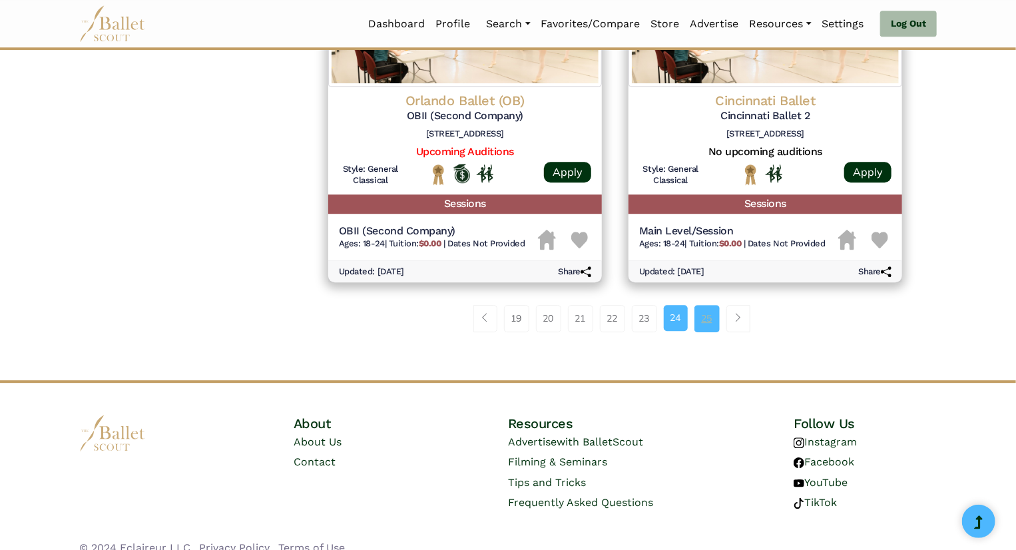
click at [702, 326] on link "25" at bounding box center [707, 318] width 25 height 27
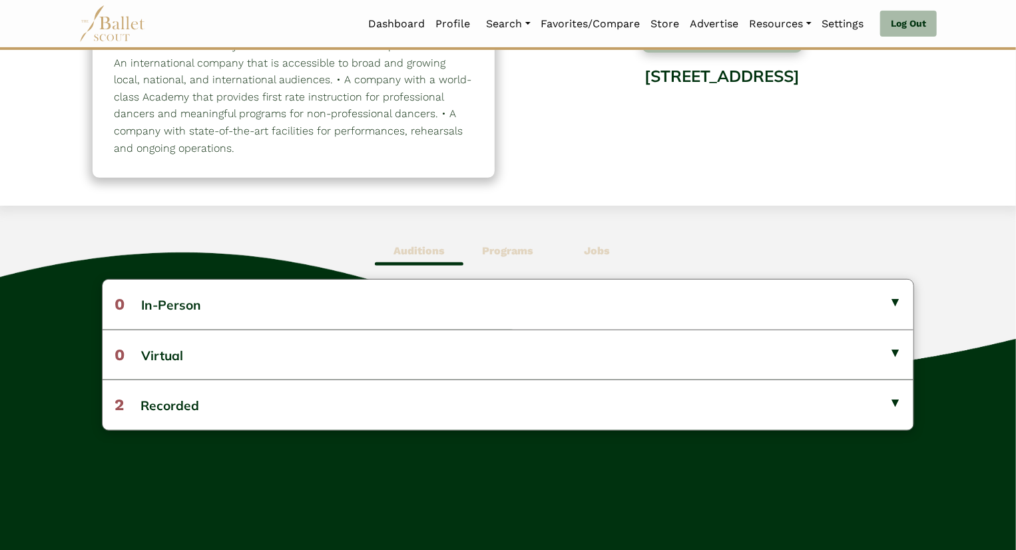
scroll to position [202, 0]
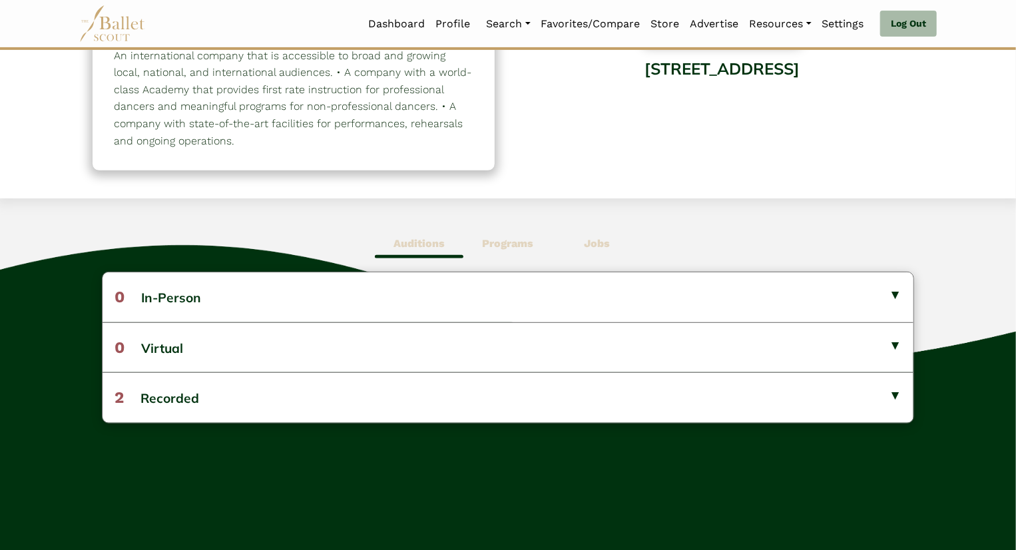
click at [489, 262] on div "Auditions Programs Jobs 0 In-Person No listings found! Check out Houston Ballet…" at bounding box center [508, 381] width 1016 height 366
click at [493, 238] on b "Programs" at bounding box center [507, 243] width 51 height 13
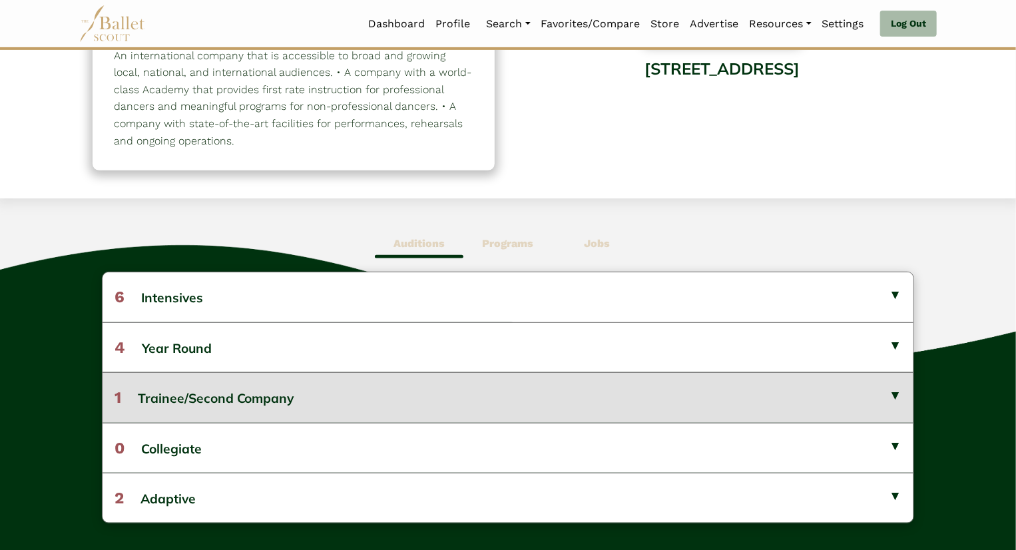
click at [274, 396] on button "1 Trainee/Second Company" at bounding box center [509, 397] width 812 height 50
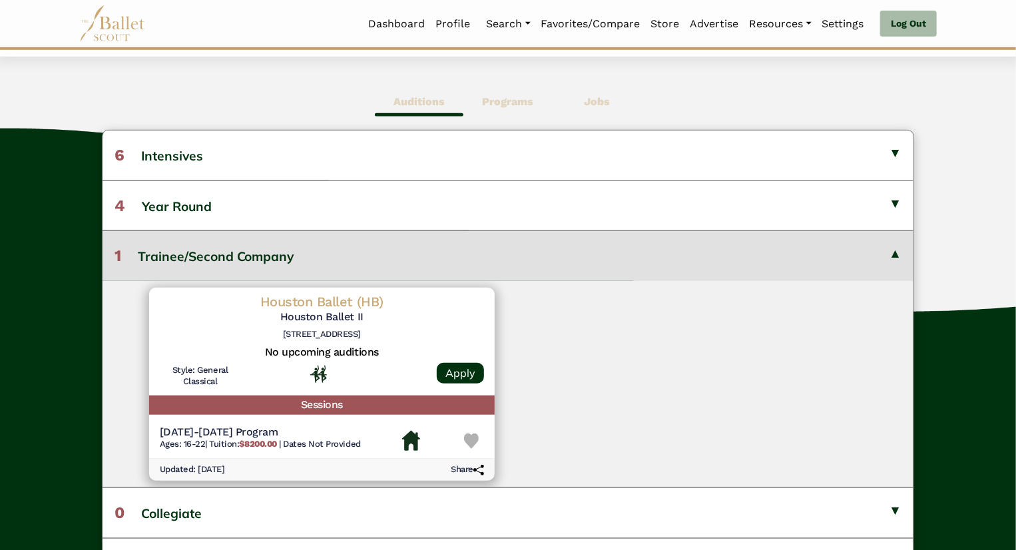
scroll to position [346, 0]
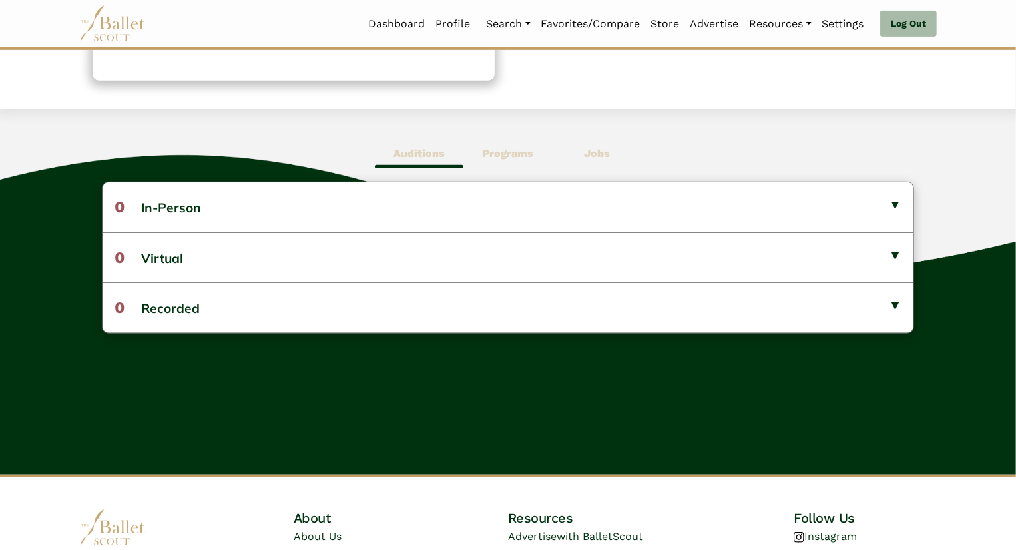
scroll to position [294, 0]
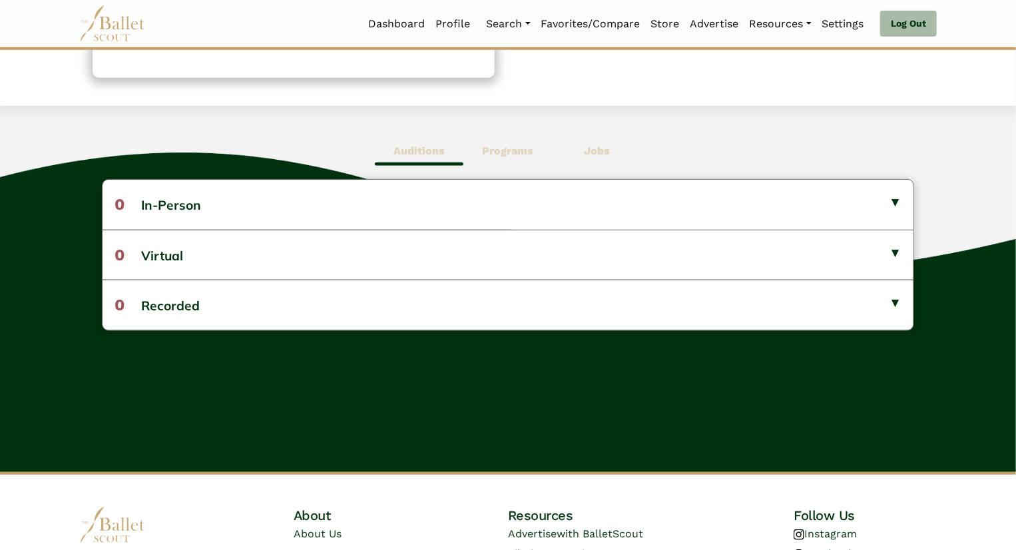
click at [511, 161] on span "Programs" at bounding box center [507, 151] width 89 height 31
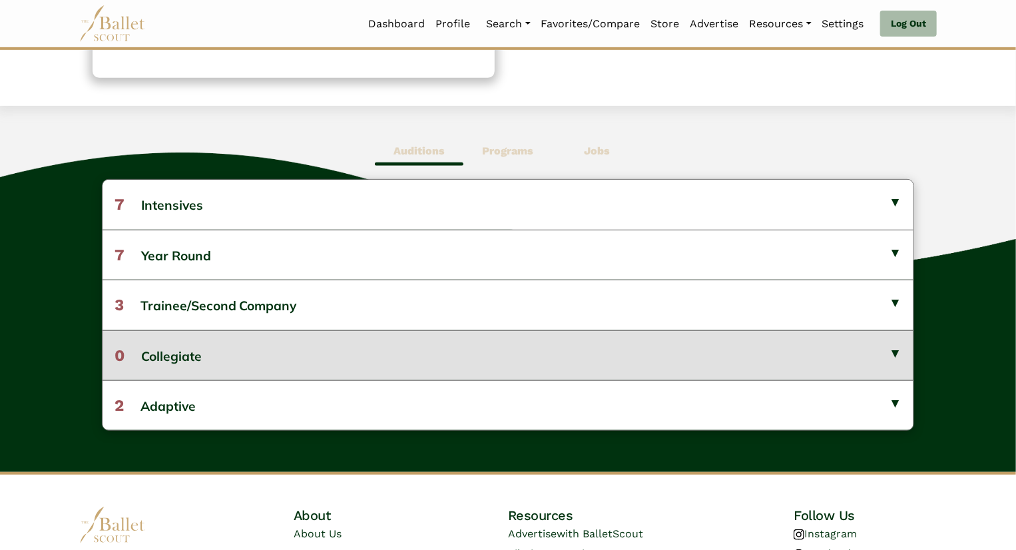
click at [317, 334] on button "0 Collegiate" at bounding box center [509, 355] width 812 height 50
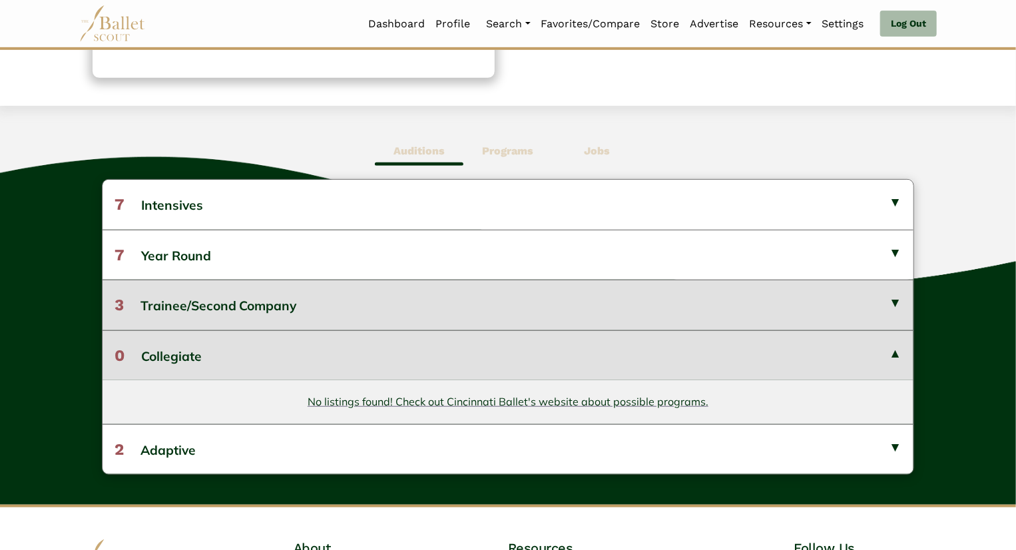
click at [308, 299] on button "3 Trainee/Second Company" at bounding box center [509, 305] width 812 height 50
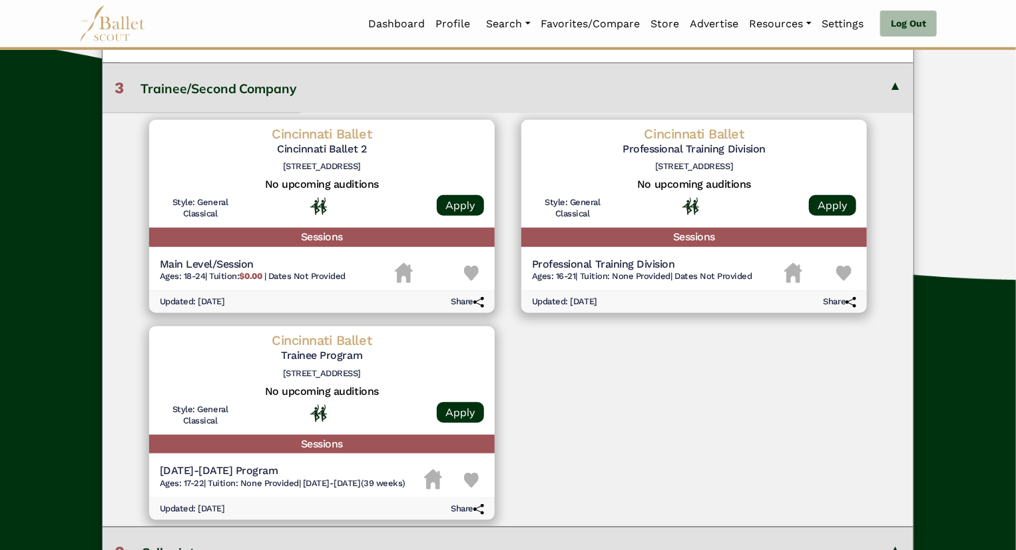
scroll to position [471, 0]
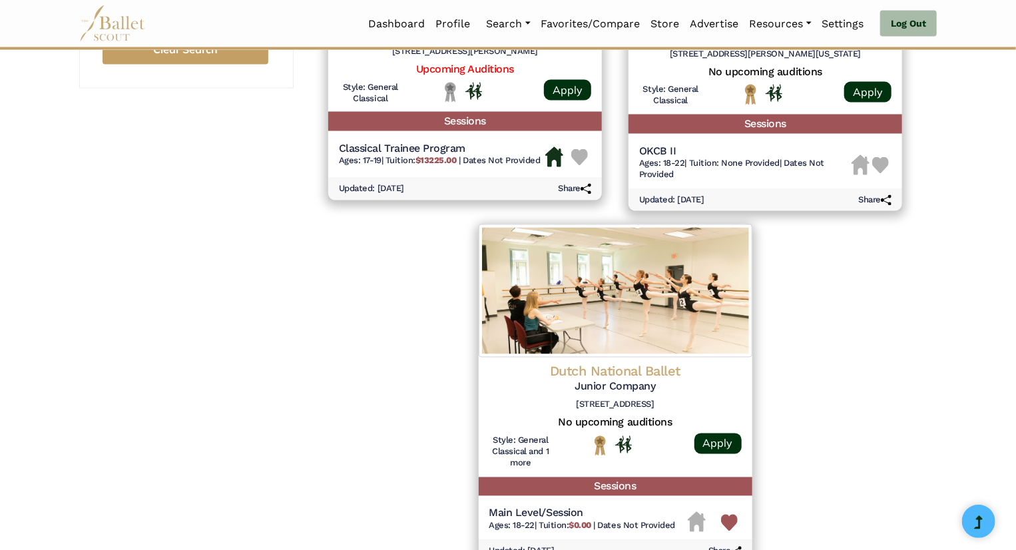
scroll to position [1119, 0]
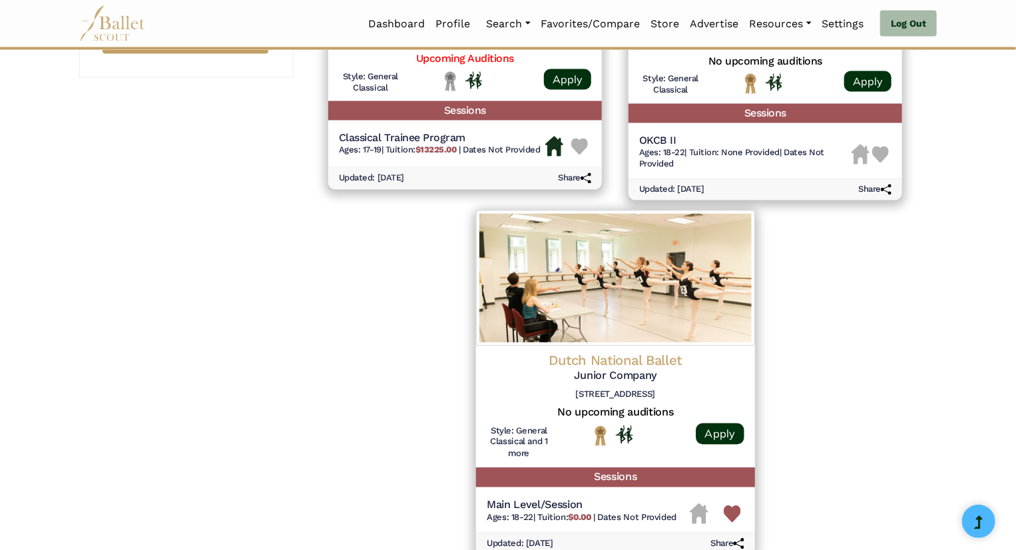
click at [607, 339] on img at bounding box center [614, 278] width 279 height 136
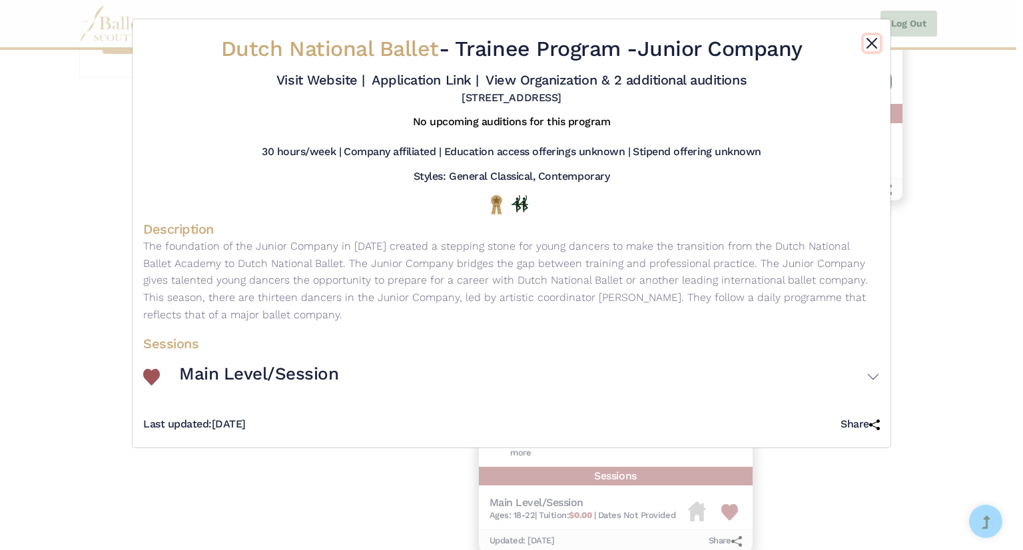
click at [874, 40] on button "Close" at bounding box center [872, 43] width 16 height 16
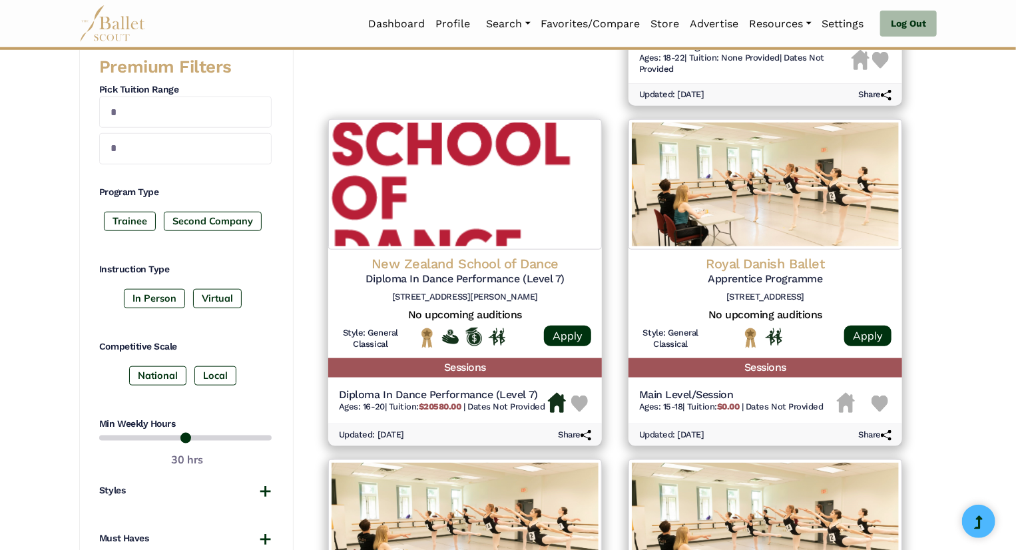
scroll to position [522, 0]
click at [165, 148] on input "text" at bounding box center [185, 148] width 172 height 31
type input "*"
click at [152, 119] on input "text" at bounding box center [185, 112] width 172 height 31
type input "*"
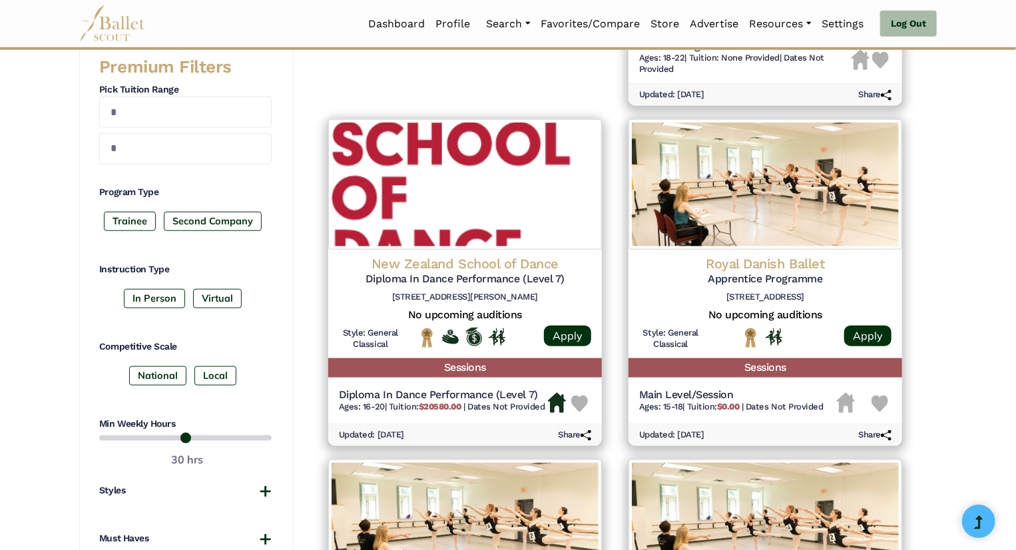
click at [29, 158] on div "**********" at bounding box center [508, 537] width 1016 height 1794
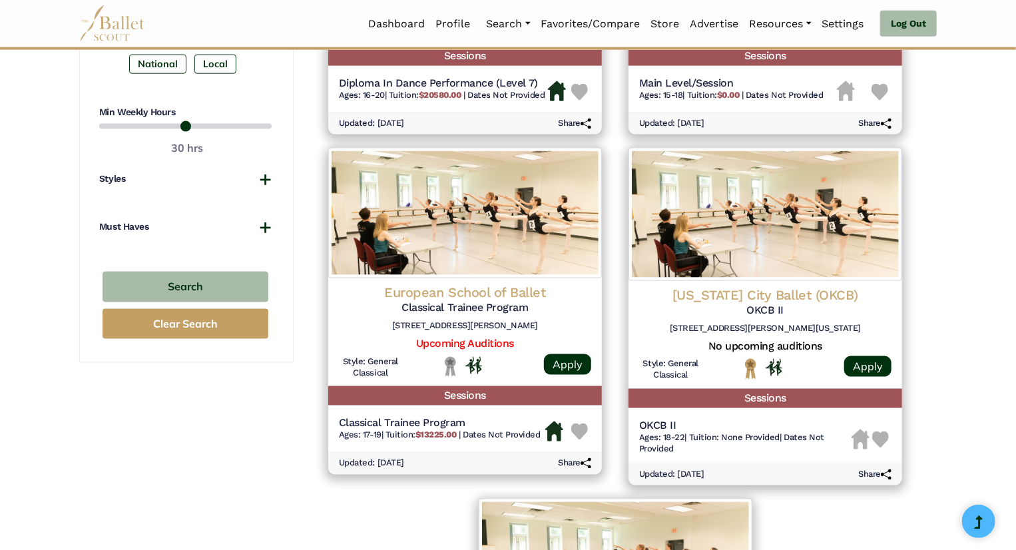
scroll to position [863, 0]
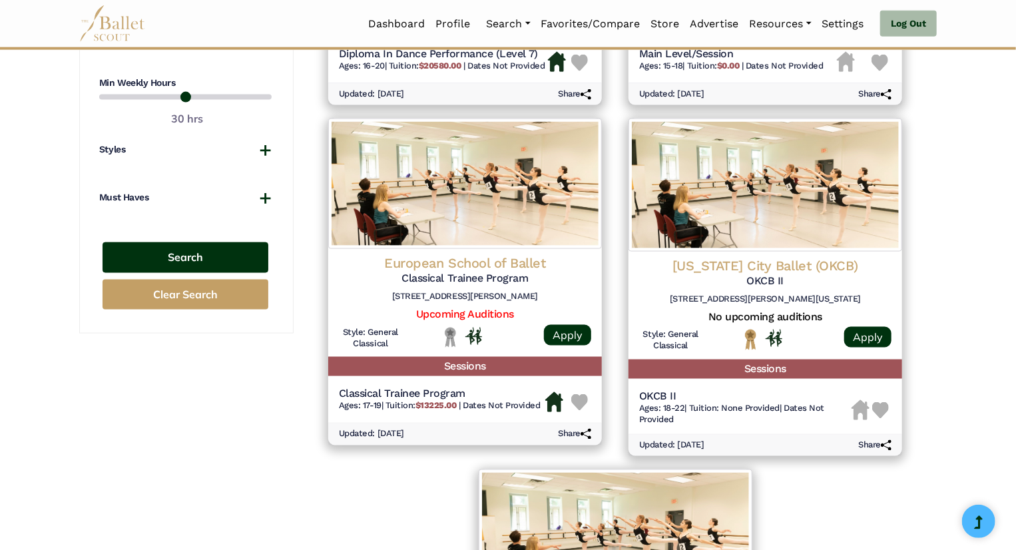
click at [182, 262] on button "Search" at bounding box center [186, 257] width 166 height 31
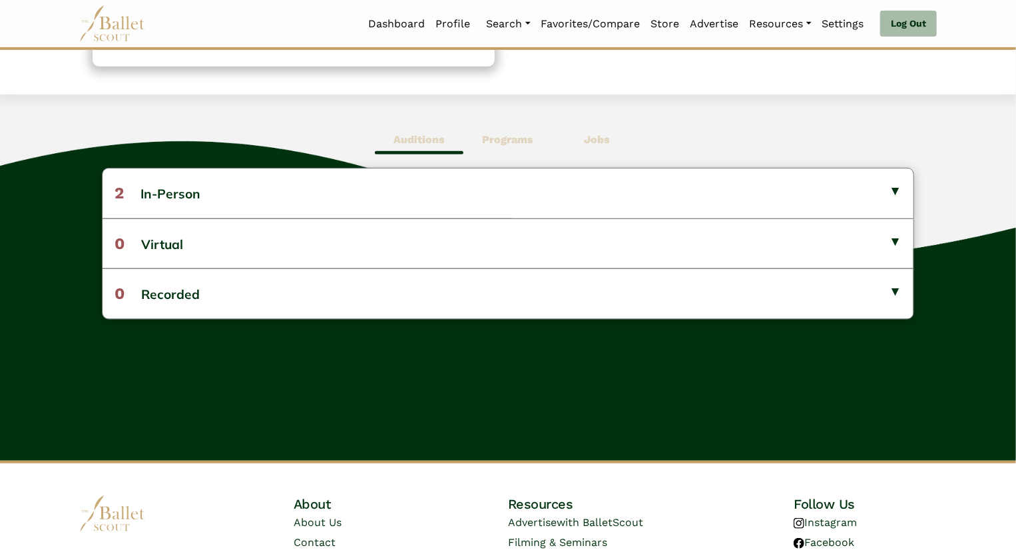
scroll to position [306, 0]
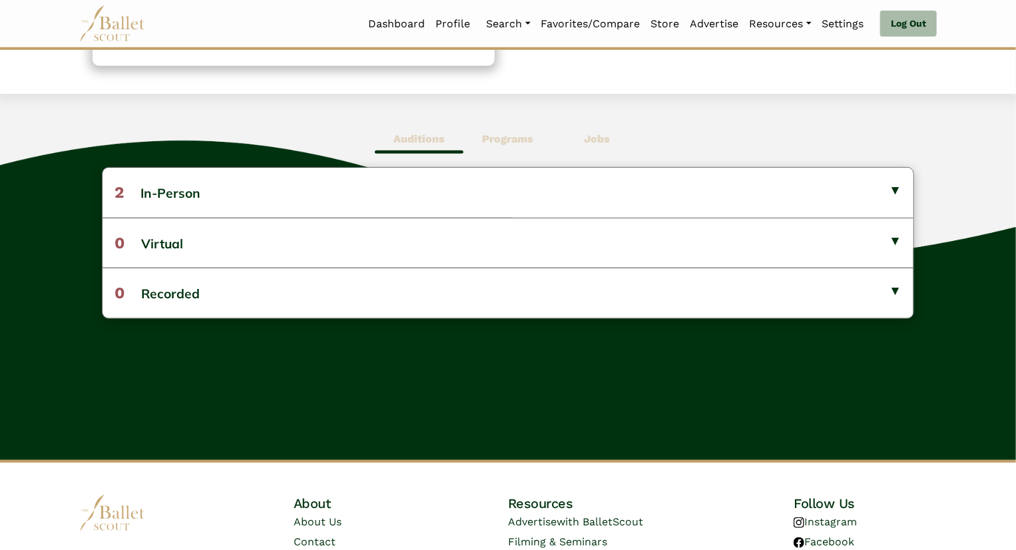
click at [514, 150] on span "Programs" at bounding box center [507, 139] width 89 height 31
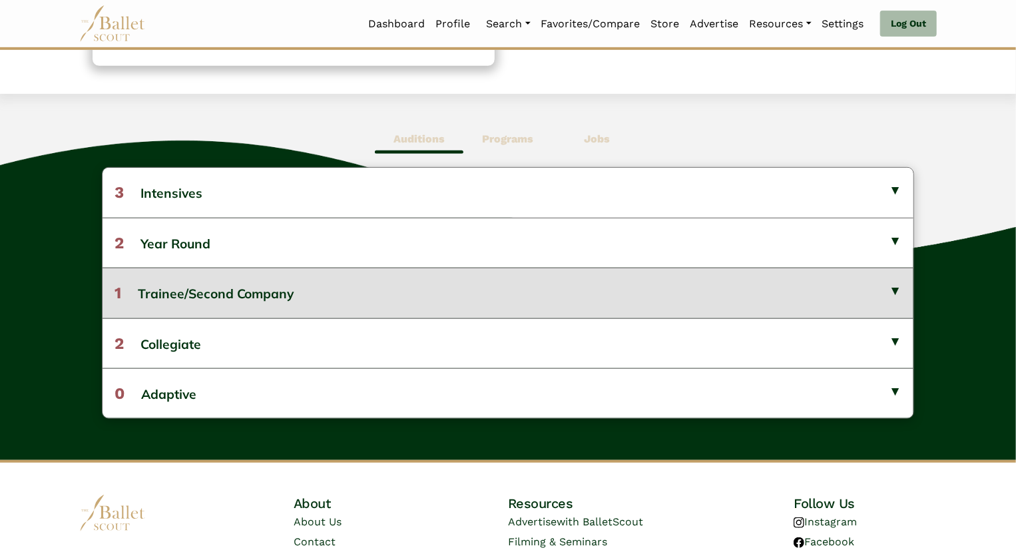
click at [352, 292] on button "1 Trainee/Second Company" at bounding box center [509, 293] width 812 height 50
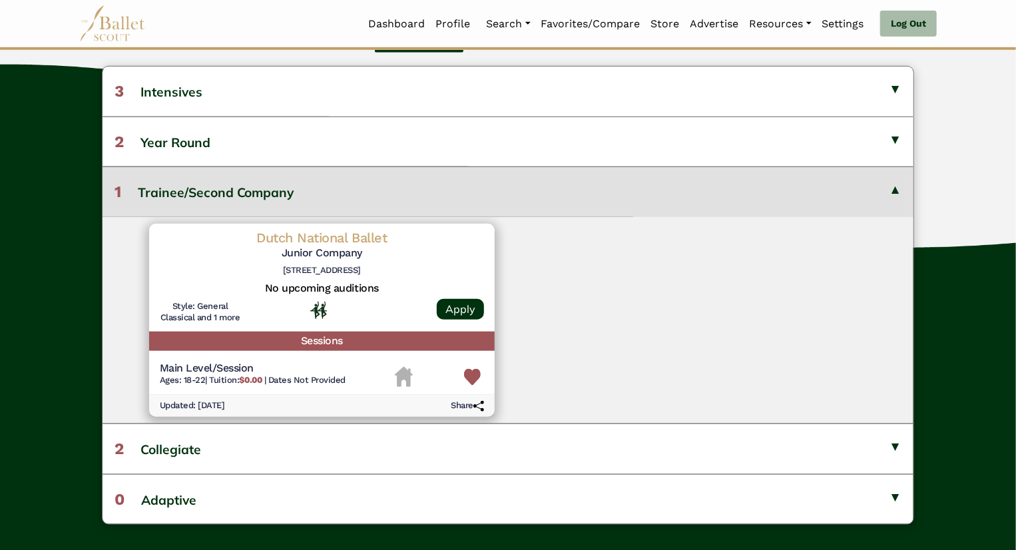
scroll to position [408, 0]
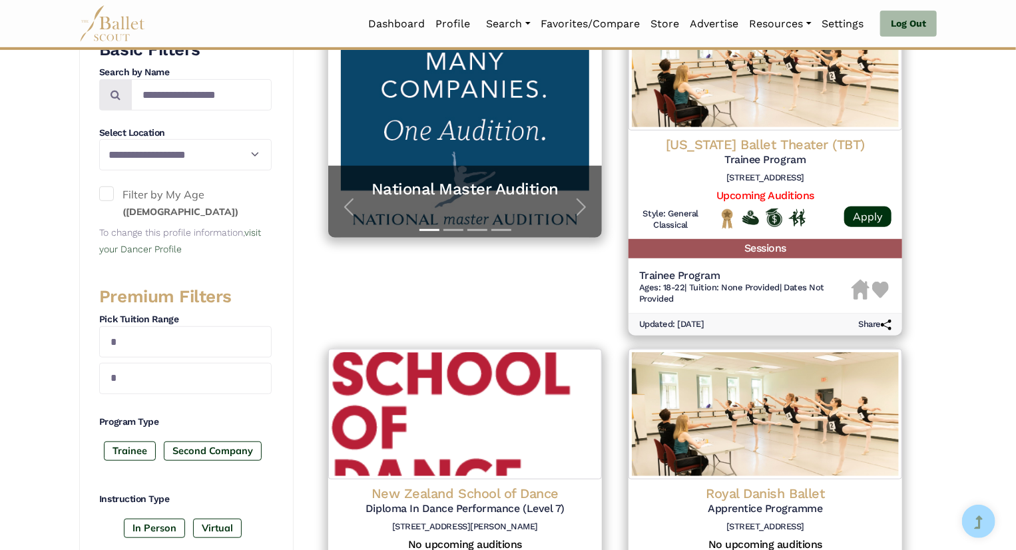
scroll to position [293, 0]
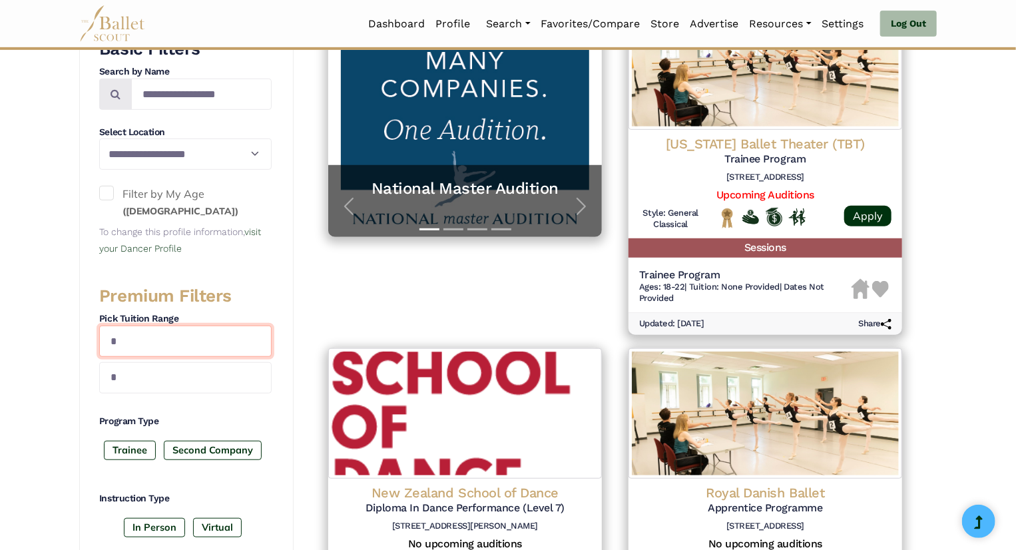
click at [208, 349] on input "*" at bounding box center [185, 341] width 172 height 31
click at [152, 392] on div "Premium Filters Pick Tuition Range * Program Type Trainee Second Company Instru…" at bounding box center [185, 536] width 172 height 503
click at [148, 382] on input "*" at bounding box center [185, 377] width 172 height 31
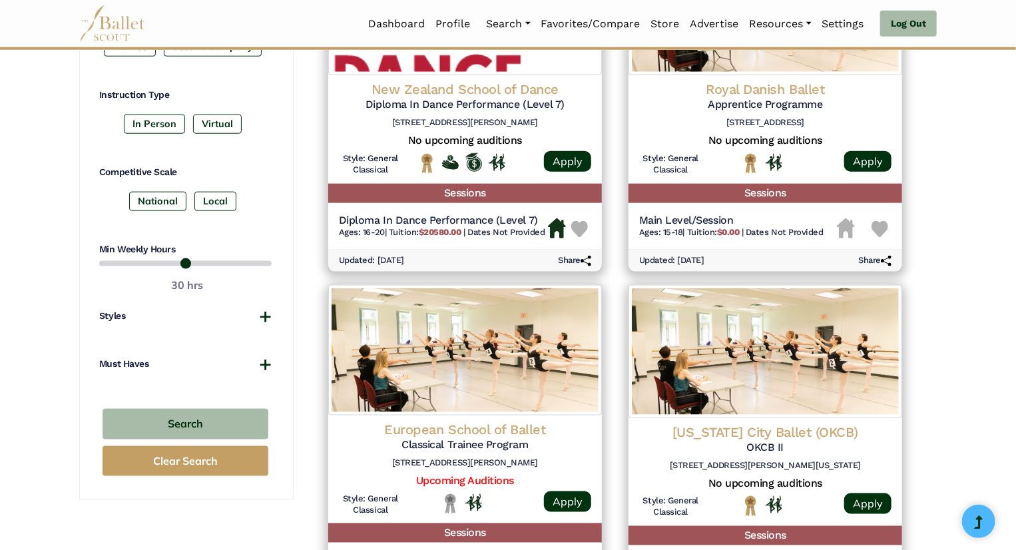
scroll to position [697, 0]
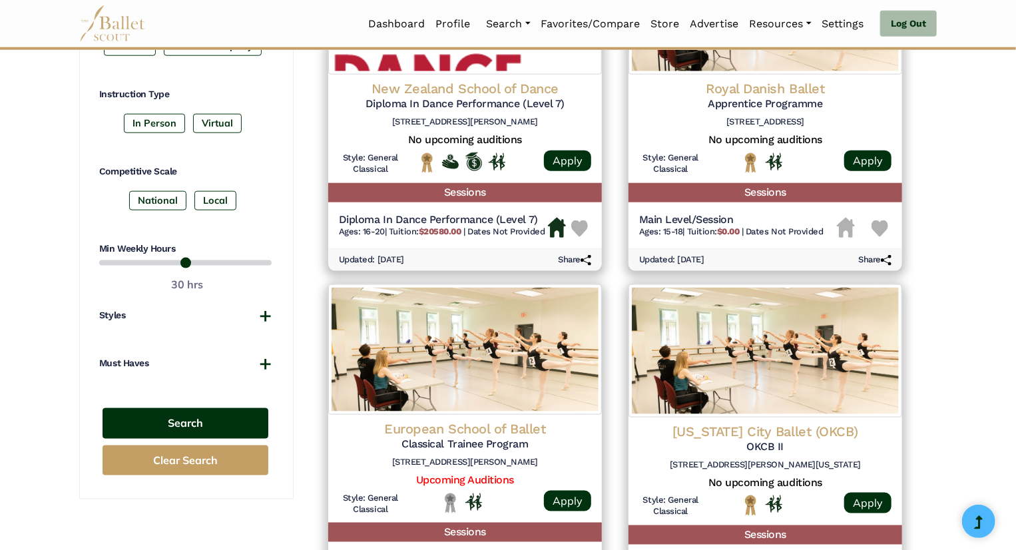
click at [174, 424] on button "Search" at bounding box center [186, 423] width 166 height 31
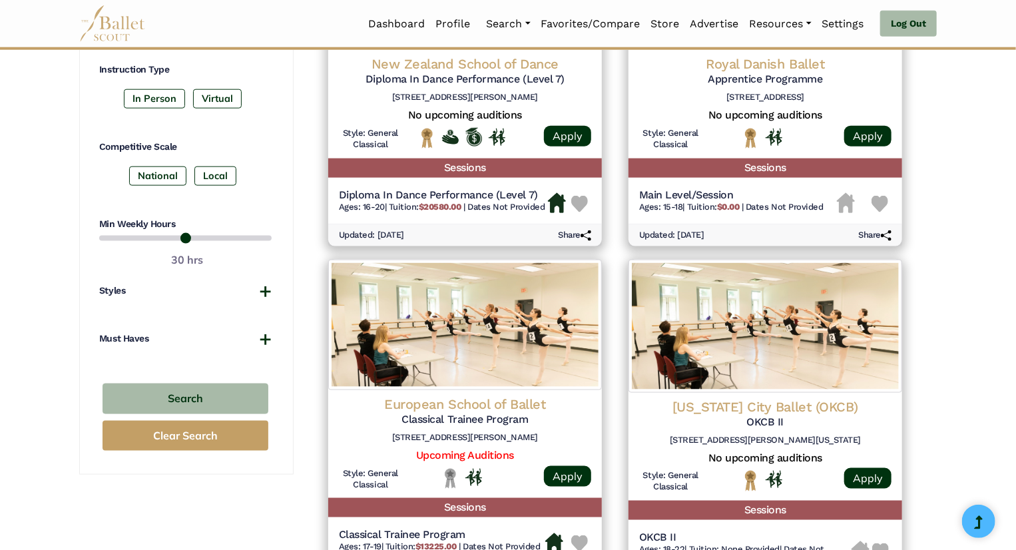
scroll to position [724, 0]
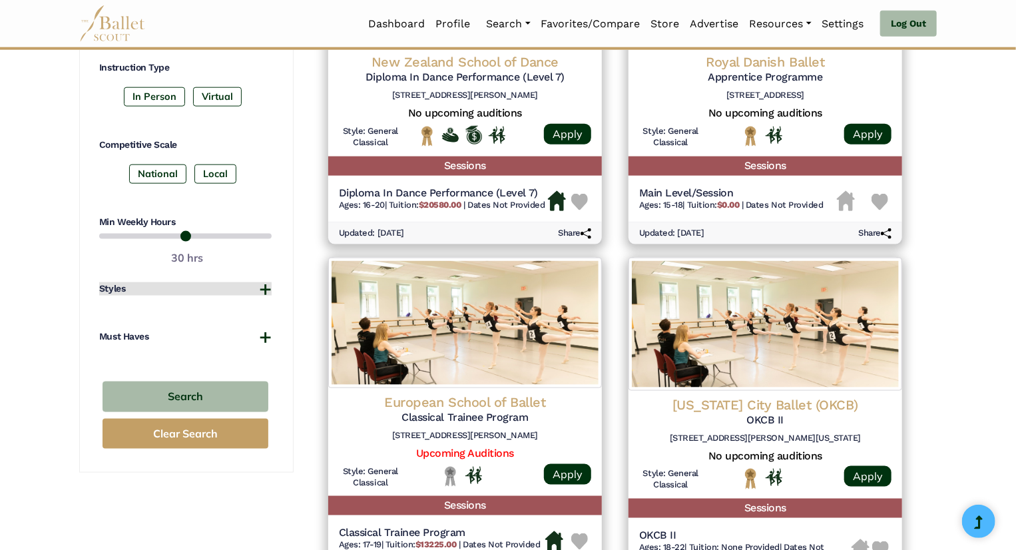
click at [260, 291] on button "Styles" at bounding box center [185, 288] width 172 height 13
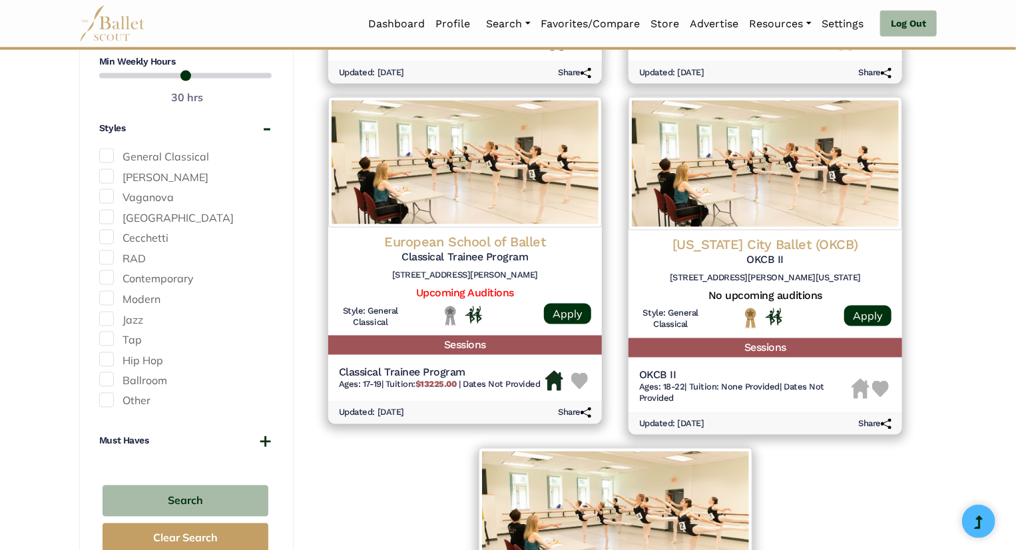
scroll to position [886, 0]
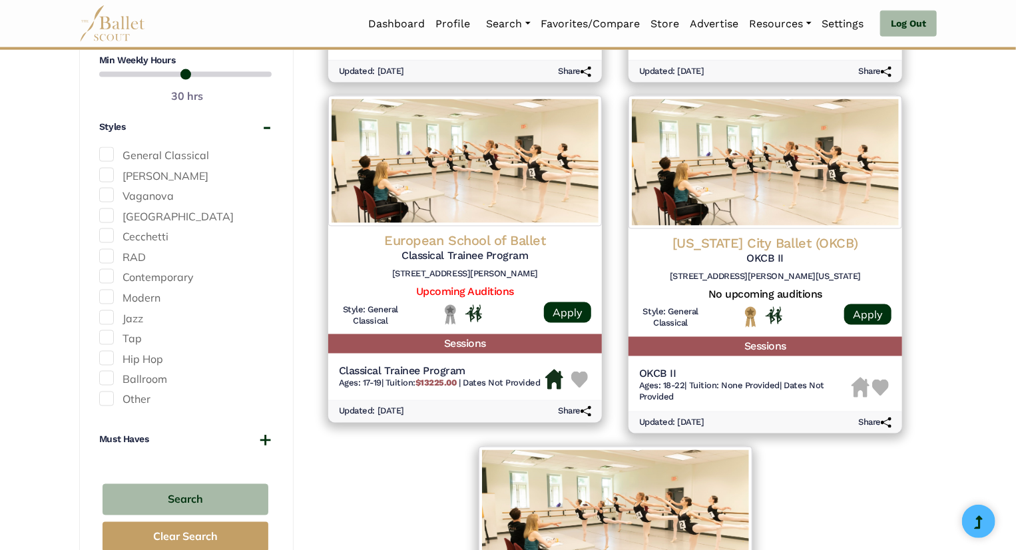
click at [246, 429] on div "Premium Filters Pick Tuition Range * Program Type Trainee Second Company Instru…" at bounding box center [185, 76] width 172 height 768
click at [246, 439] on button "Must Haves" at bounding box center [185, 440] width 172 height 13
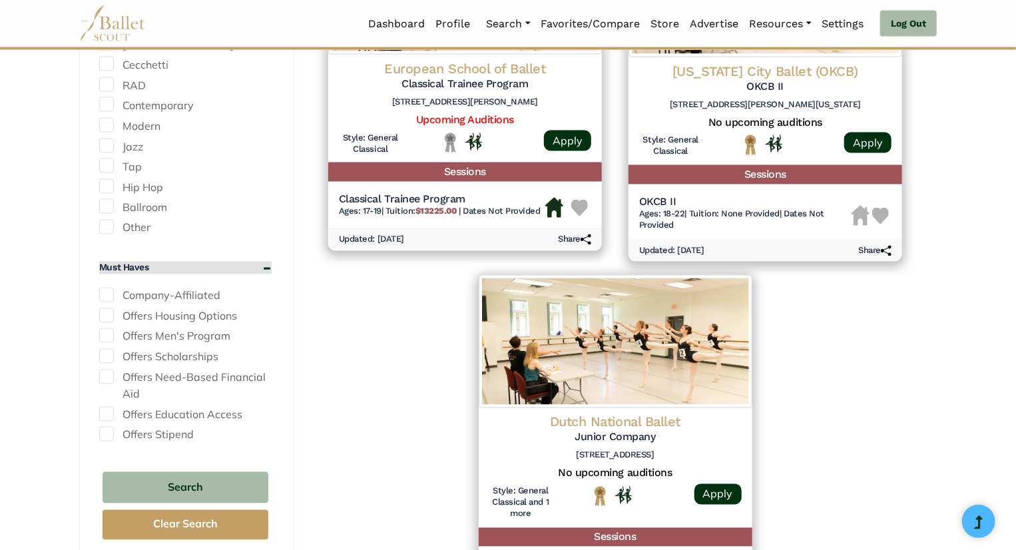
scroll to position [1059, 0]
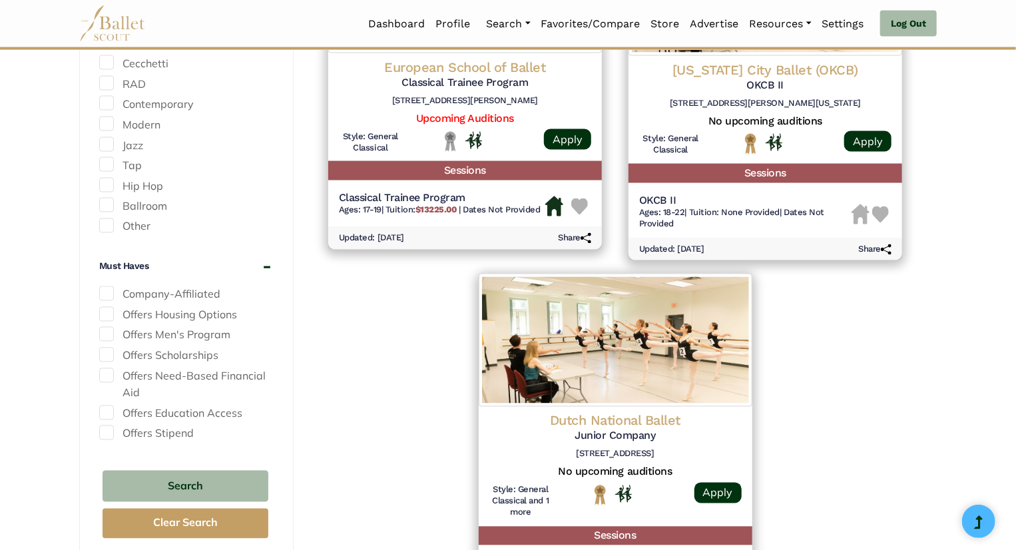
click at [115, 294] on label "Company-Affiliated" at bounding box center [185, 294] width 172 height 17
click at [189, 487] on button "Search" at bounding box center [186, 486] width 166 height 31
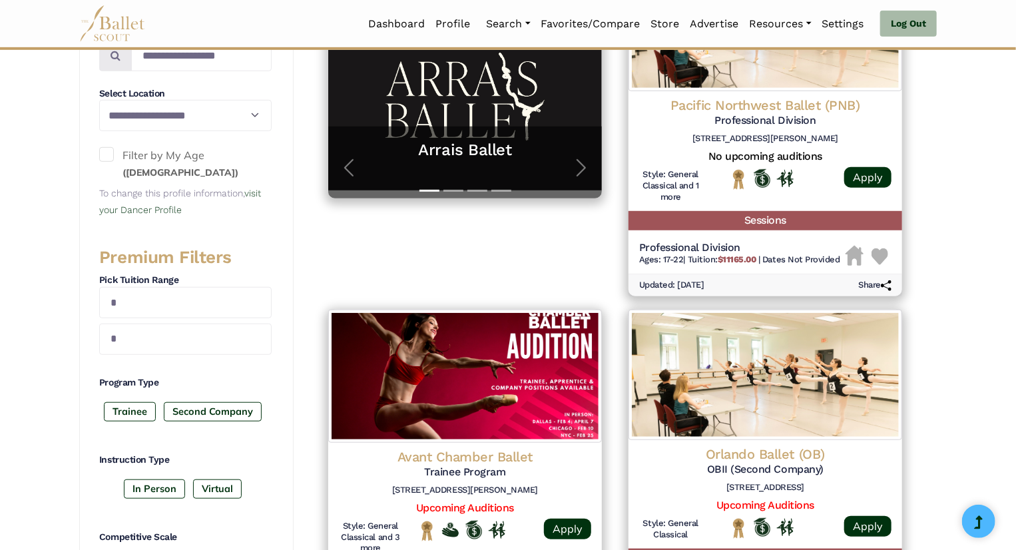
scroll to position [333, 0]
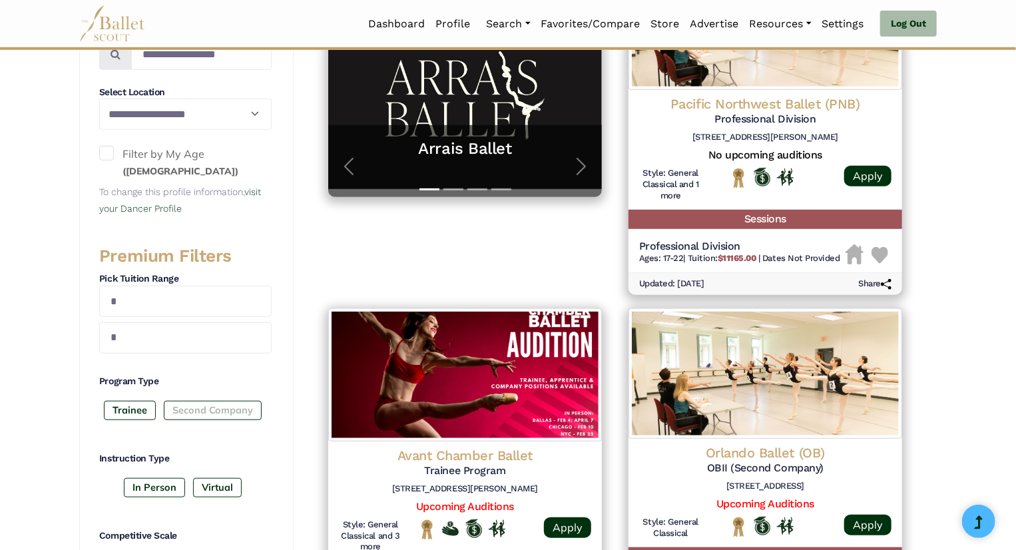
click at [246, 406] on label "Second Company" at bounding box center [213, 410] width 98 height 19
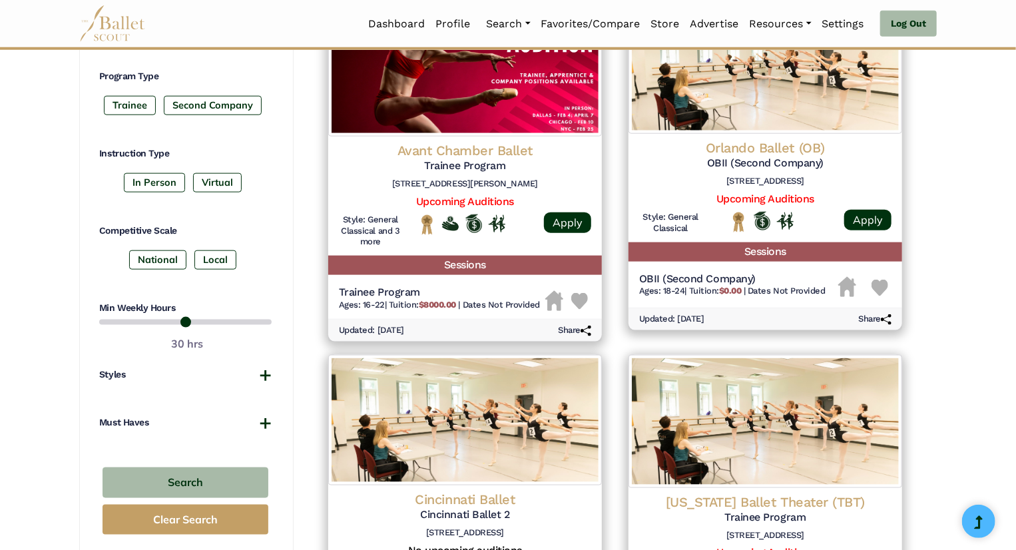
scroll to position [647, 0]
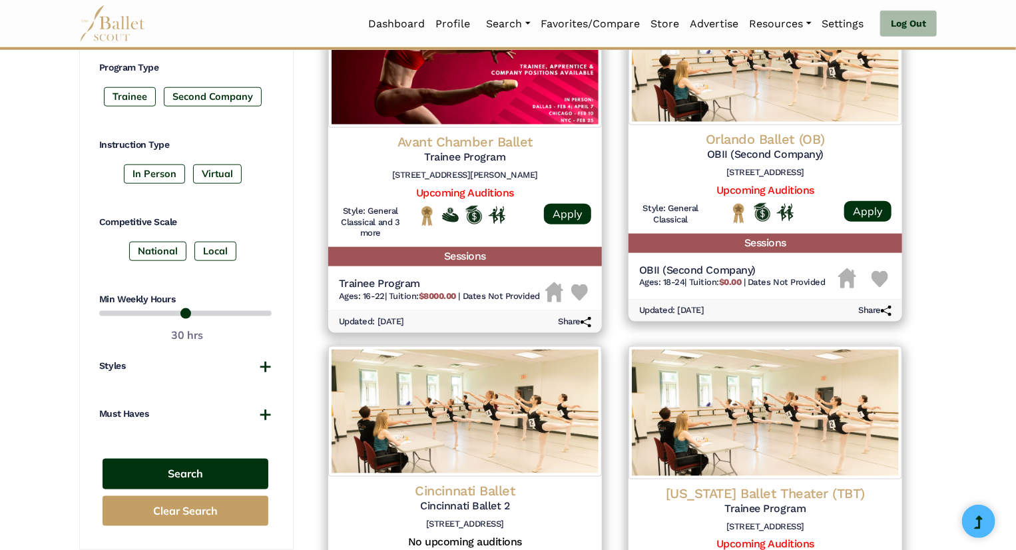
click at [194, 477] on button "Search" at bounding box center [186, 474] width 166 height 31
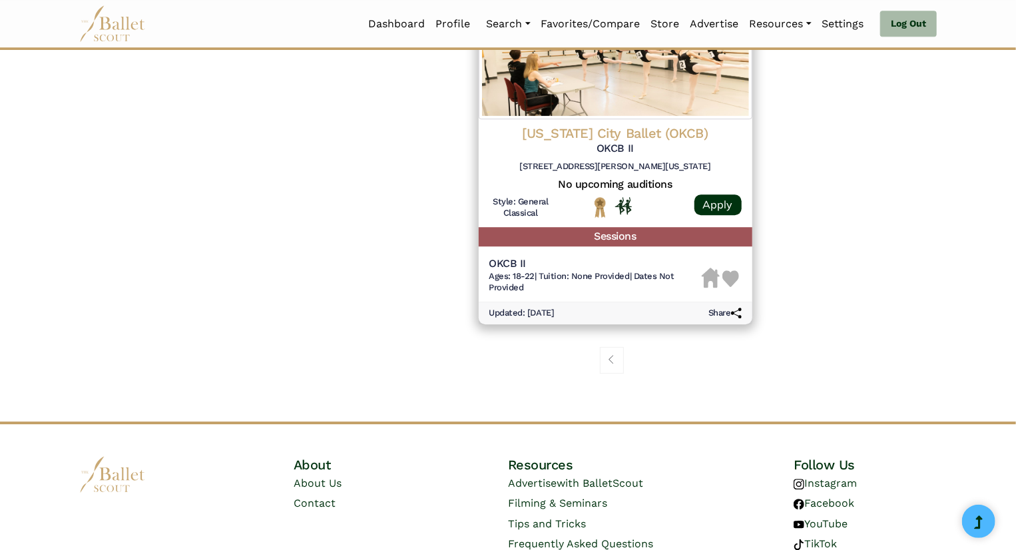
scroll to position [1728, 0]
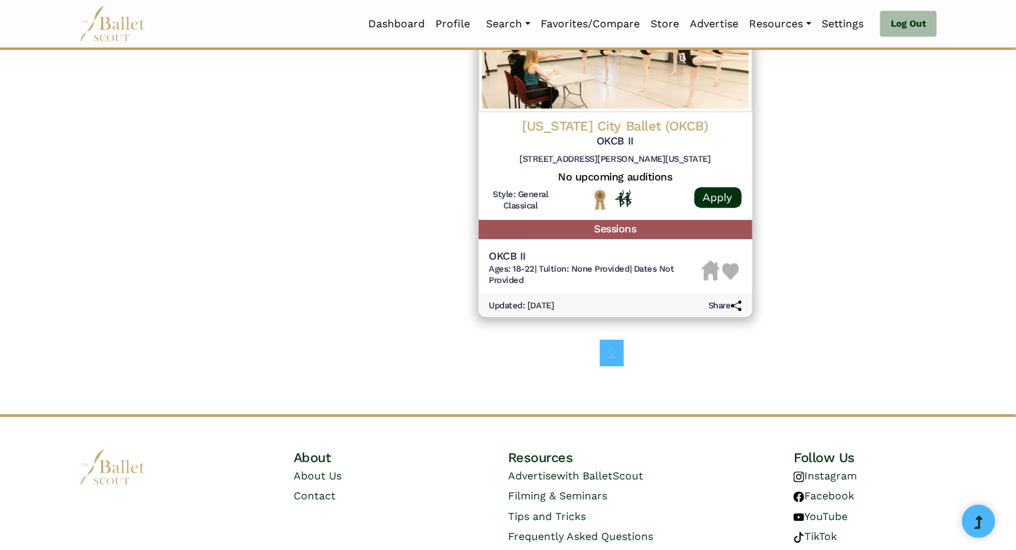
click at [611, 357] on span "Page navigation example" at bounding box center [611, 352] width 9 height 9
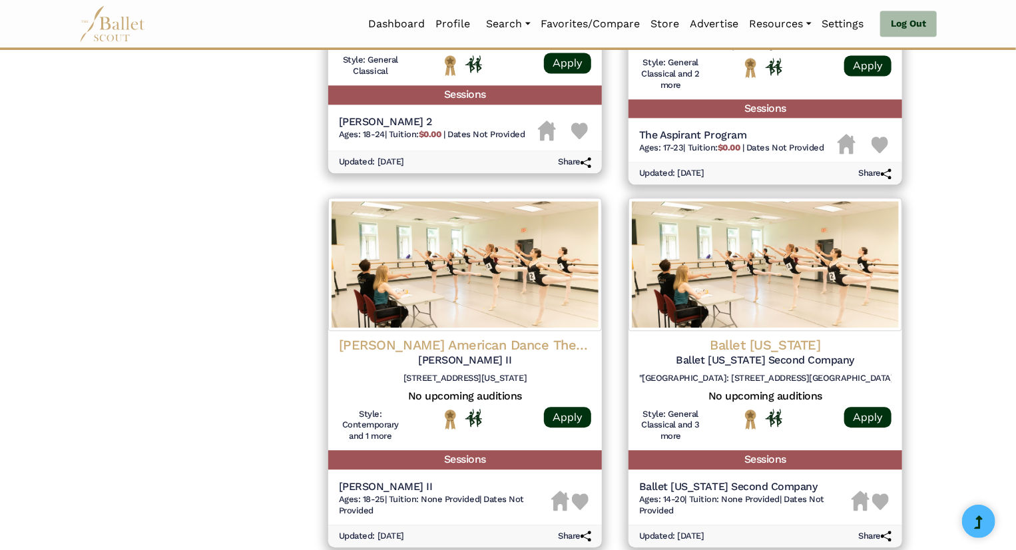
scroll to position [1769, 0]
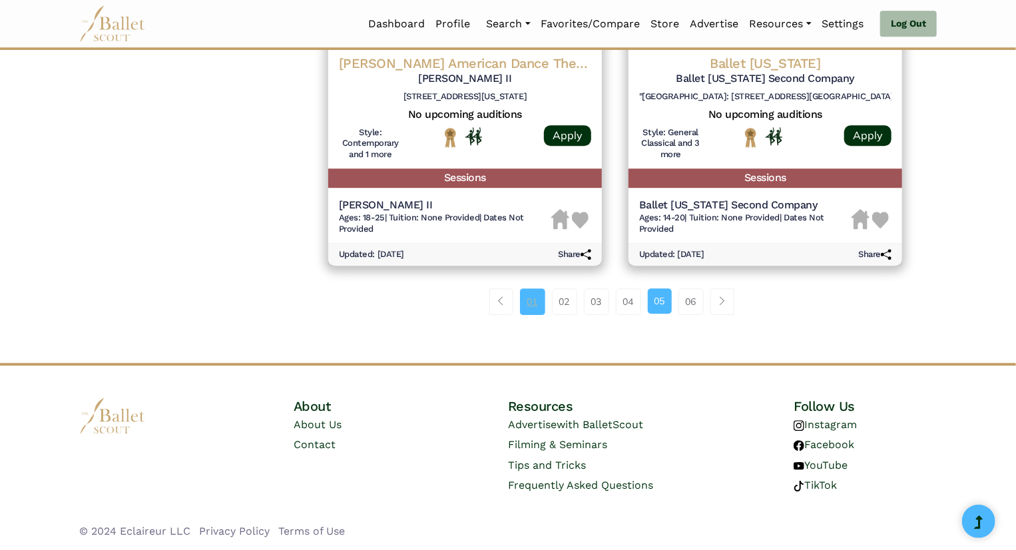
click at [527, 304] on link "01" at bounding box center [532, 301] width 25 height 27
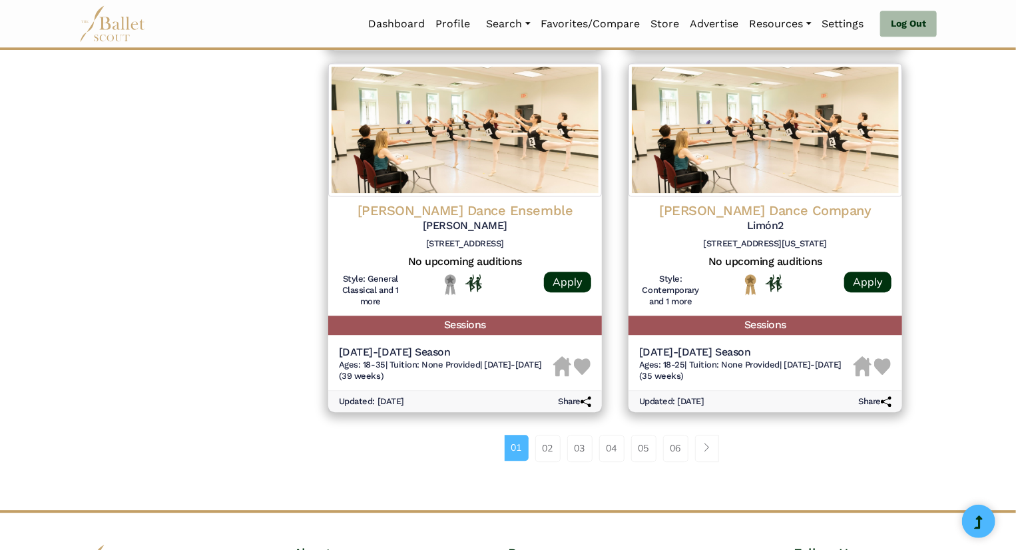
scroll to position [1645, 0]
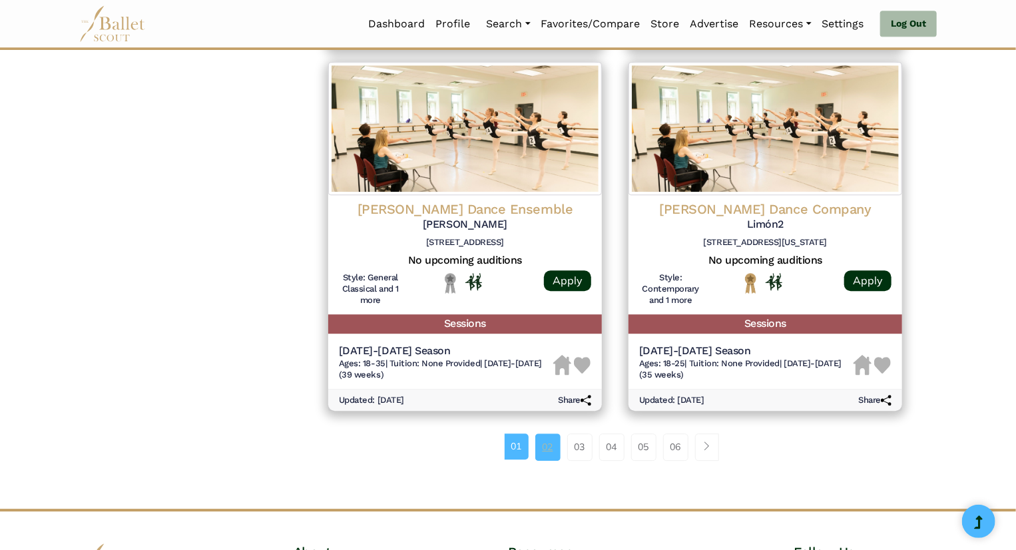
click at [547, 456] on link "02" at bounding box center [547, 447] width 25 height 27
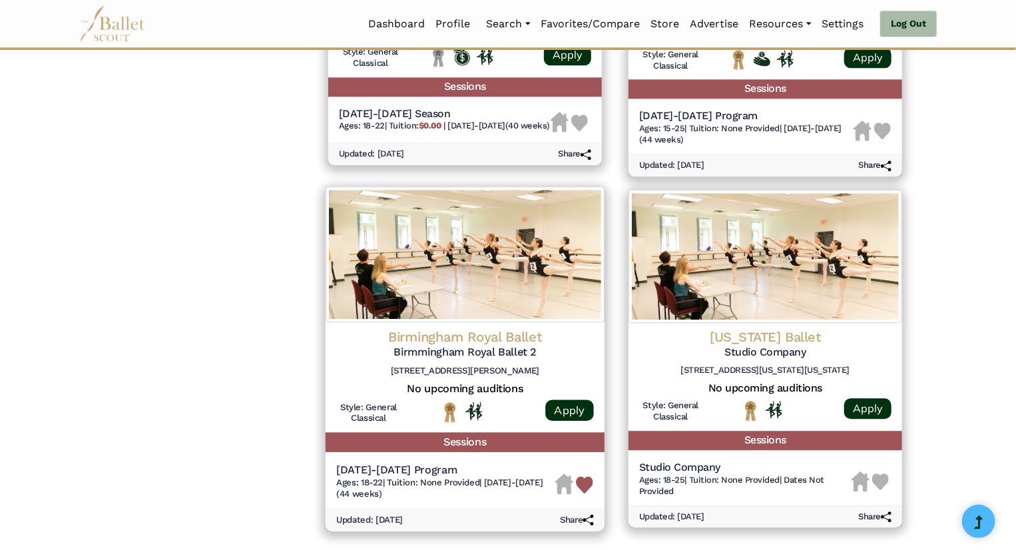
scroll to position [1792, 0]
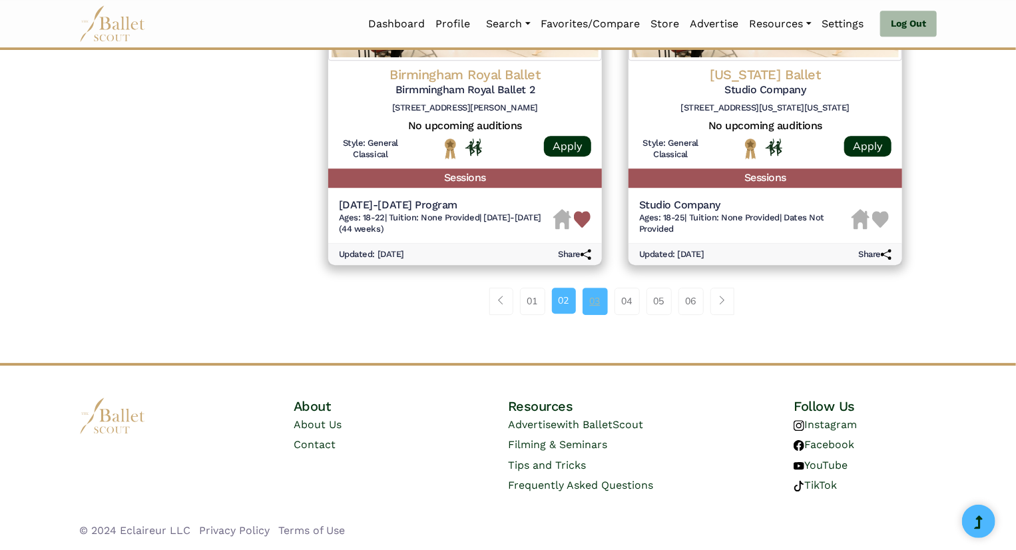
click at [591, 294] on link "03" at bounding box center [595, 301] width 25 height 27
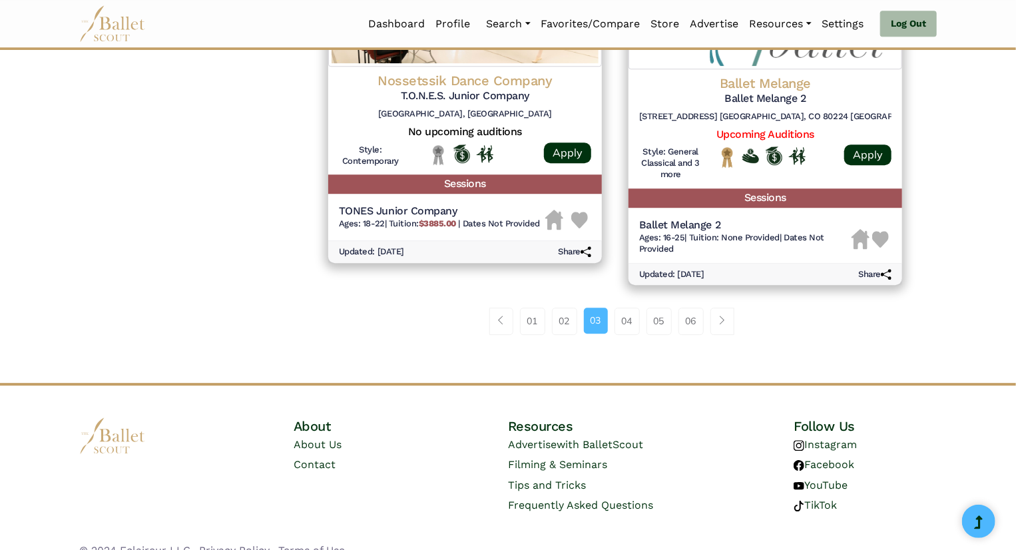
scroll to position [1771, 0]
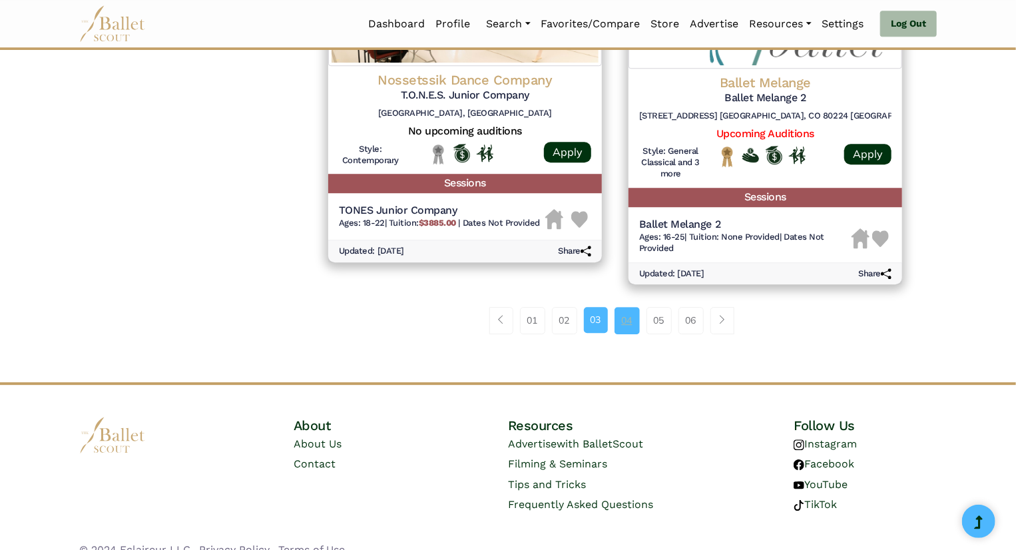
click at [626, 320] on link "04" at bounding box center [627, 320] width 25 height 27
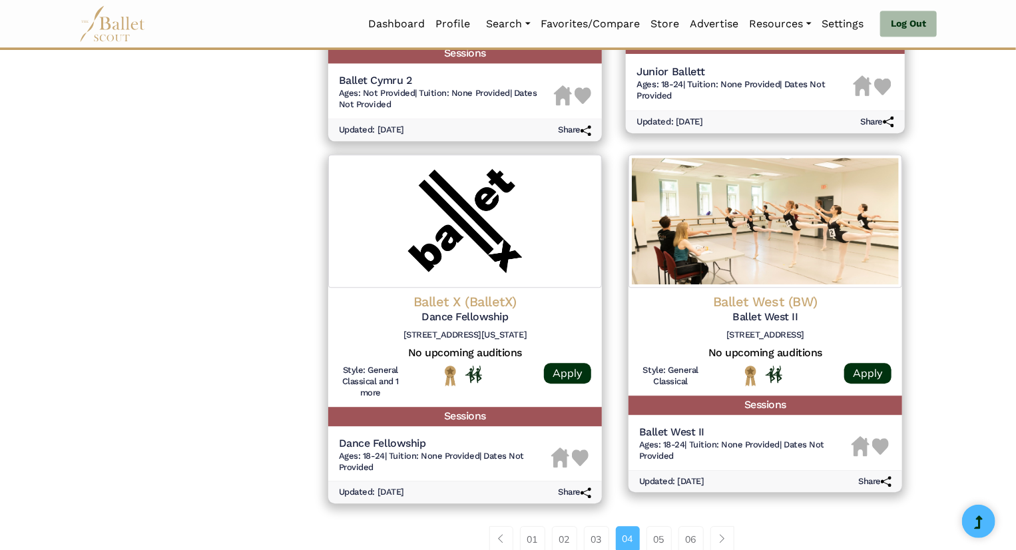
scroll to position [1803, 0]
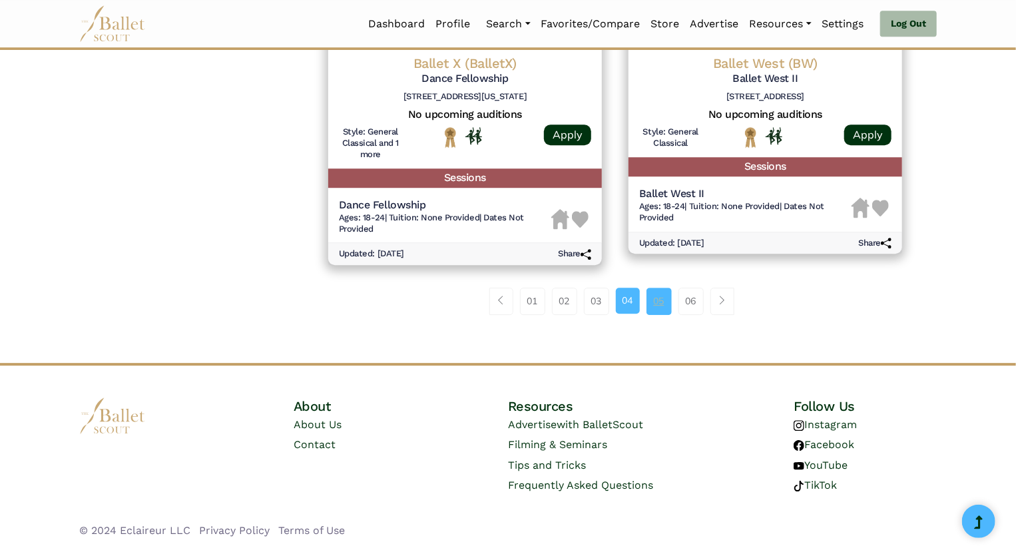
click at [657, 300] on link "05" at bounding box center [659, 301] width 25 height 27
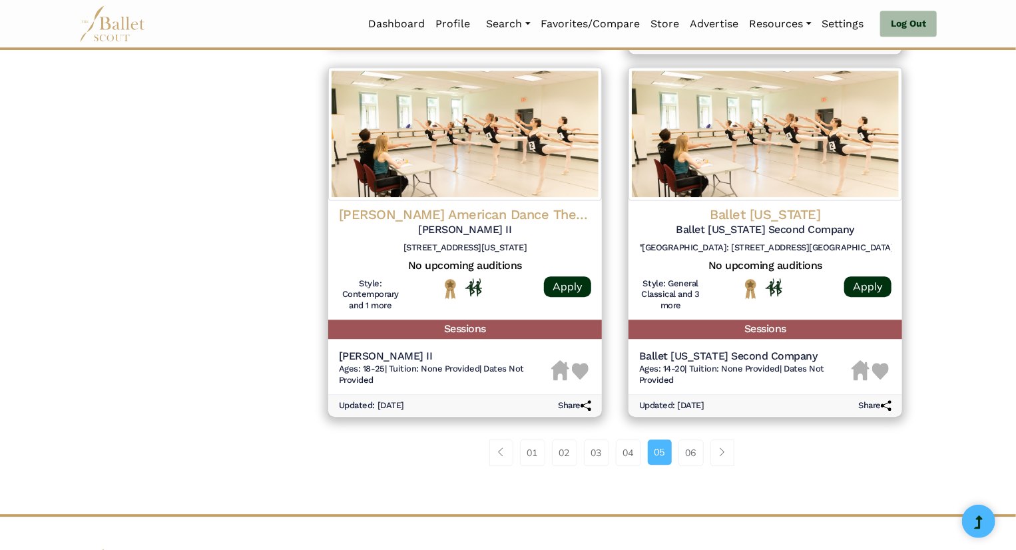
scroll to position [1618, 0]
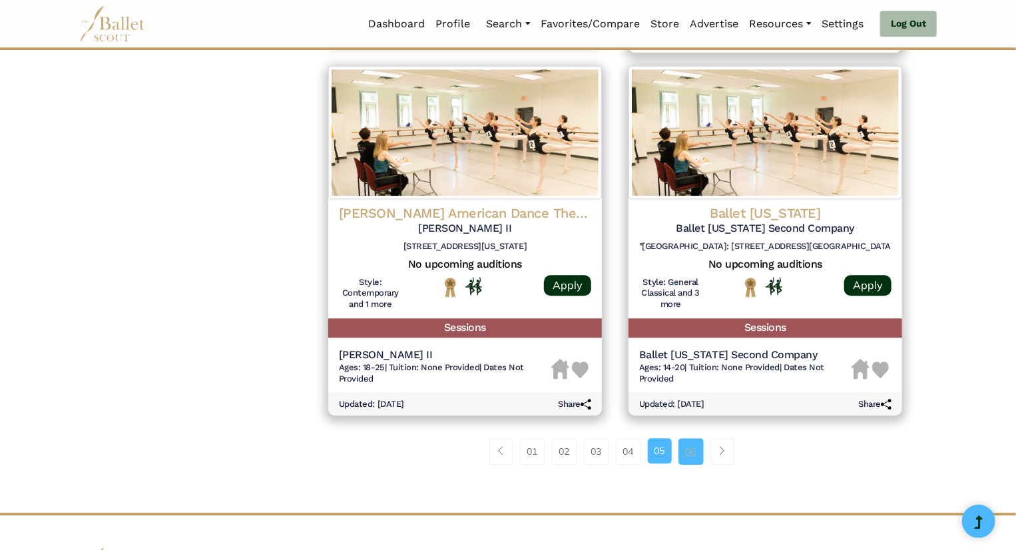
click at [698, 453] on link "06" at bounding box center [691, 451] width 25 height 27
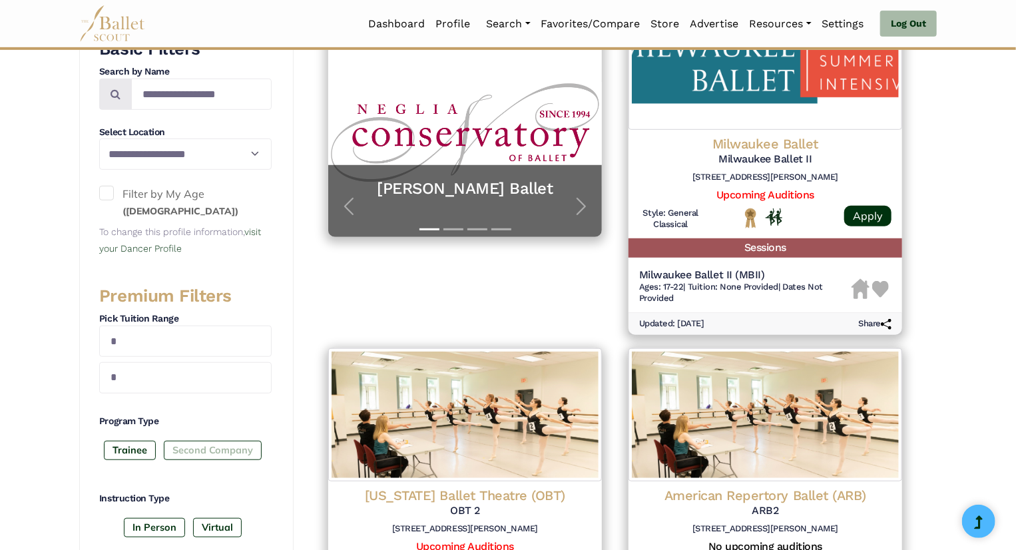
scroll to position [325, 0]
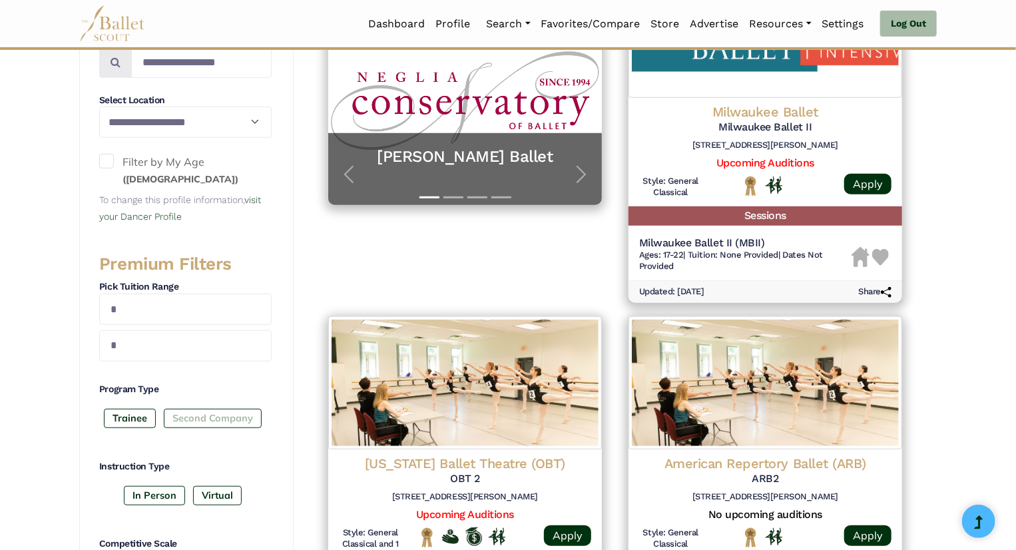
click at [208, 419] on label "Second Company" at bounding box center [213, 418] width 98 height 19
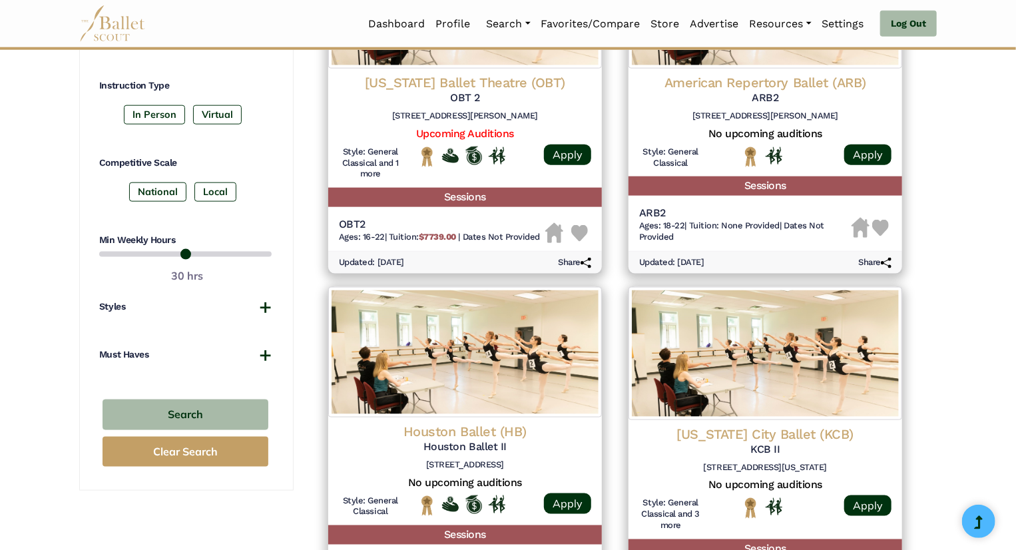
scroll to position [718, 0]
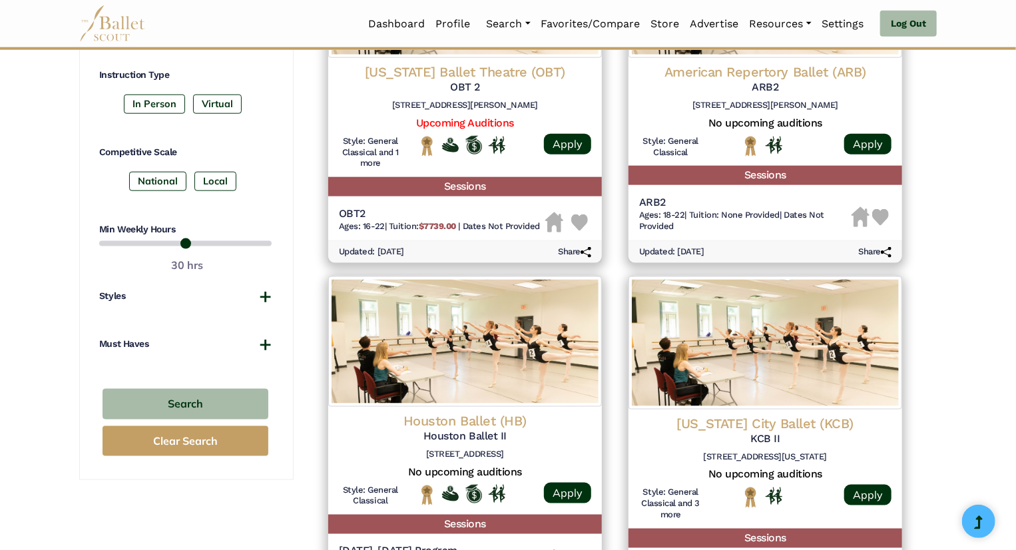
scroll to position [717, 0]
drag, startPoint x: 174, startPoint y: 452, endPoint x: 161, endPoint y: 446, distance: 14.9
click at [161, 446] on button "Clear Search" at bounding box center [186, 441] width 166 height 30
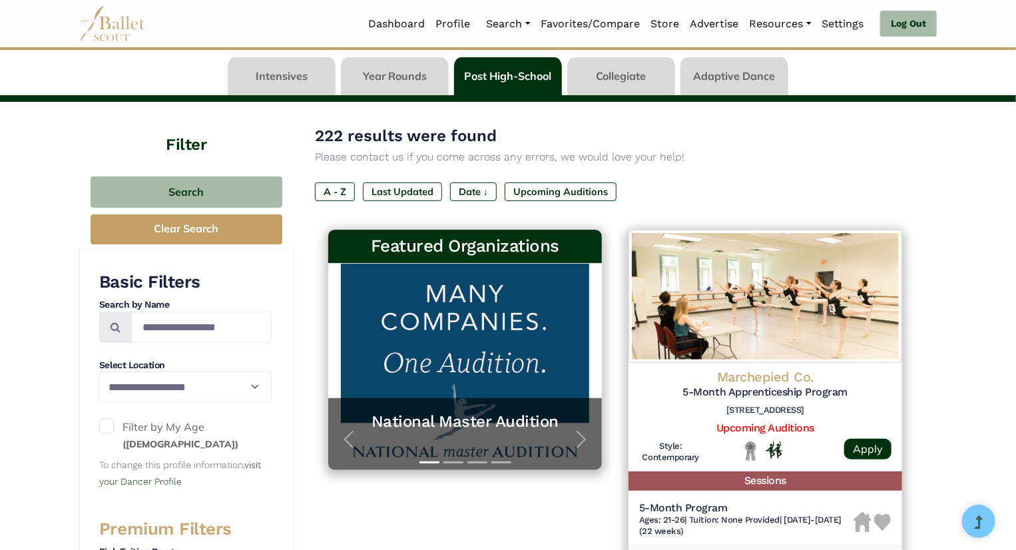
scroll to position [57, 0]
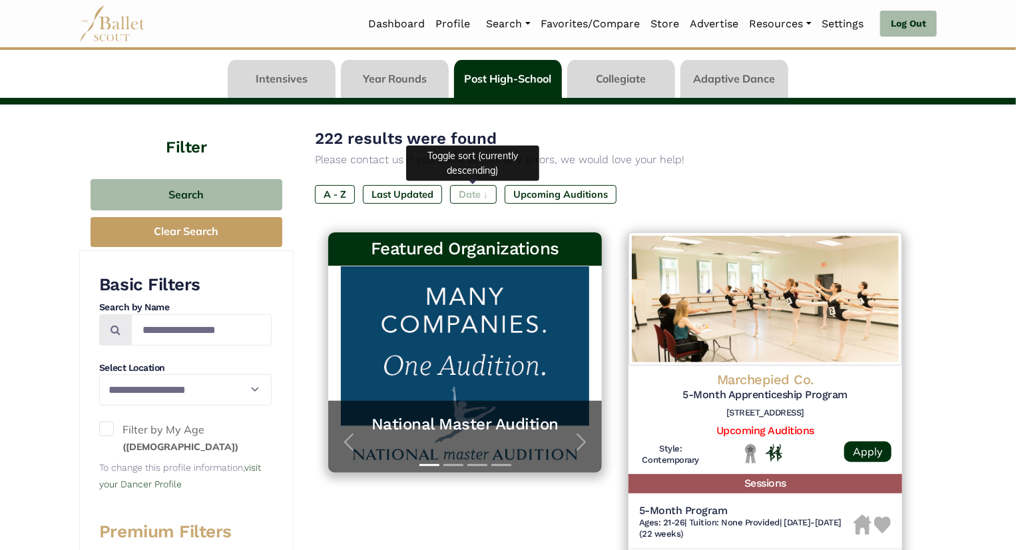
click at [487, 189] on label "Date ↓" at bounding box center [473, 194] width 47 height 19
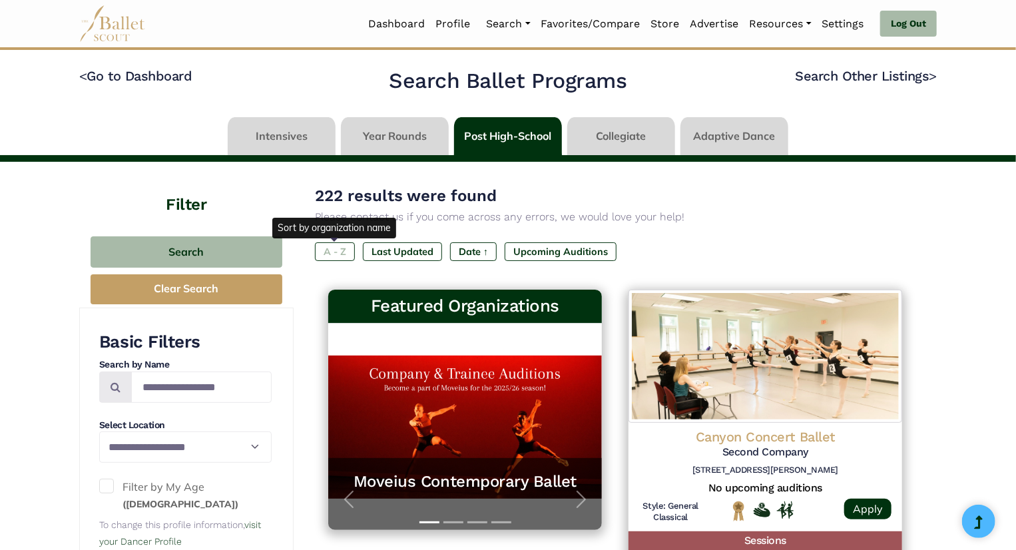
click at [350, 252] on label "A - Z" at bounding box center [335, 251] width 40 height 19
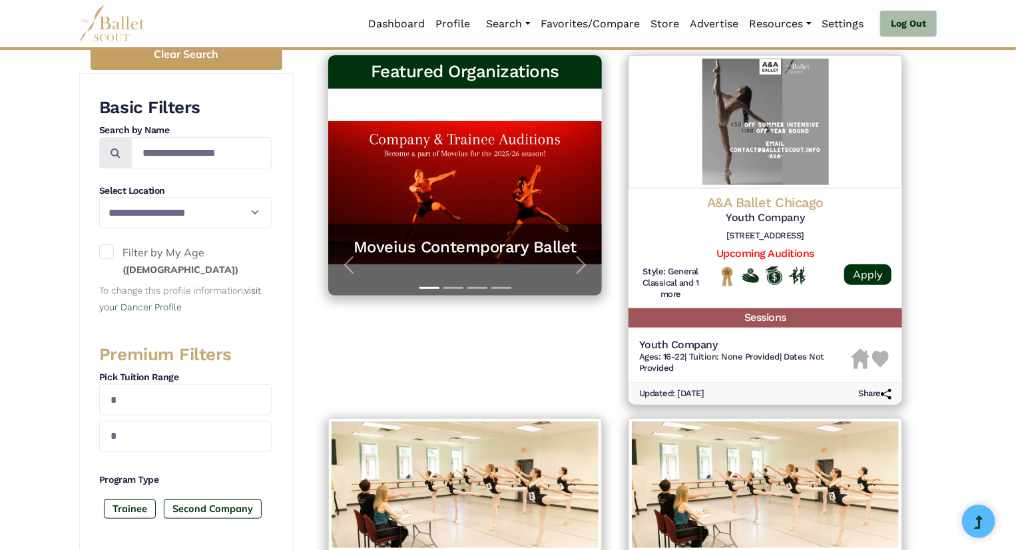
scroll to position [224, 0]
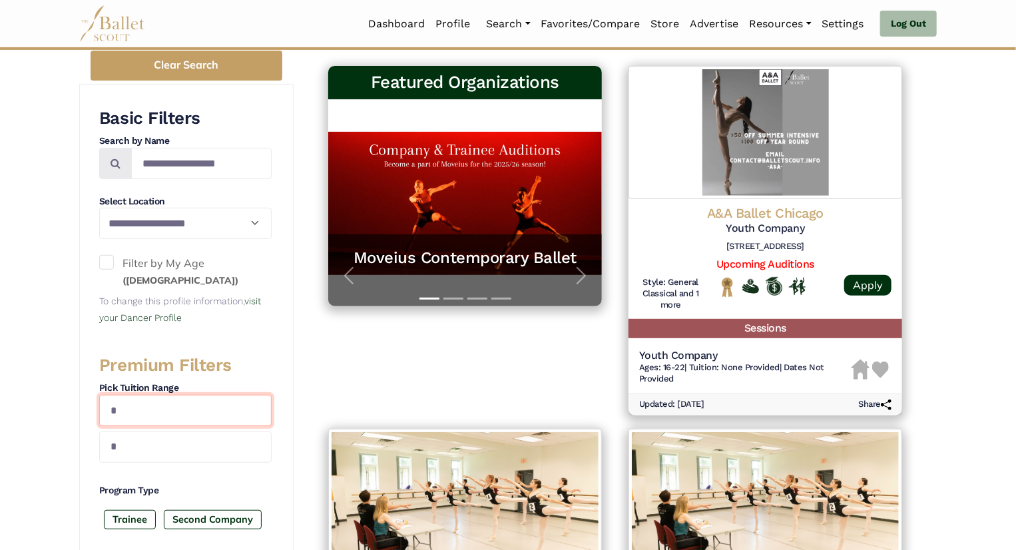
click at [145, 396] on input "text" at bounding box center [185, 410] width 172 height 31
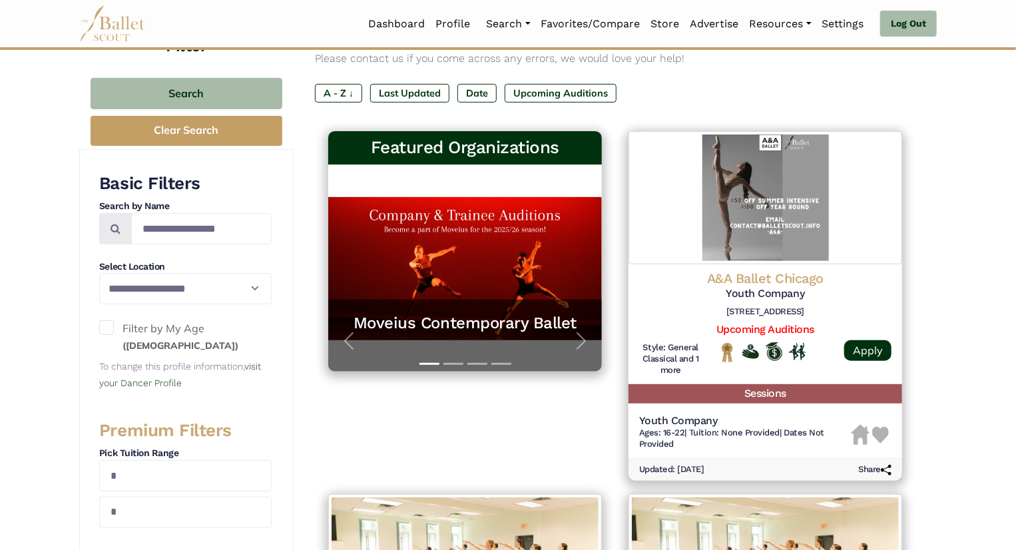
scroll to position [157, 0]
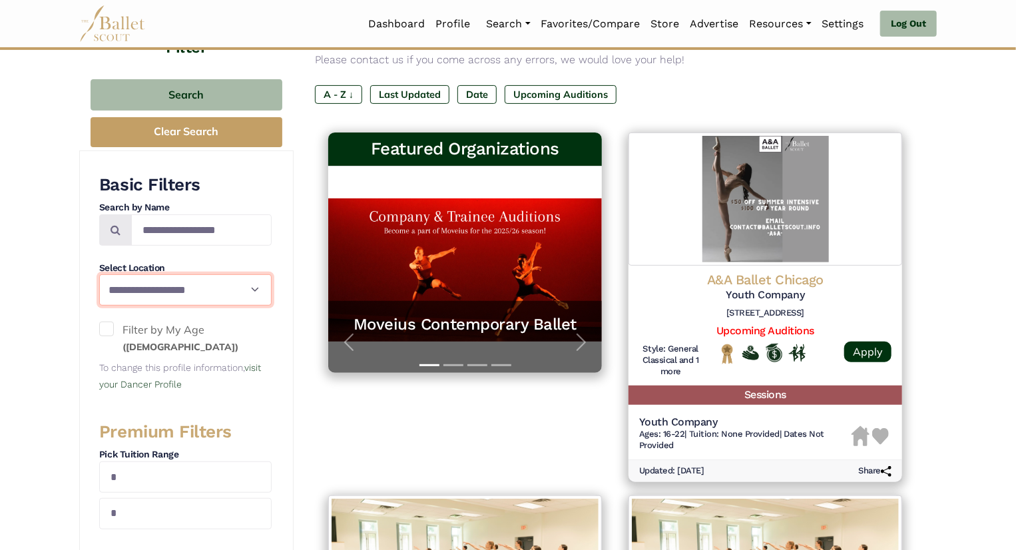
click at [216, 290] on select "**********" at bounding box center [185, 289] width 172 height 31
click at [214, 296] on select "**********" at bounding box center [185, 289] width 172 height 31
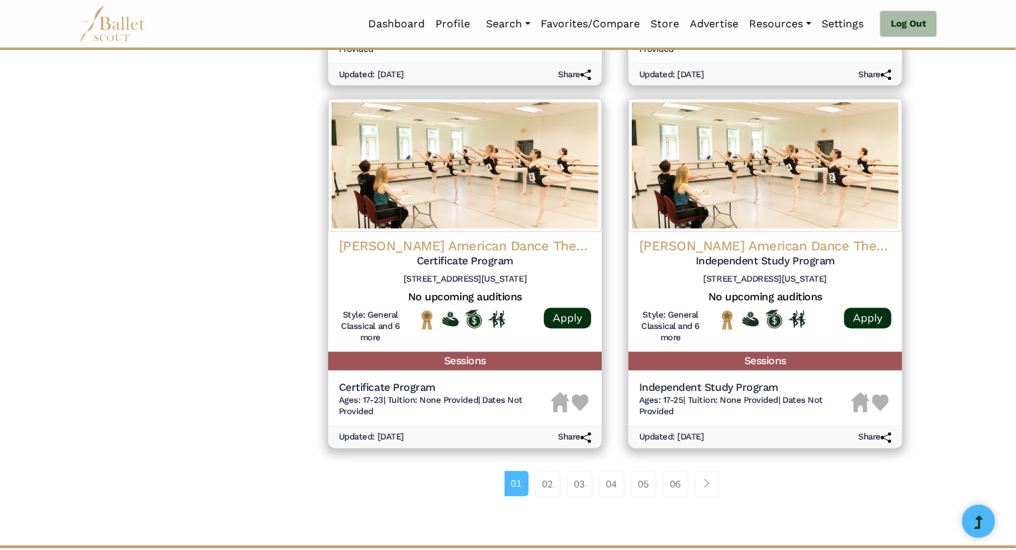
scroll to position [1654, 0]
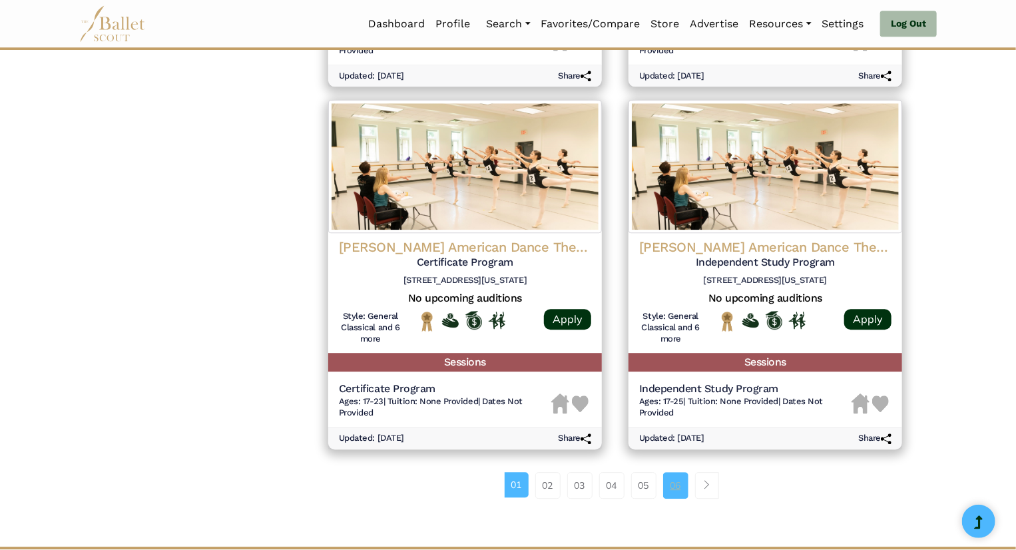
click at [685, 479] on link "06" at bounding box center [675, 485] width 25 height 27
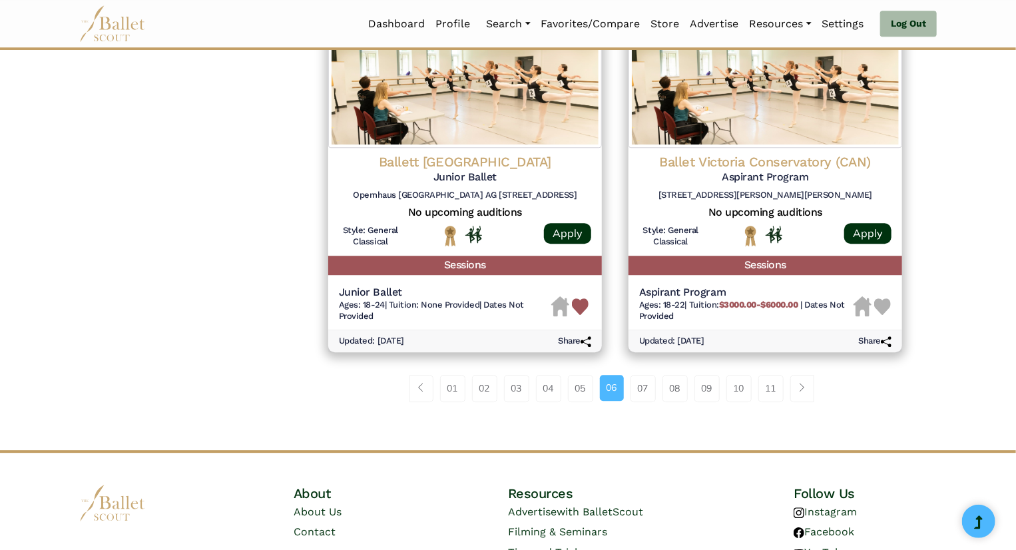
scroll to position [1803, 0]
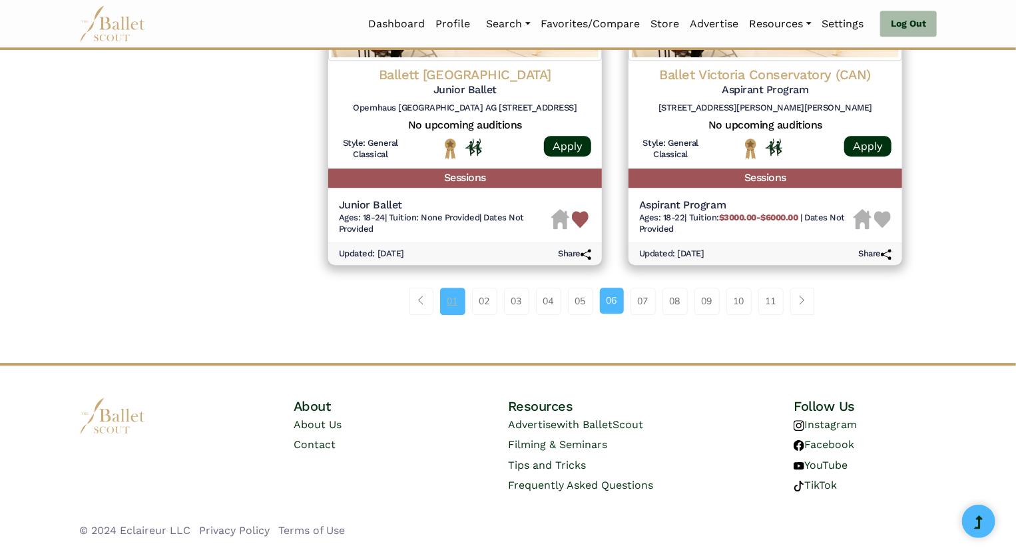
click at [455, 302] on link "01" at bounding box center [452, 301] width 25 height 27
